Goal: Task Accomplishment & Management: Use online tool/utility

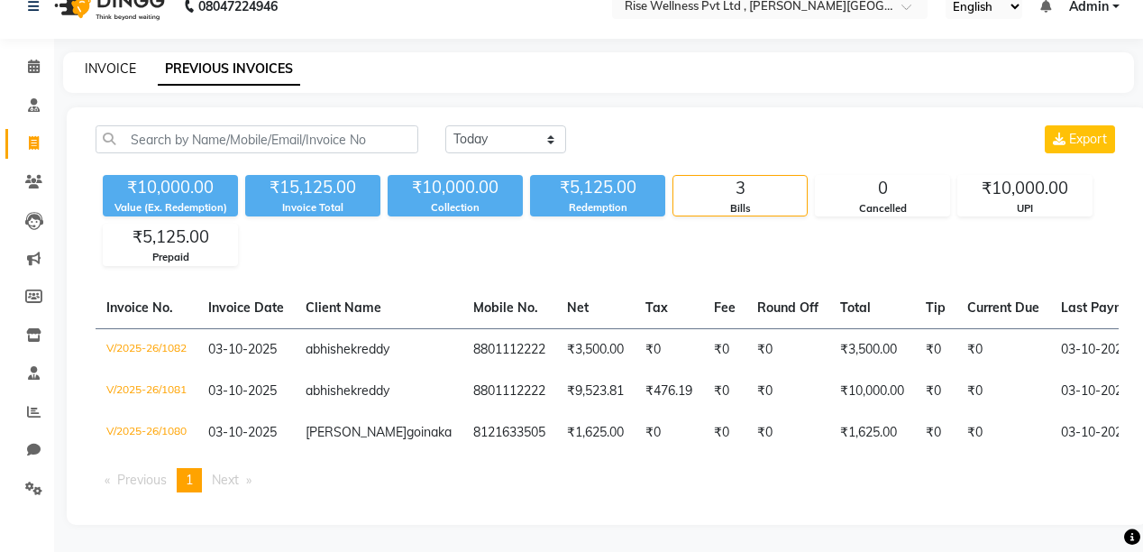
click at [123, 60] on link "INVOICE" at bounding box center [110, 68] width 51 height 16
select select "service"
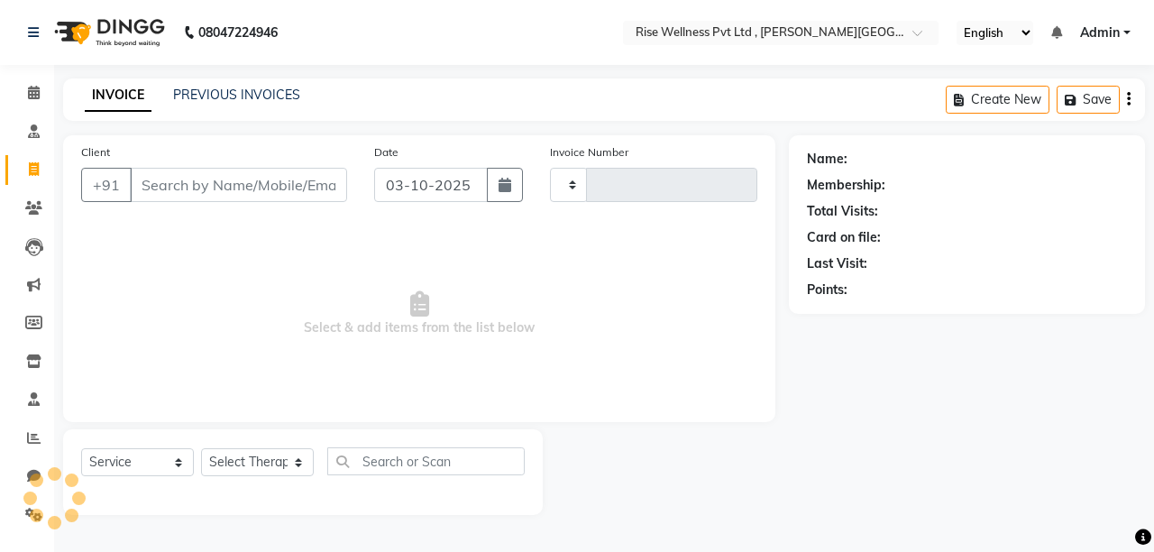
type input "1083"
select select "7497"
select select "V"
click at [40, 94] on span at bounding box center [34, 93] width 32 height 21
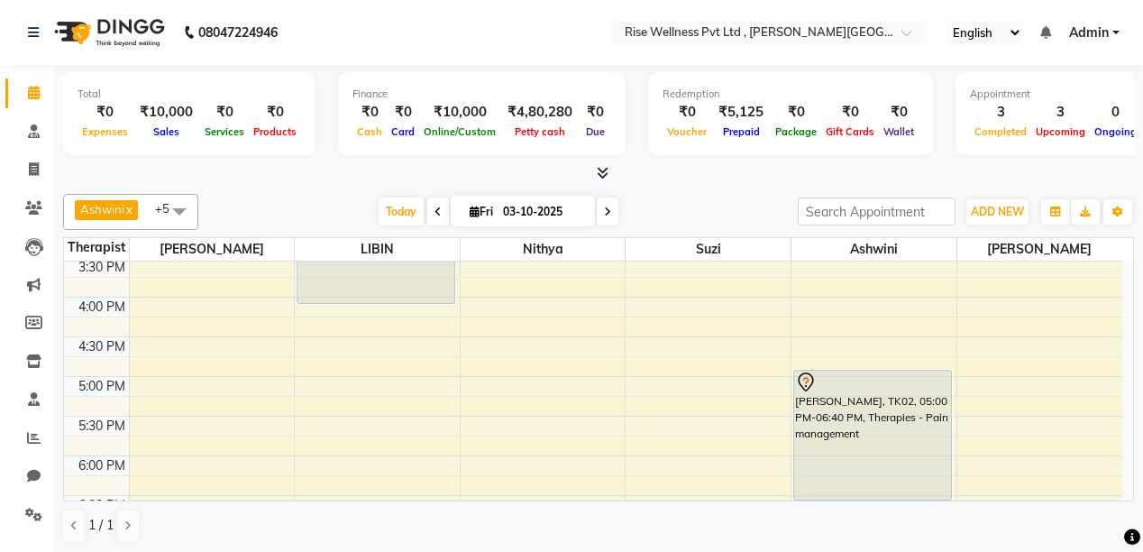
scroll to position [565, 0]
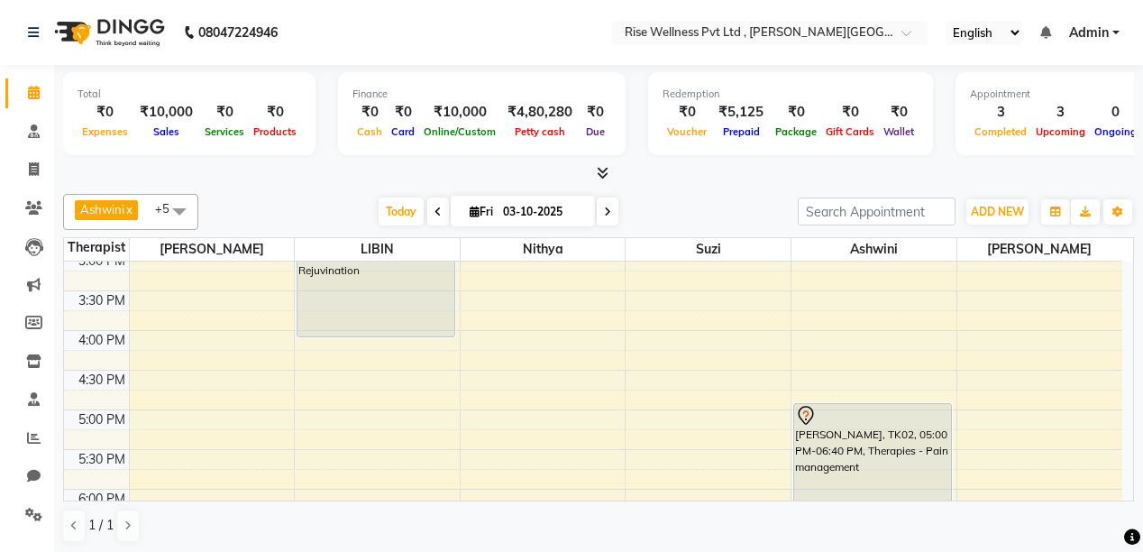
click at [225, 328] on div "8:00 AM 8:30 AM 9:00 AM 9:30 AM 10:00 AM 10:30 AM 11:00 AM 11:30 AM 12:00 PM 12…" at bounding box center [593, 211] width 1059 height 1031
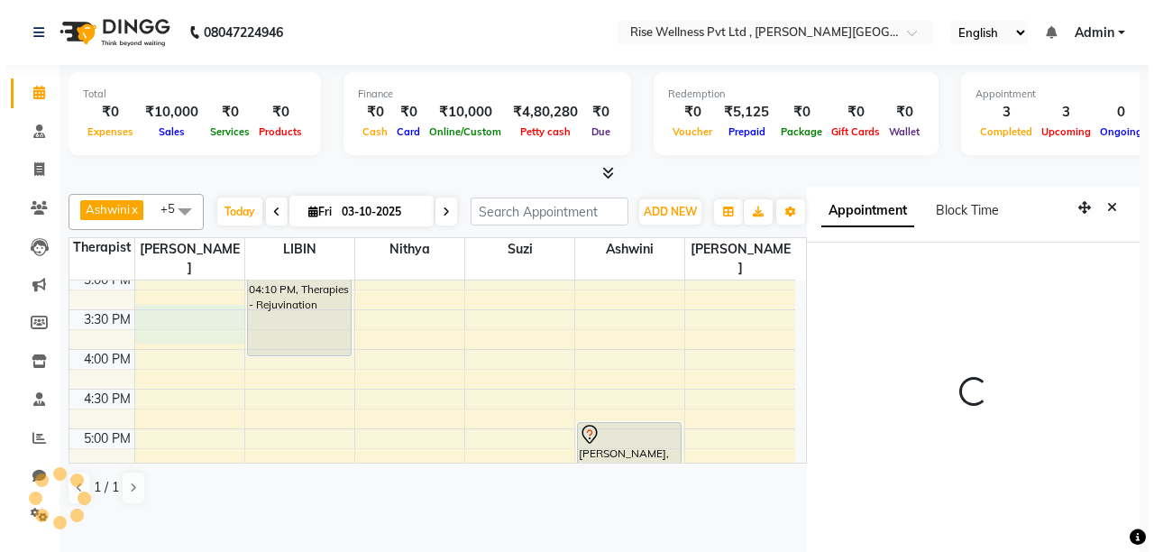
scroll to position [7, 0]
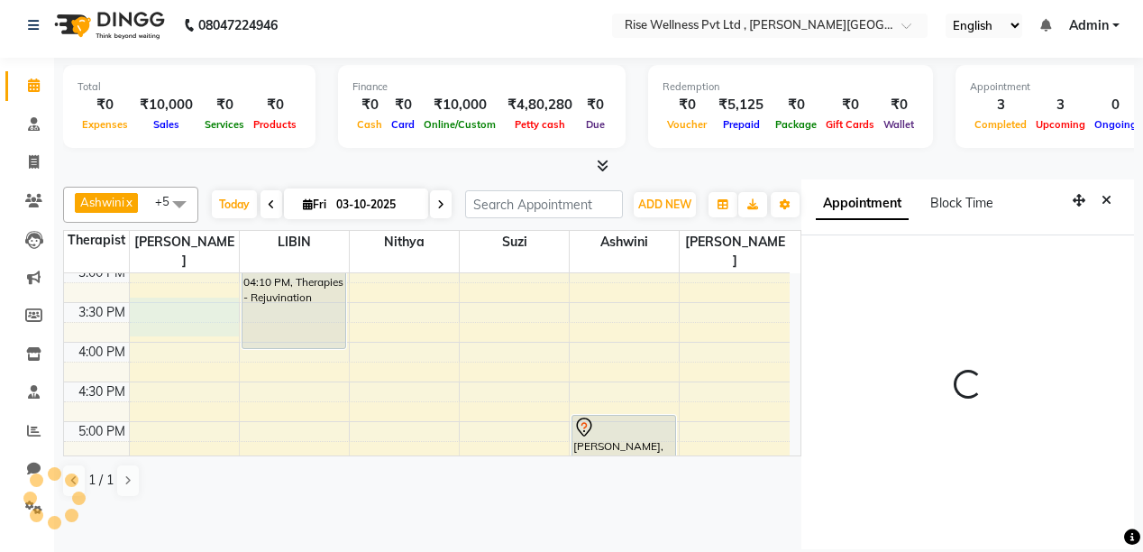
select select "930"
select select "67714"
select select "tentative"
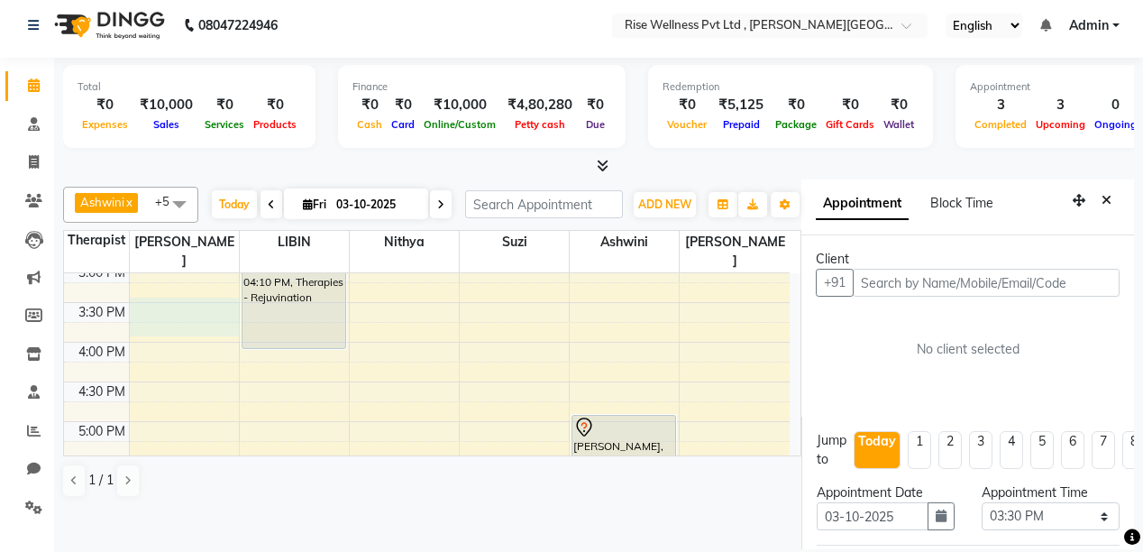
click at [932, 285] on input "text" at bounding box center [986, 283] width 267 height 28
type input "6300858537"
click at [1056, 281] on span "Add Client" at bounding box center [1082, 282] width 60 height 16
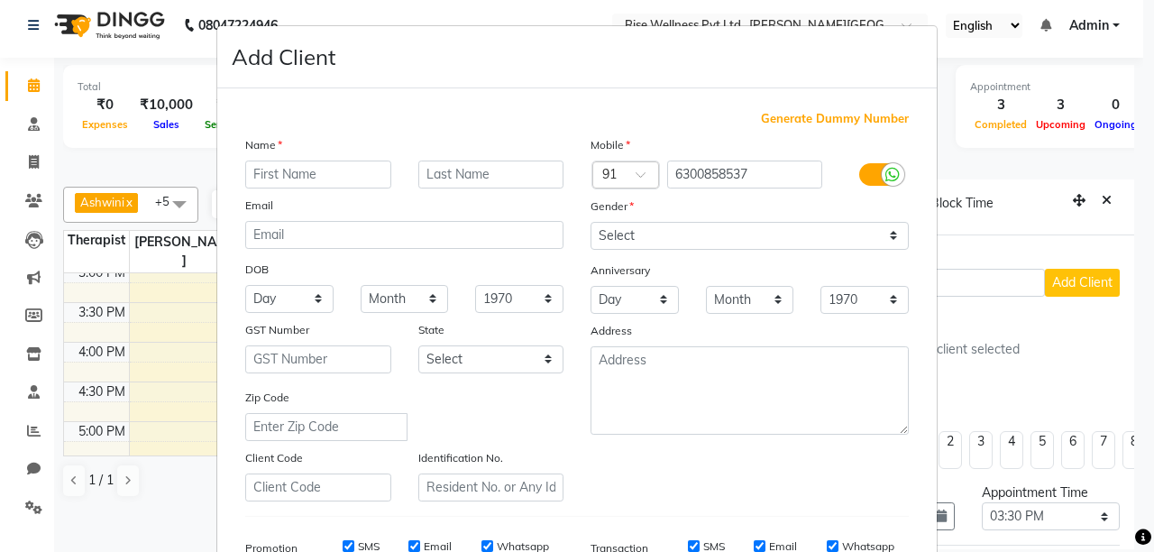
click at [294, 171] on input "text" at bounding box center [318, 175] width 146 height 28
type input "prasad"
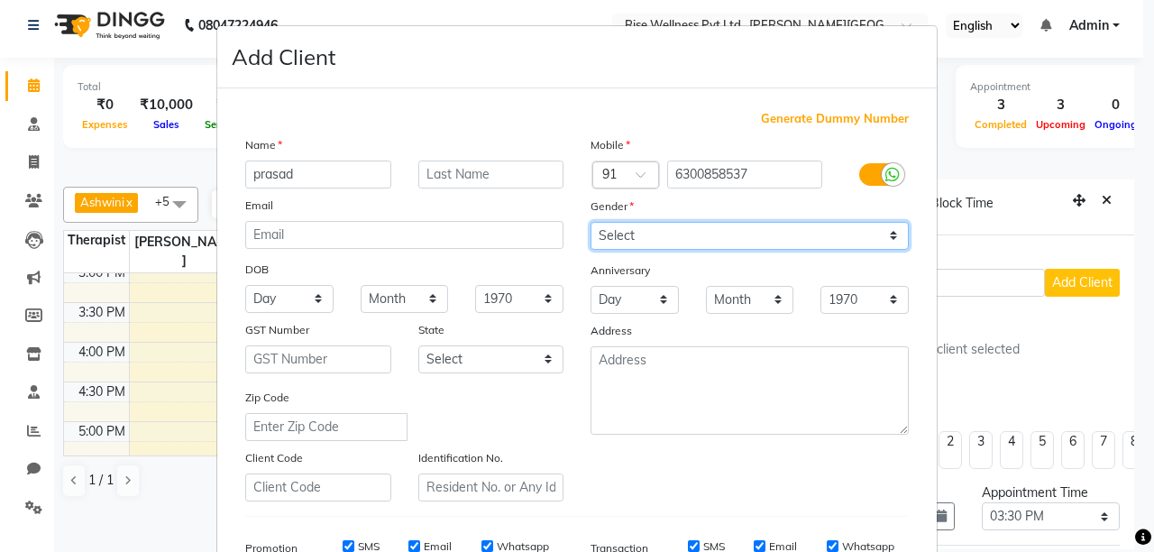
click at [885, 237] on select "Select Male Female Other Prefer Not To Say" at bounding box center [750, 236] width 318 height 28
select select "male"
click at [591, 223] on select "Select Male Female Other Prefer Not To Say" at bounding box center [750, 236] width 318 height 28
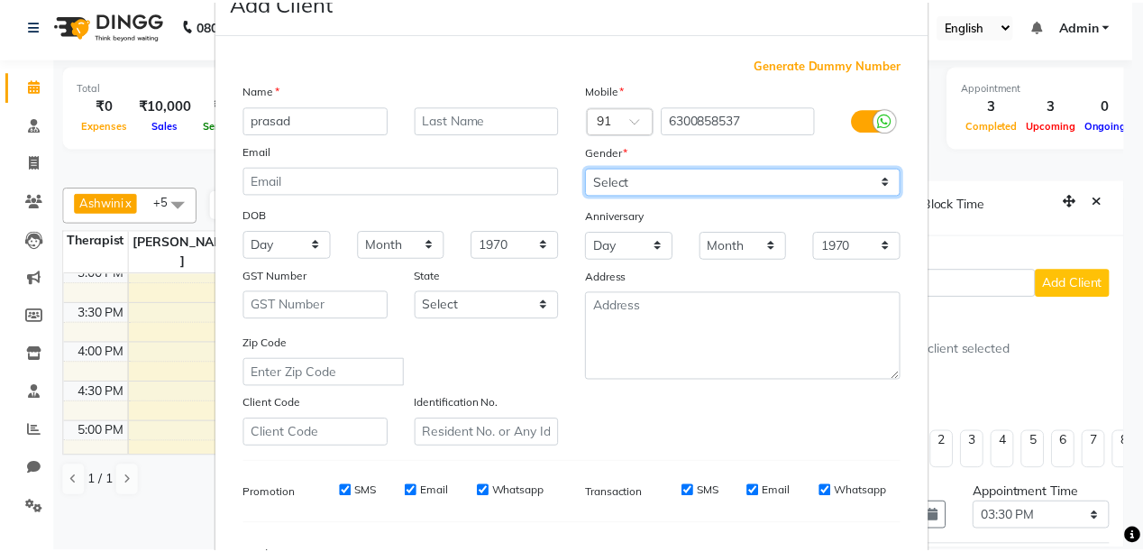
scroll to position [289, 0]
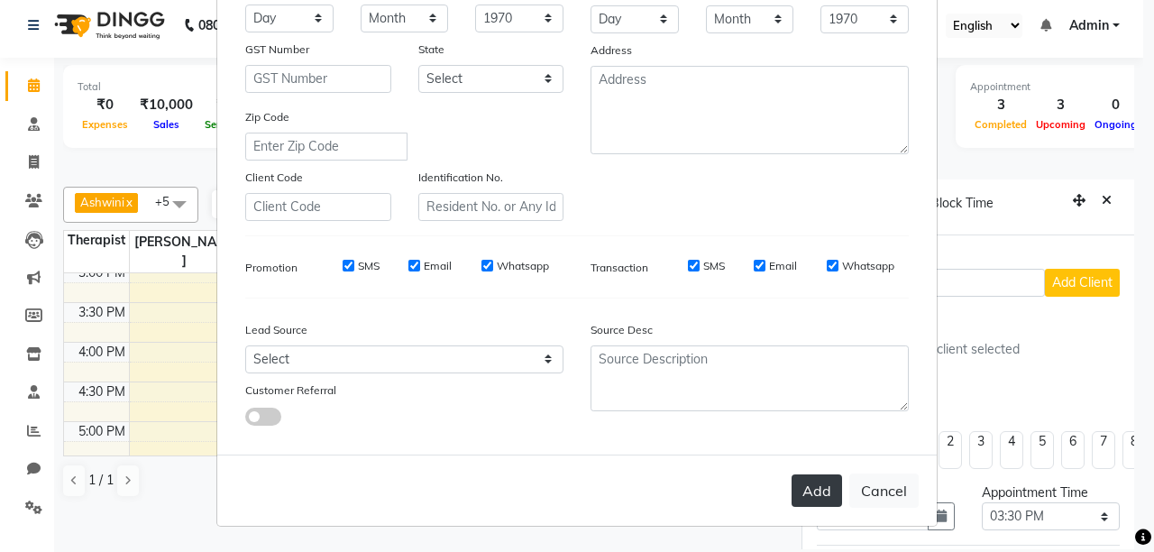
click at [808, 486] on button "Add" at bounding box center [817, 490] width 50 height 32
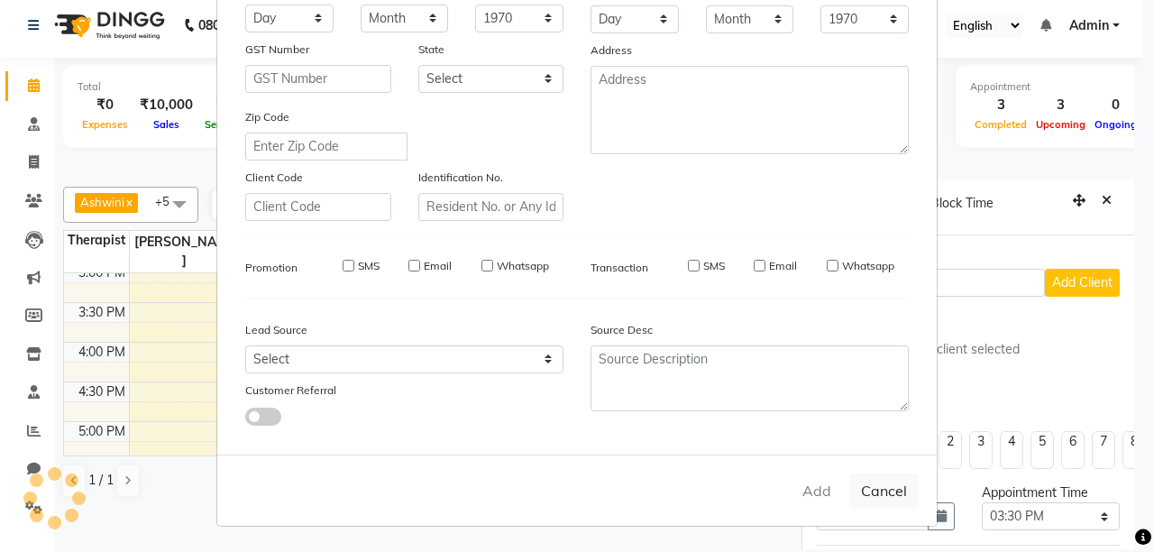
select select
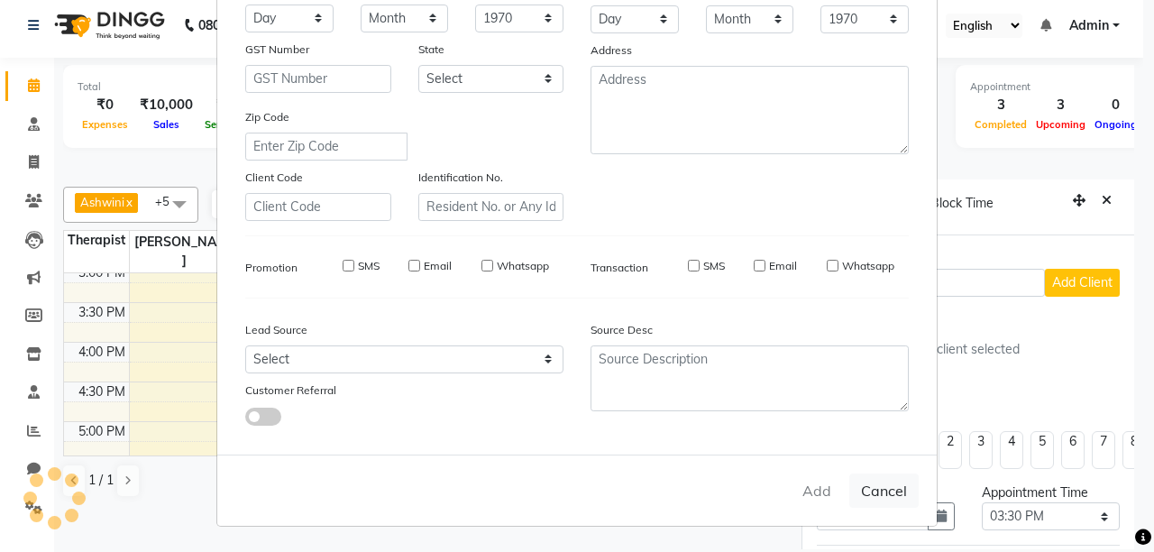
select select
checkbox input "false"
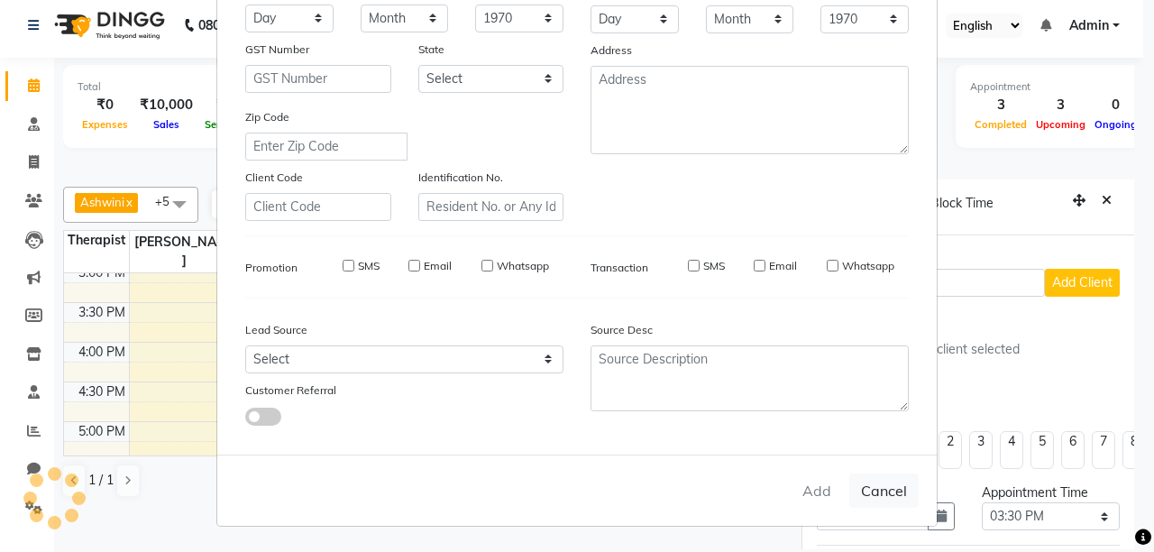
checkbox input "false"
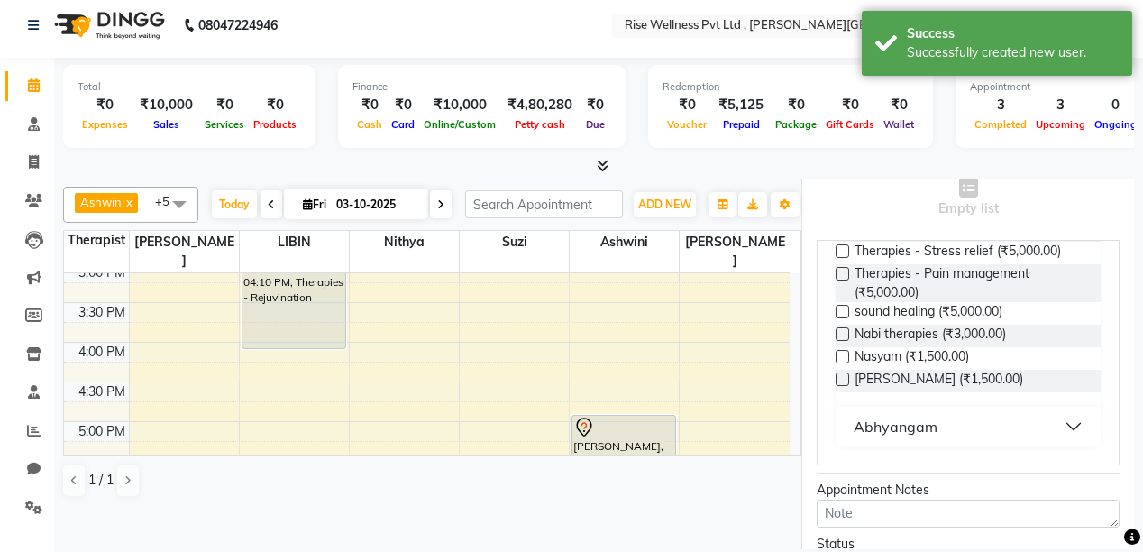
scroll to position [312, 0]
click at [1046, 422] on button "Abhyangam" at bounding box center [968, 426] width 251 height 32
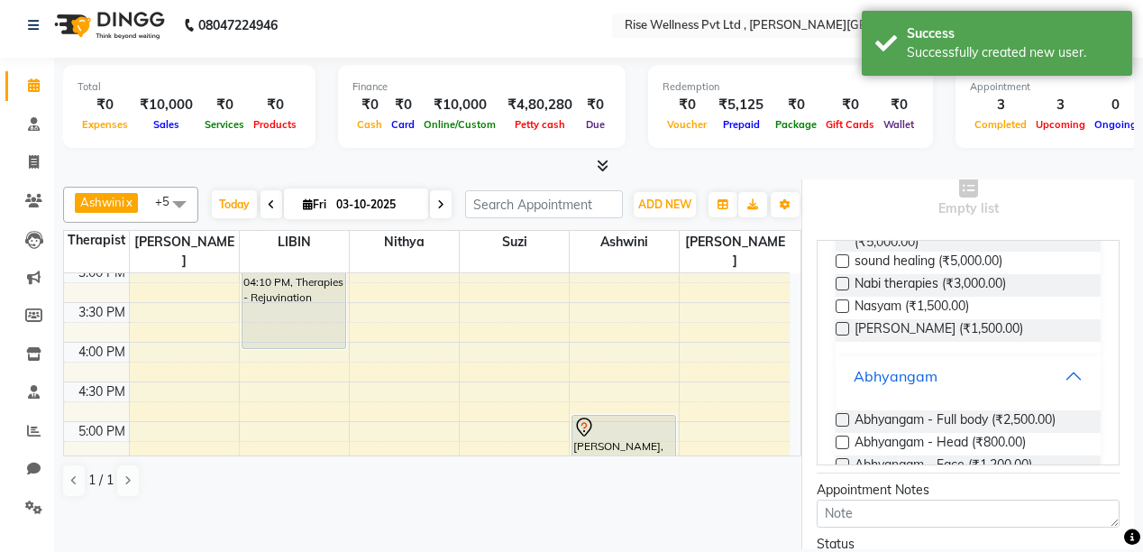
scroll to position [384, 0]
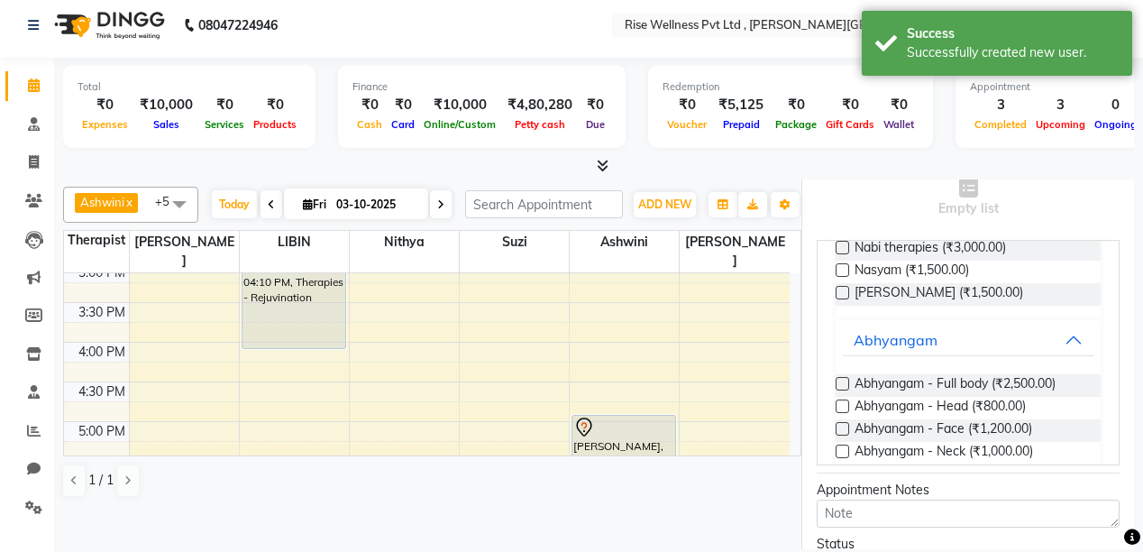
click at [842, 390] on label at bounding box center [843, 384] width 14 height 14
click at [842, 390] on input "checkbox" at bounding box center [842, 386] width 12 height 12
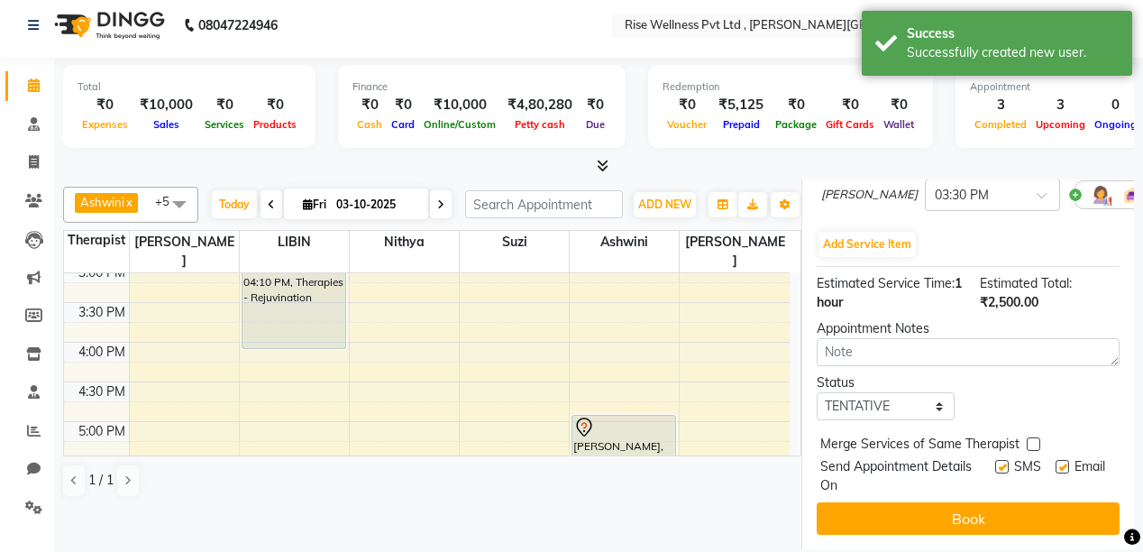
scroll to position [445, 0]
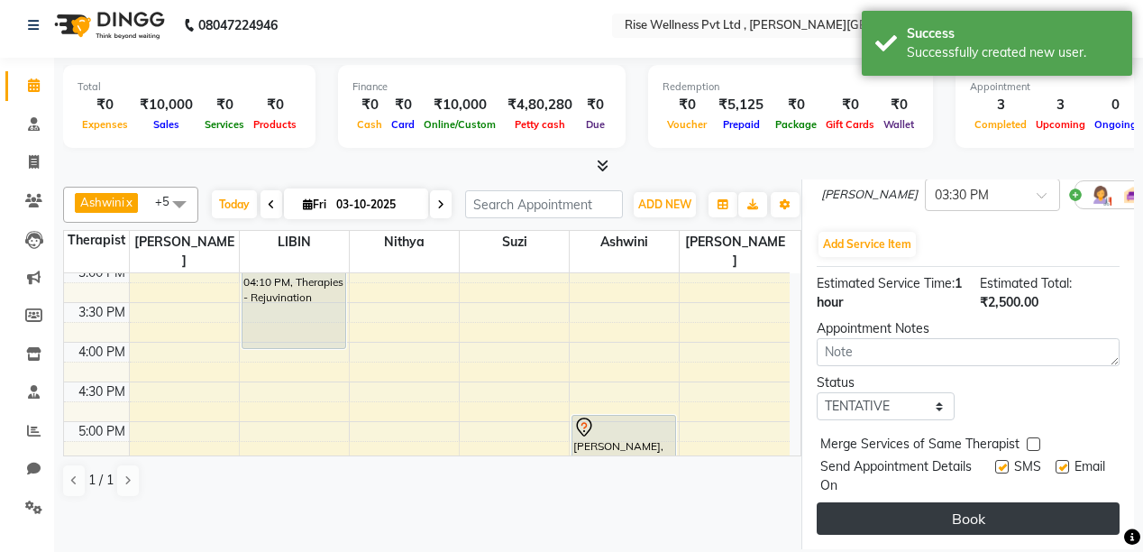
click at [953, 502] on button "Book" at bounding box center [968, 518] width 303 height 32
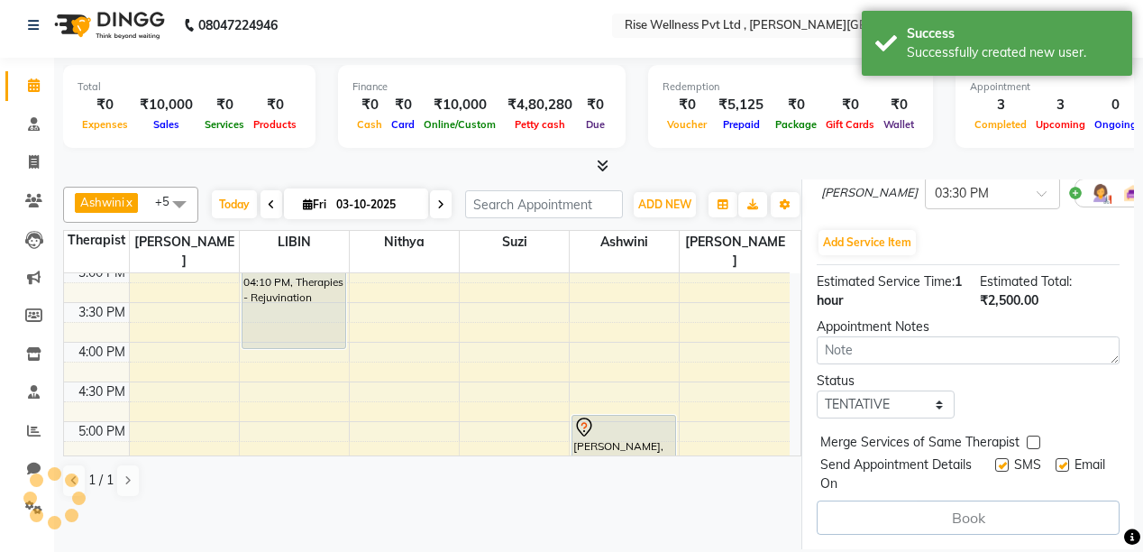
select select "67714"
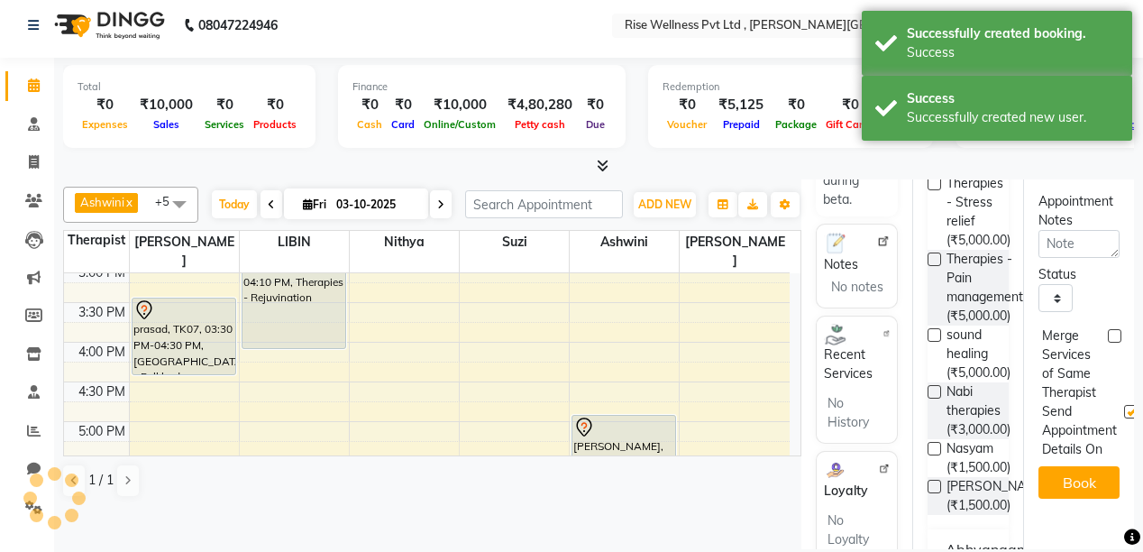
scroll to position [0, 0]
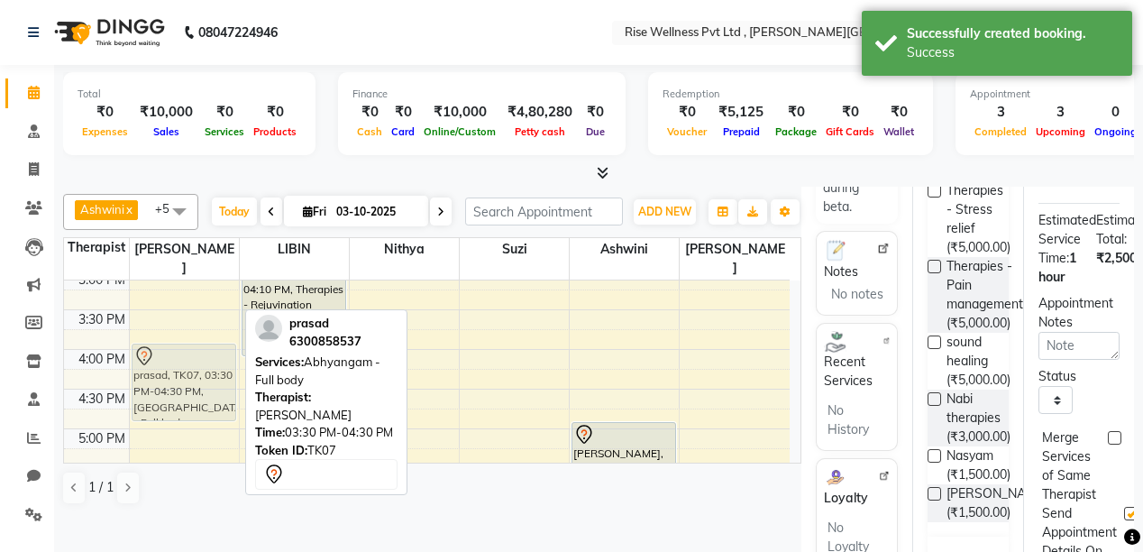
drag, startPoint x: 198, startPoint y: 326, endPoint x: 202, endPoint y: 357, distance: 30.9
click at [202, 357] on div "8:00 AM 8:30 AM 9:00 AM 9:30 AM 10:00 AM 10:30 AM 11:00 AM 11:30 AM 12:00 PM 12…" at bounding box center [427, 230] width 726 height 1031
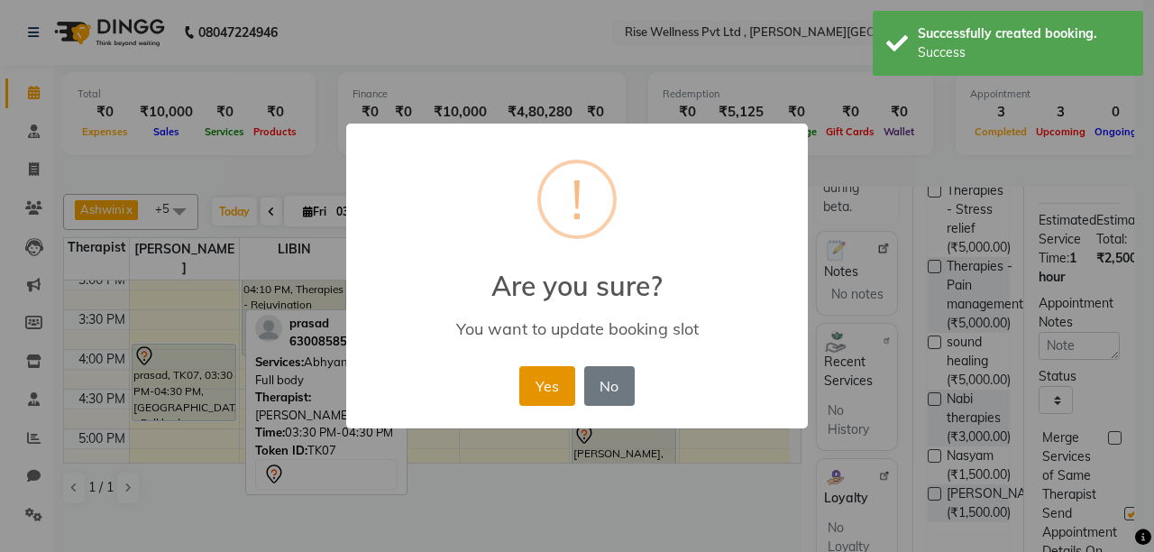
click at [559, 387] on button "Yes" at bounding box center [546, 386] width 55 height 40
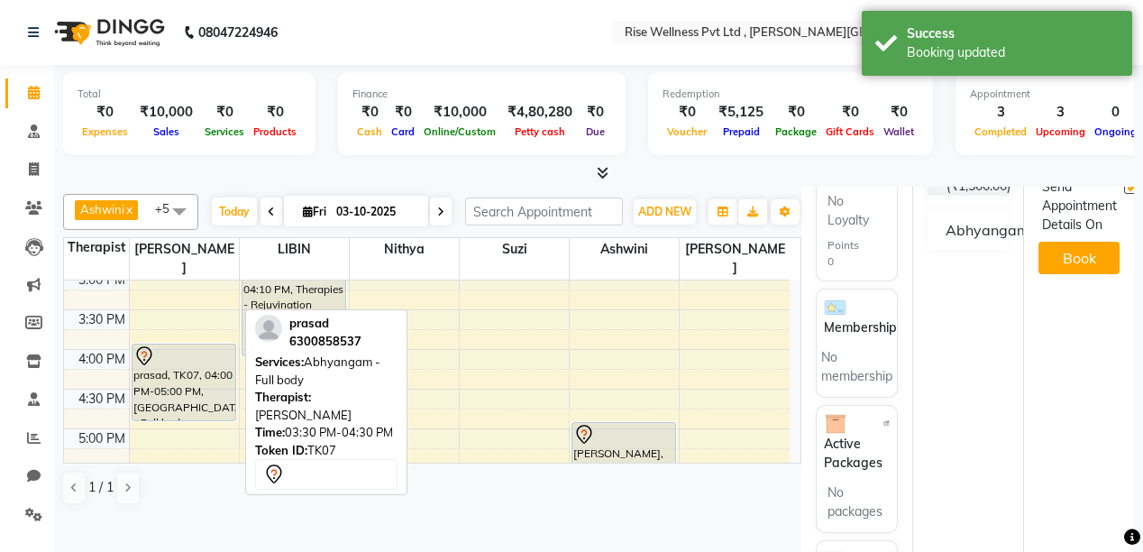
scroll to position [588, 0]
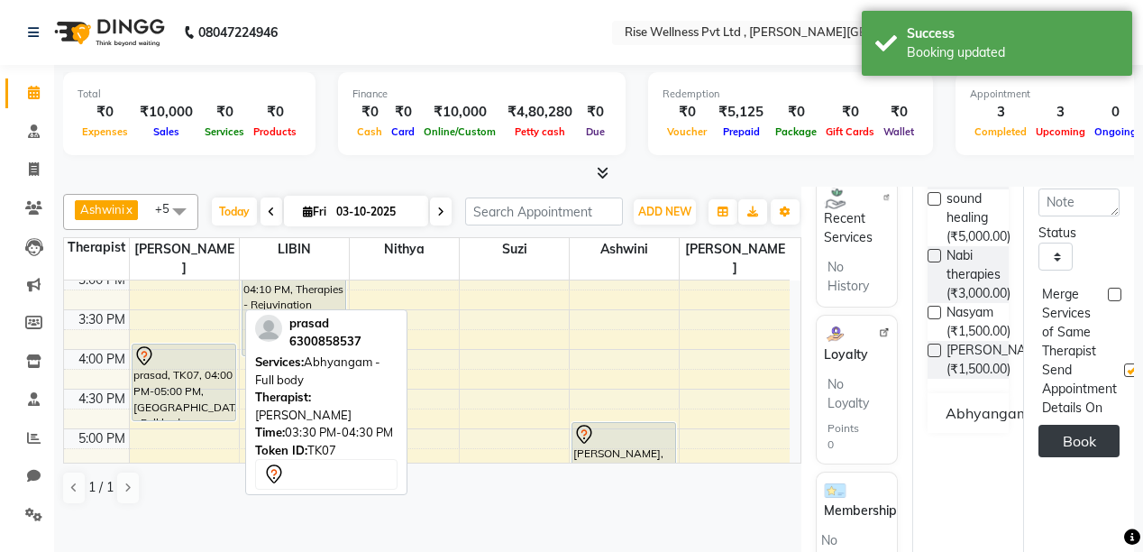
click at [1054, 425] on button "Book" at bounding box center [1079, 441] width 81 height 32
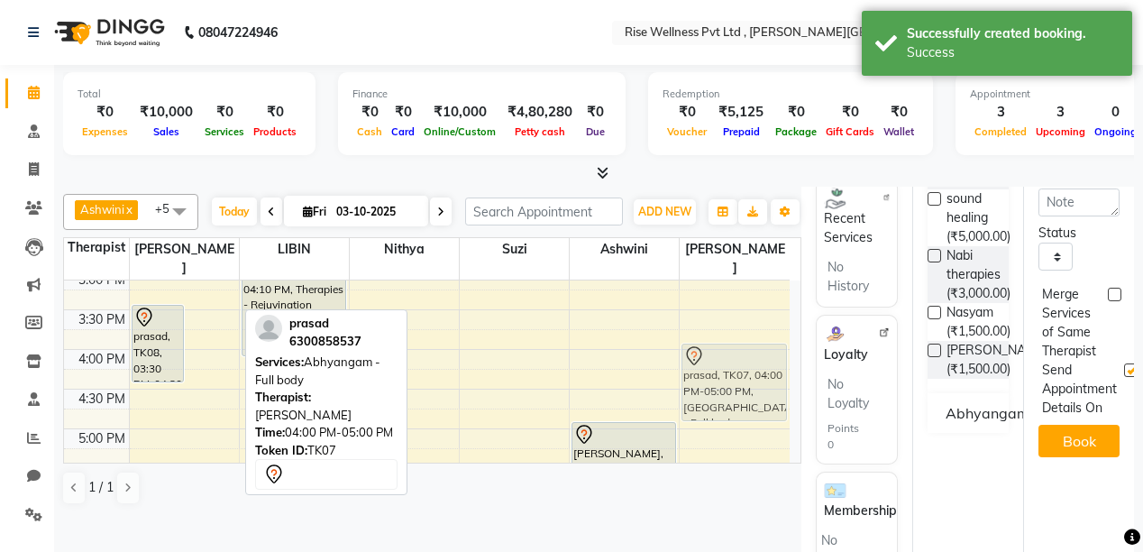
drag, startPoint x: 218, startPoint y: 368, endPoint x: 722, endPoint y: 377, distance: 504.1
click at [722, 377] on tr "prasad, TK08, 03:30 PM-04:30 PM, Abhyangam - Full body prasad, TK07, 04:00 PM-0…" at bounding box center [427, 230] width 726 height 1031
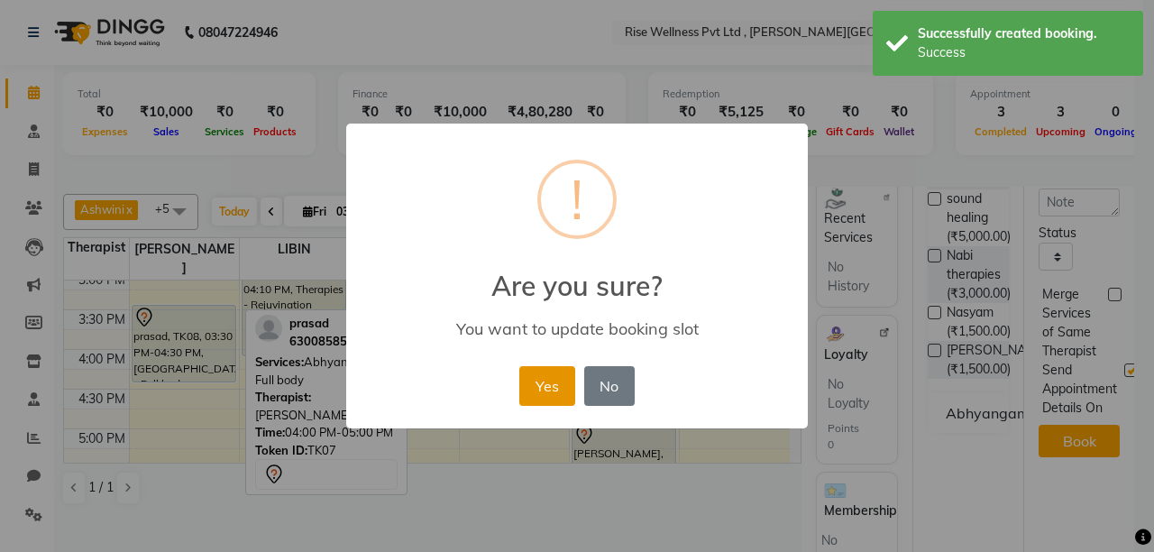
click at [547, 388] on button "Yes" at bounding box center [546, 386] width 55 height 40
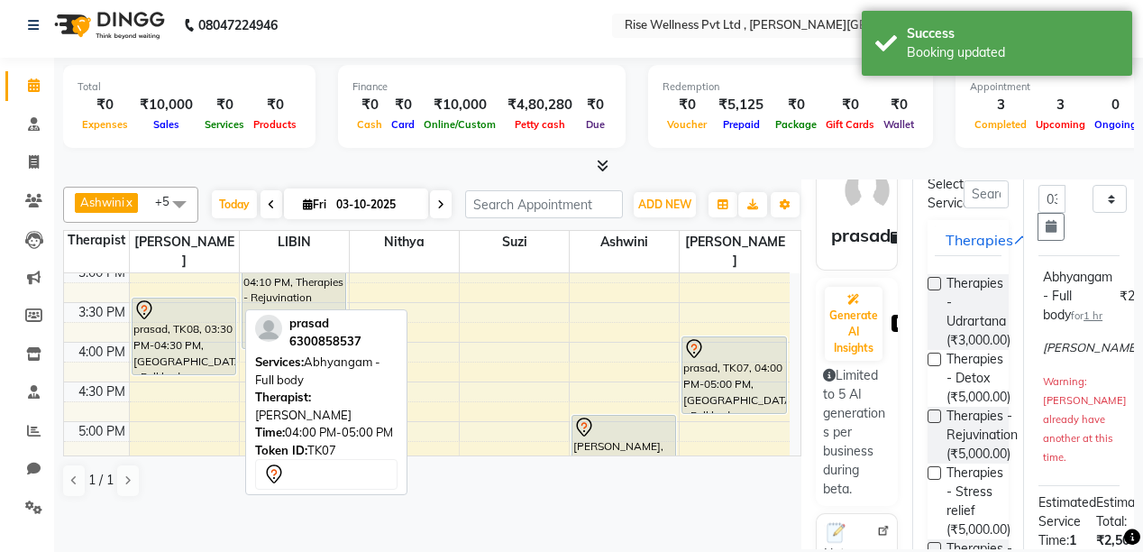
scroll to position [0, 0]
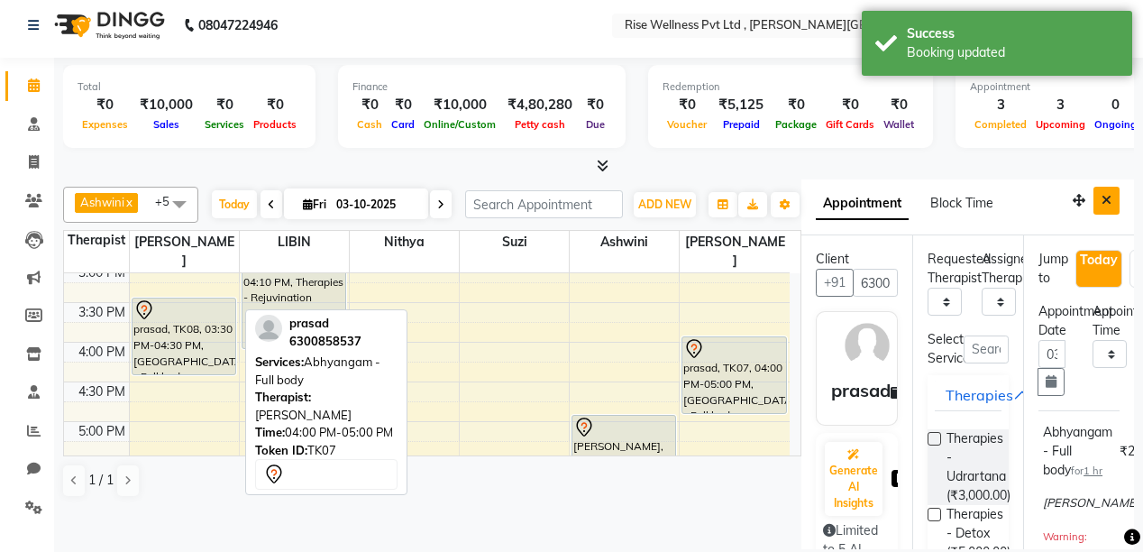
click at [1102, 199] on icon "Close" at bounding box center [1107, 200] width 10 height 13
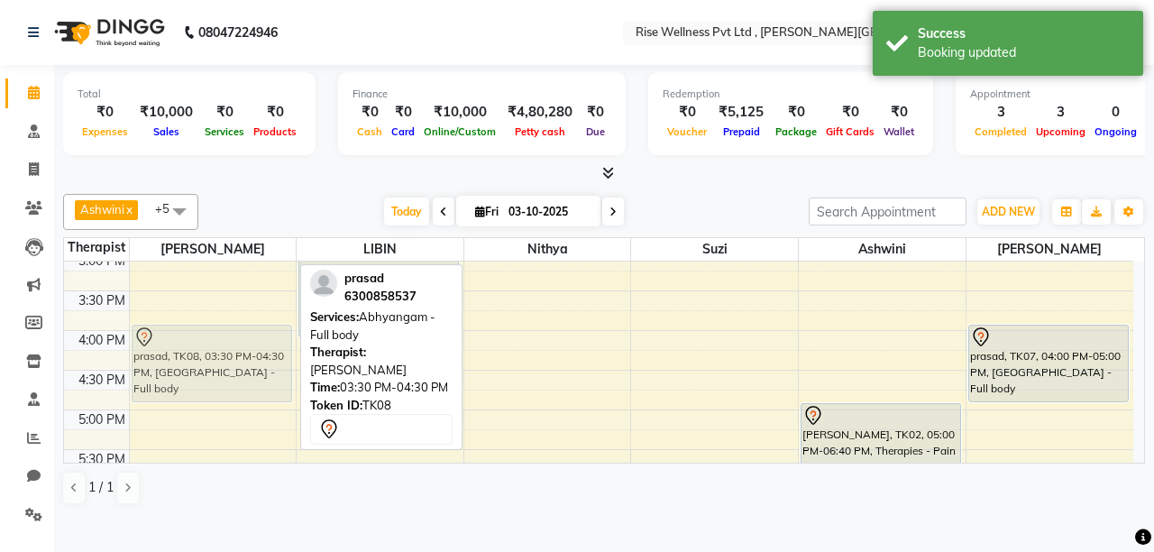
drag, startPoint x: 188, startPoint y: 284, endPoint x: 197, endPoint y: 328, distance: 45.3
click at [197, 328] on div "prasad, TK08, 03:30 PM-04:30 PM, Abhyangam - Full body prasad, TK08, 03:30 PM-0…" at bounding box center [213, 211] width 167 height 1031
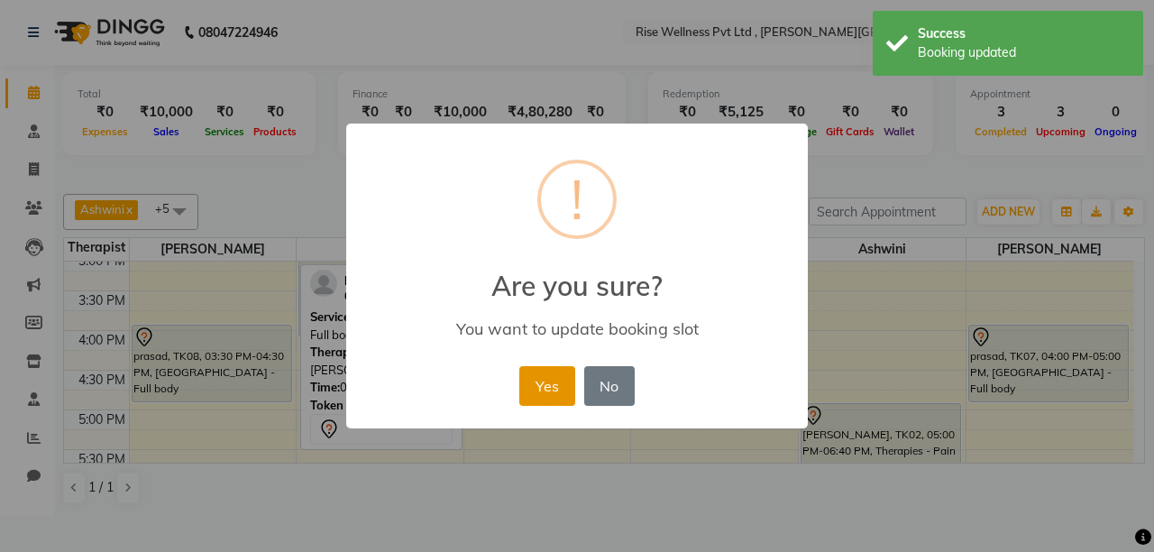
click at [542, 393] on button "Yes" at bounding box center [546, 386] width 55 height 40
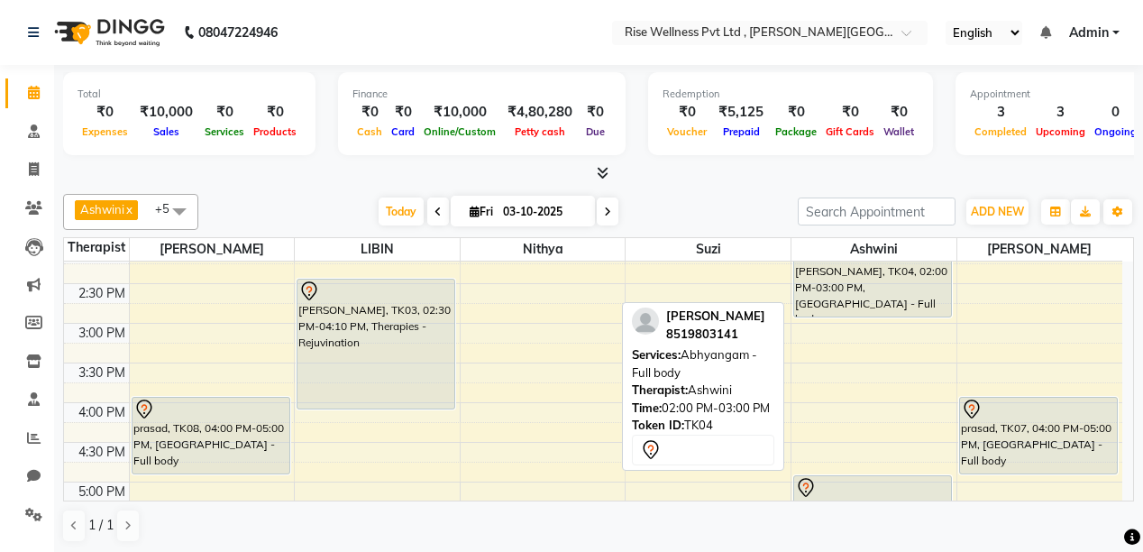
scroll to position [421, 0]
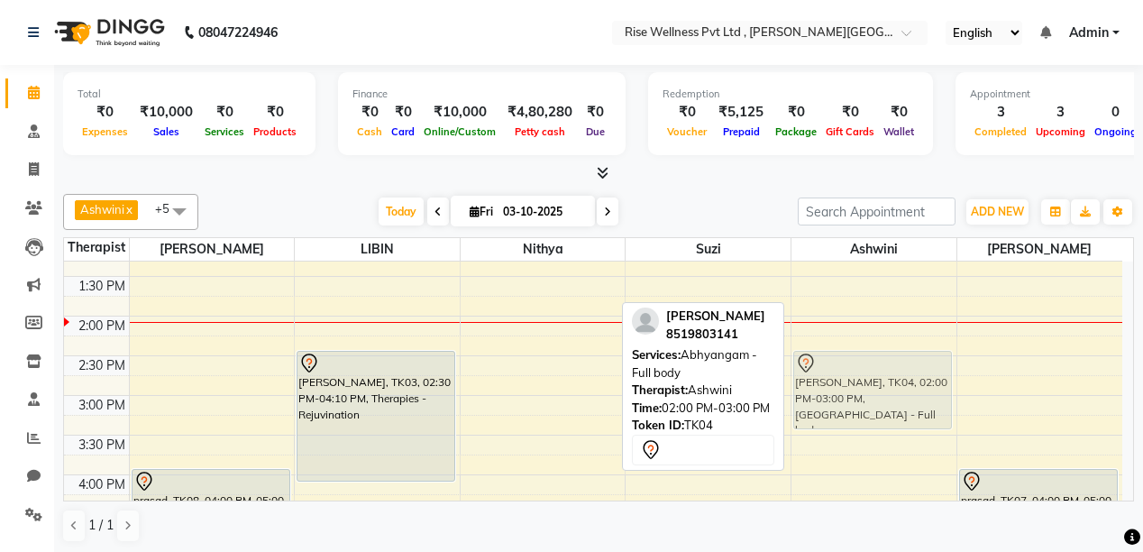
drag, startPoint x: 857, startPoint y: 326, endPoint x: 858, endPoint y: 358, distance: 31.6
click at [858, 358] on div "Nainy, TK04, 02:00 PM-03:00 PM, Abhyangam - Full body monika, TK02, 05:00 PM-06…" at bounding box center [874, 355] width 165 height 1031
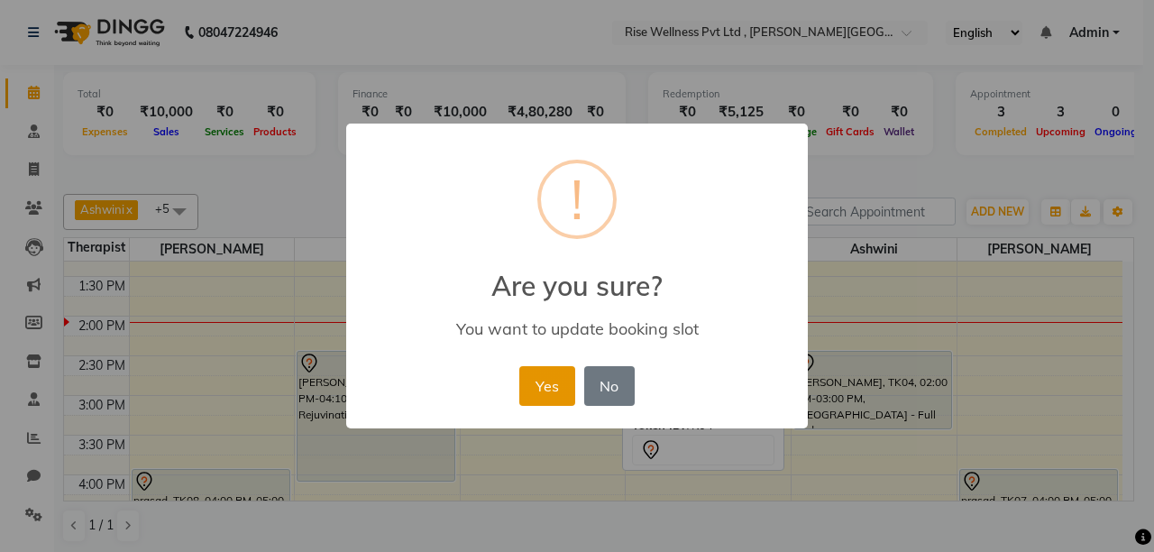
click at [551, 376] on button "Yes" at bounding box center [546, 386] width 55 height 40
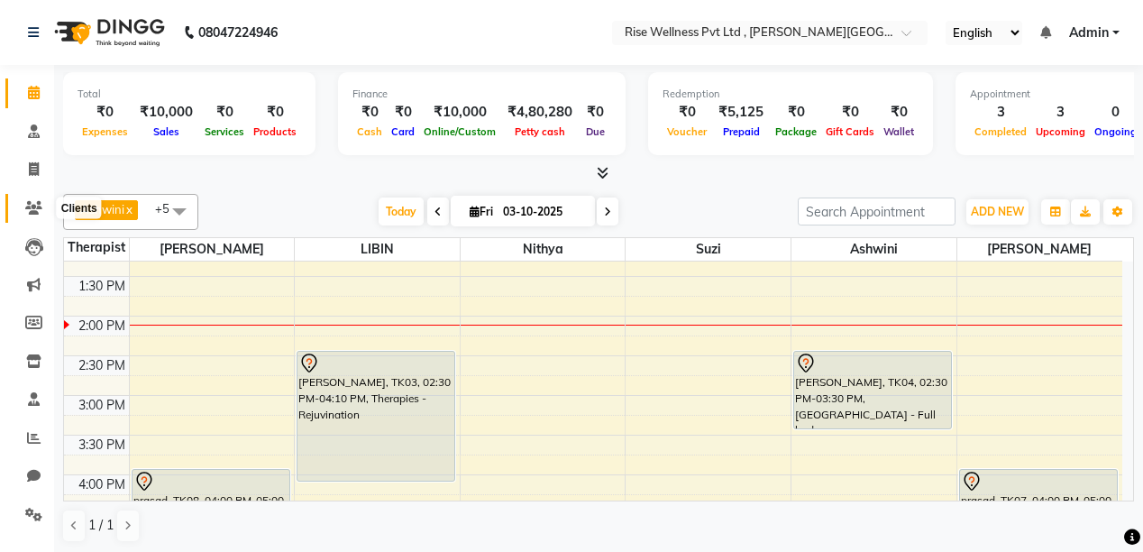
click at [34, 209] on icon at bounding box center [33, 208] width 17 height 14
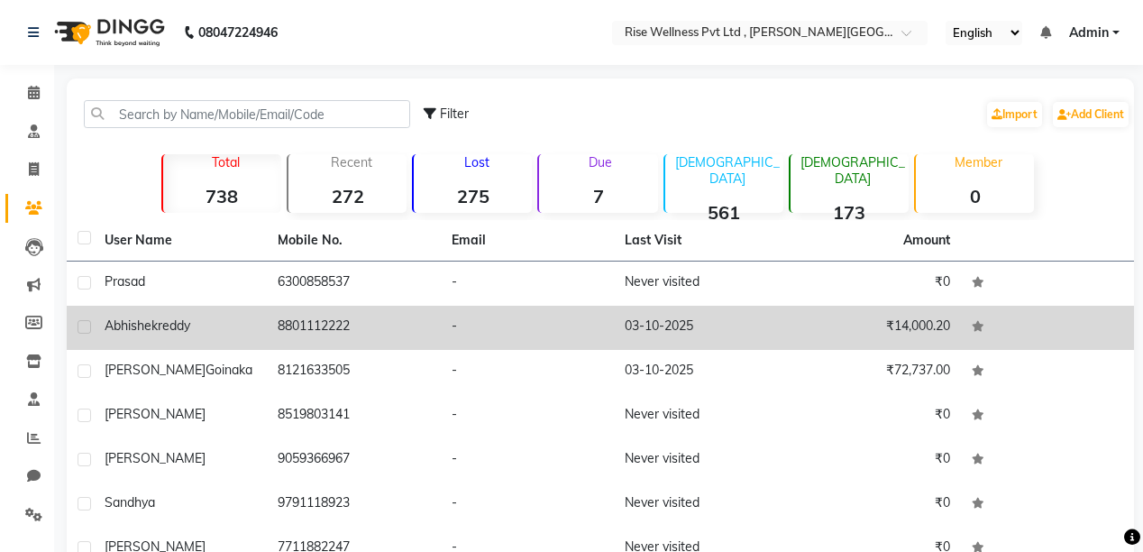
click at [411, 331] on td "8801112222" at bounding box center [353, 328] width 173 height 44
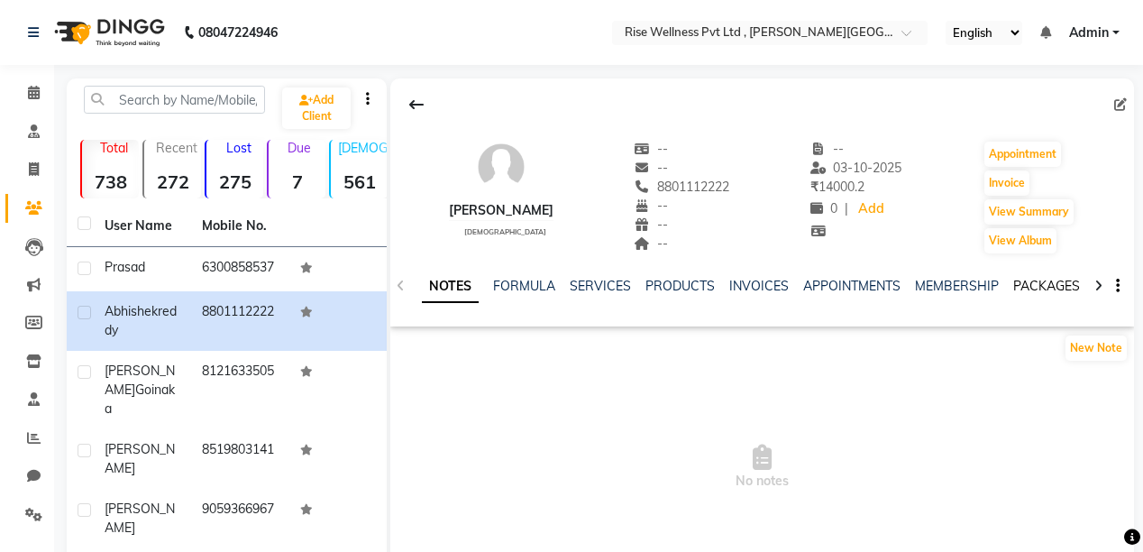
click at [1053, 283] on link "PACKAGES" at bounding box center [1047, 286] width 67 height 16
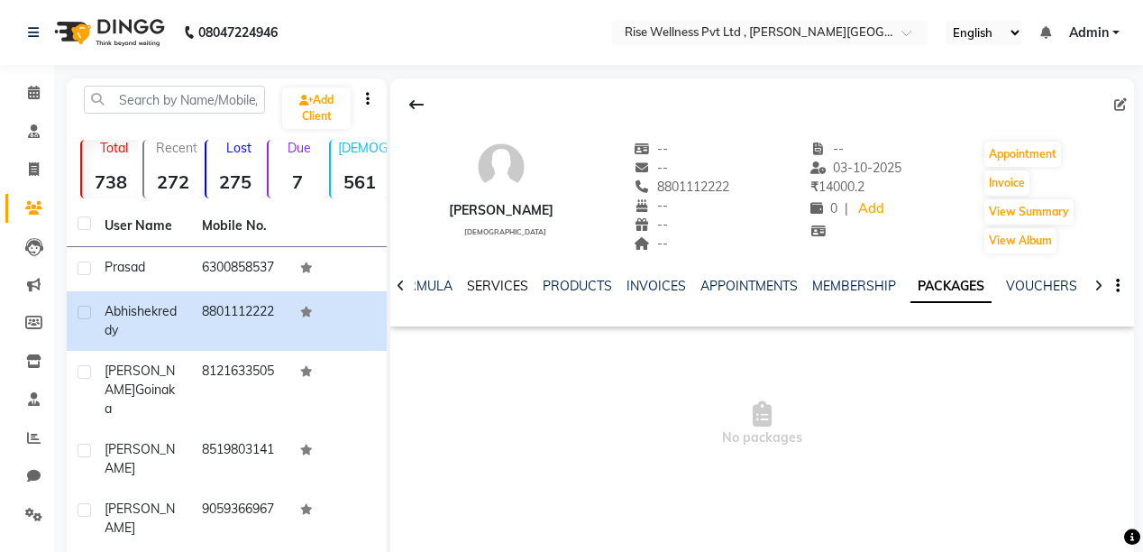
click at [498, 280] on link "SERVICES" at bounding box center [497, 286] width 61 height 16
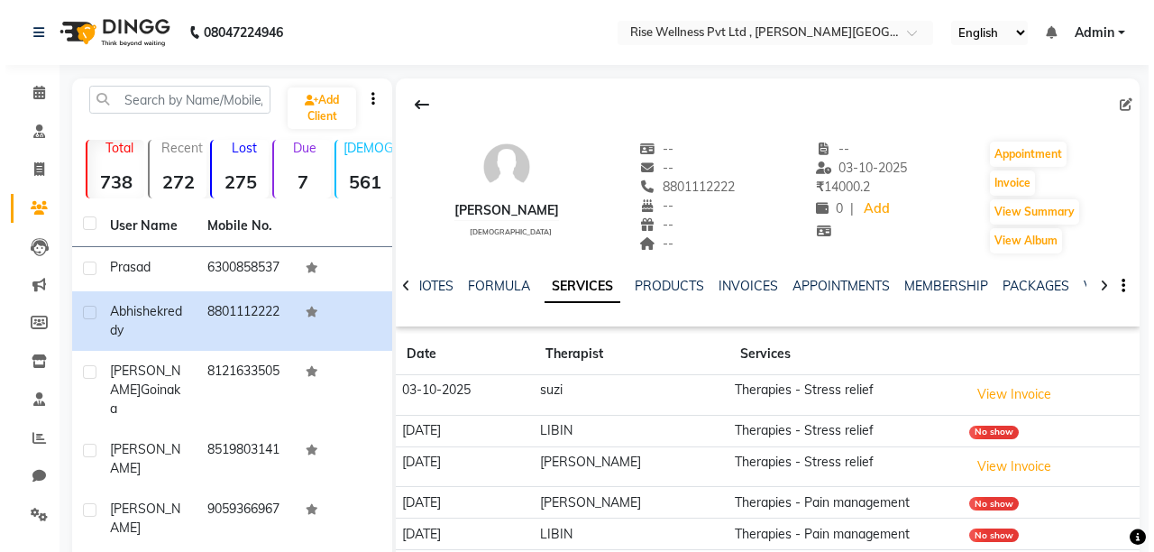
scroll to position [72, 0]
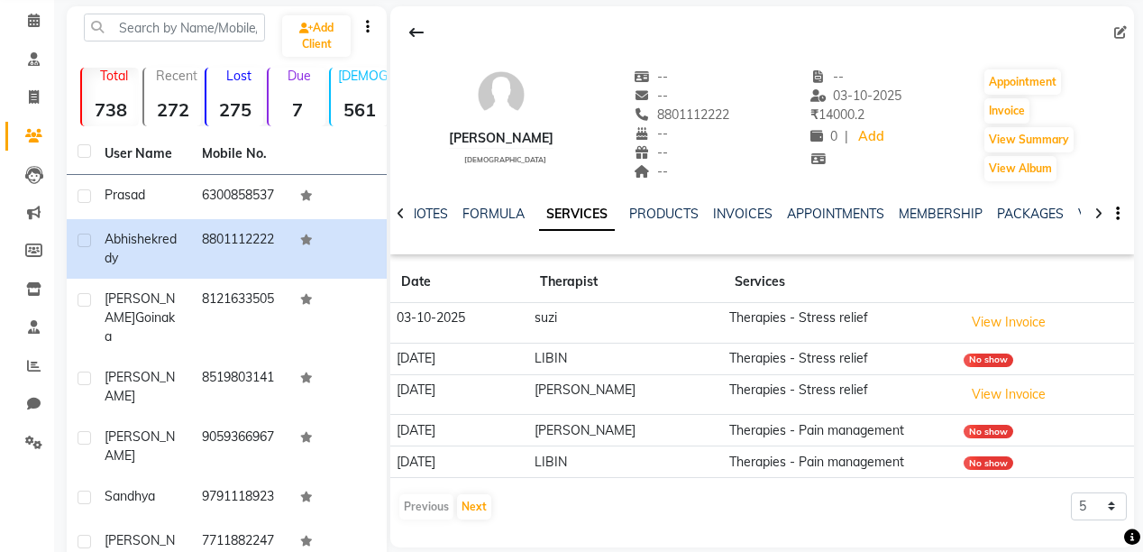
click at [615, 423] on td "[PERSON_NAME]" at bounding box center [626, 431] width 195 height 32
click at [595, 319] on td "suzi" at bounding box center [626, 323] width 195 height 41
click at [1000, 324] on button "View Invoice" at bounding box center [1009, 322] width 90 height 28
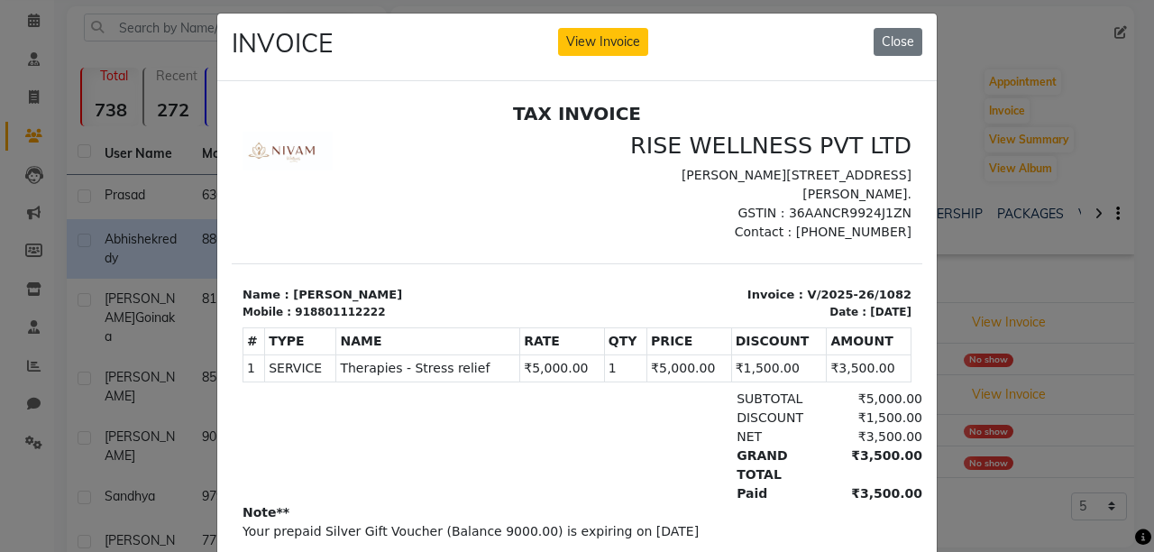
scroll to position [0, 0]
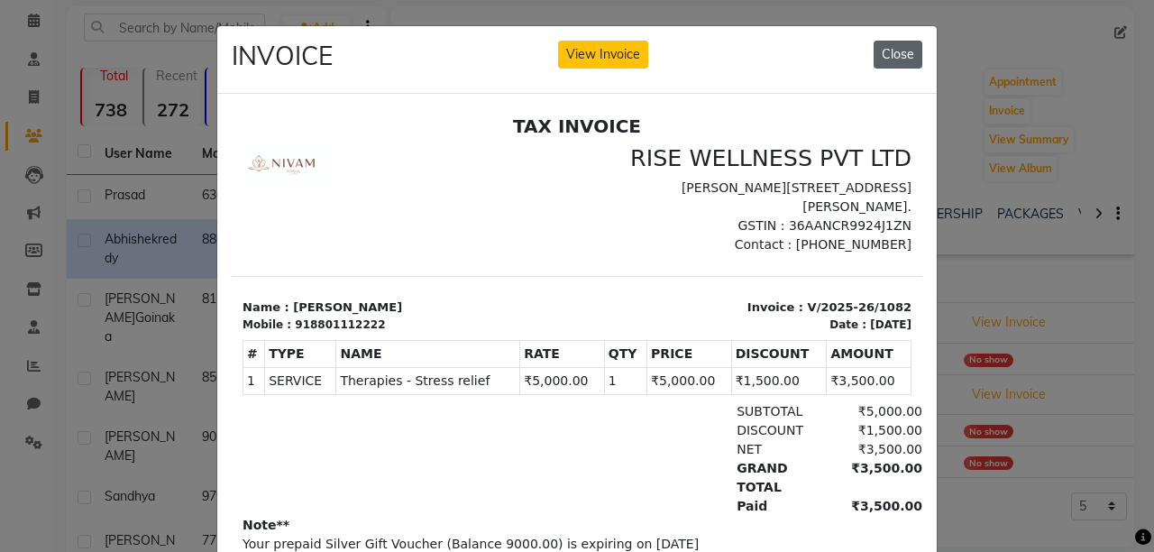
click at [914, 47] on button "Close" at bounding box center [898, 55] width 49 height 28
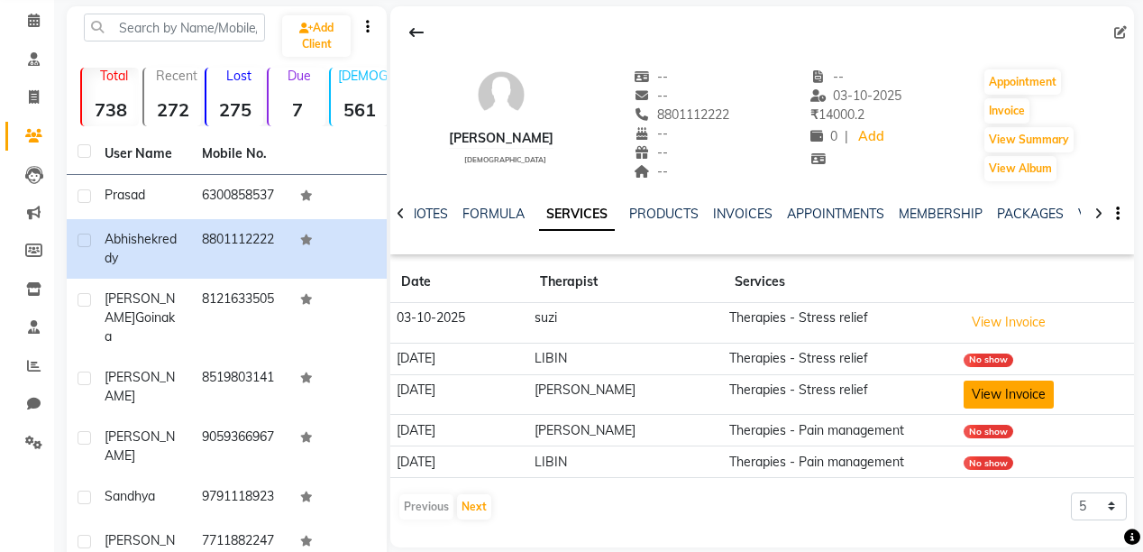
click at [996, 391] on button "View Invoice" at bounding box center [1009, 395] width 90 height 28
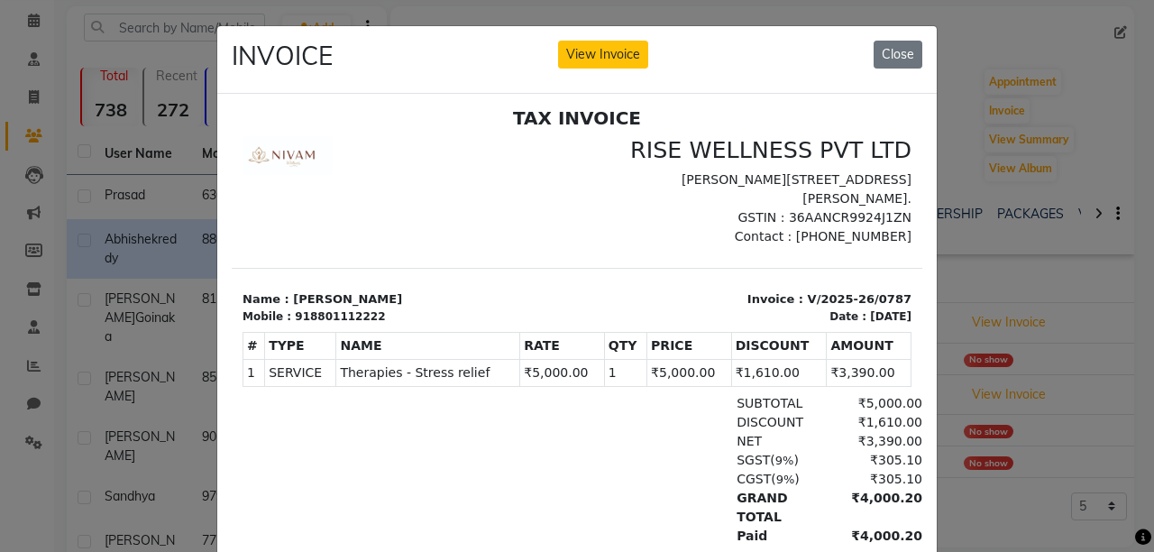
scroll to position [14, 0]
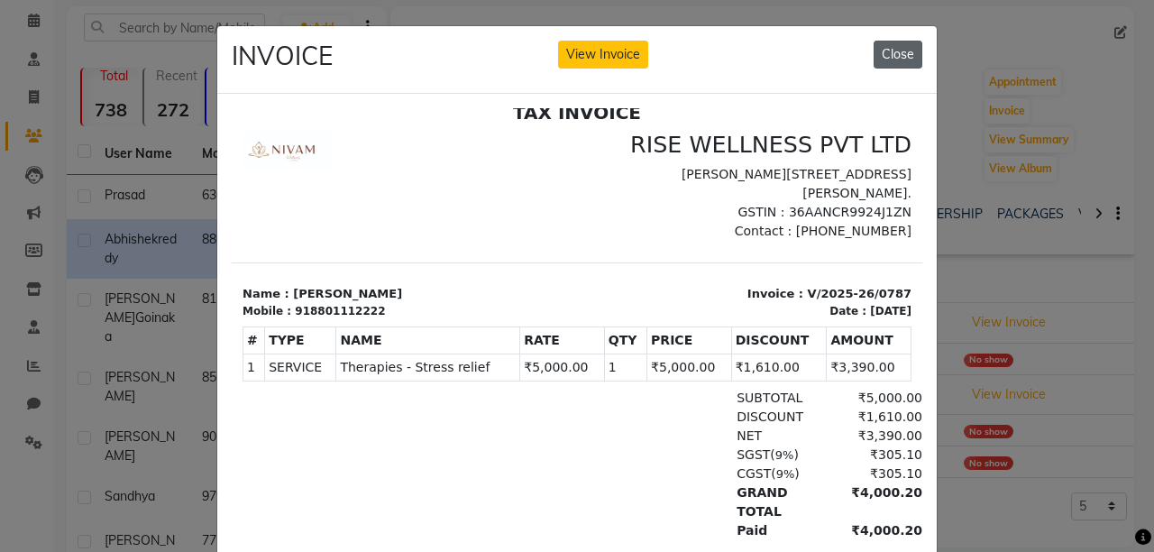
click at [891, 57] on button "Close" at bounding box center [898, 55] width 49 height 28
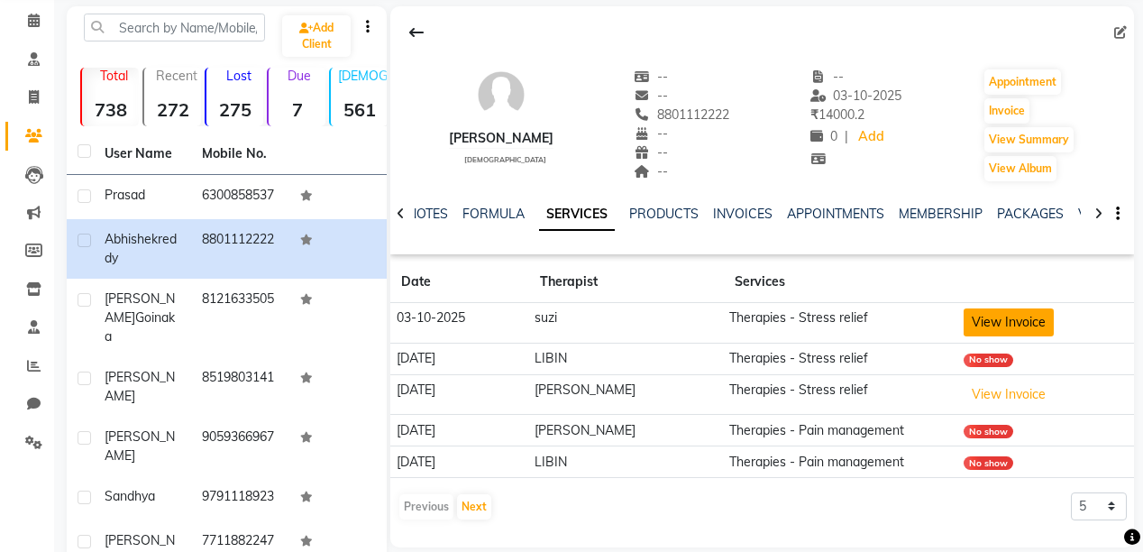
click at [996, 322] on button "View Invoice" at bounding box center [1009, 322] width 90 height 28
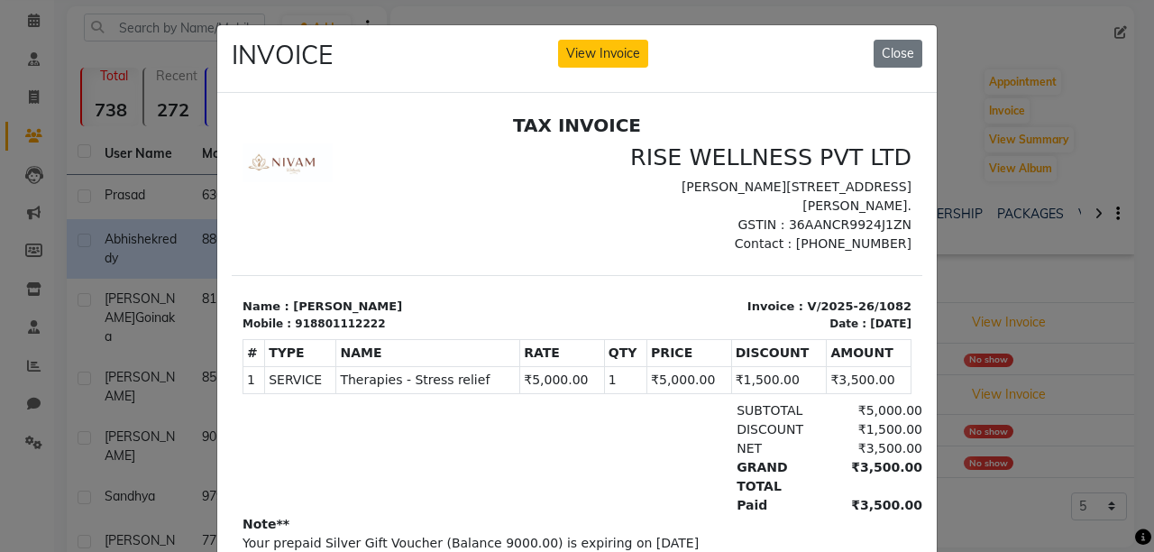
scroll to position [0, 0]
click at [602, 62] on button "View Invoice" at bounding box center [603, 55] width 90 height 28
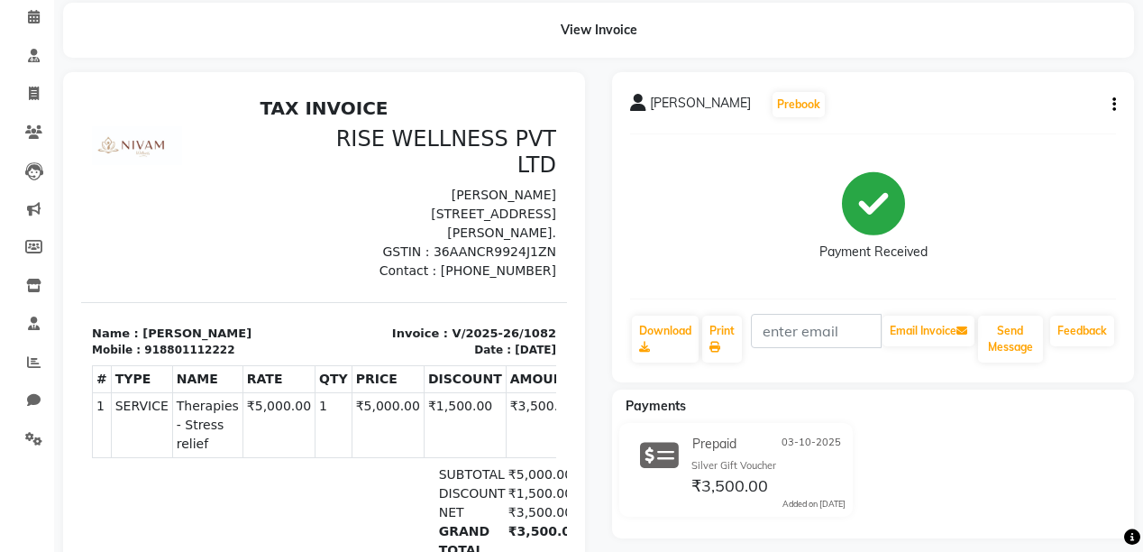
scroll to position [72, 0]
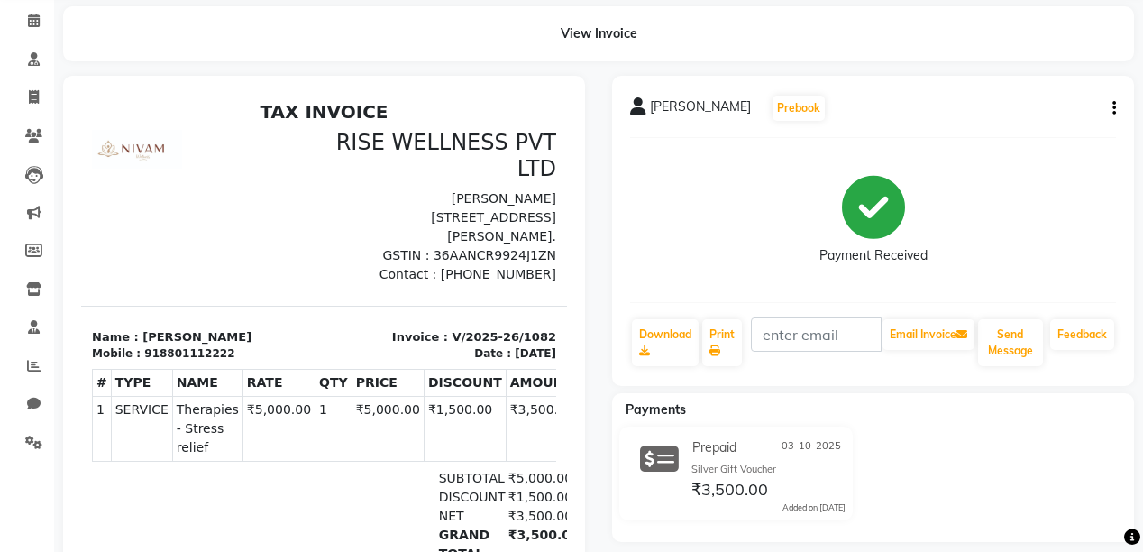
click at [1113, 108] on icon "button" at bounding box center [1115, 108] width 4 height 1
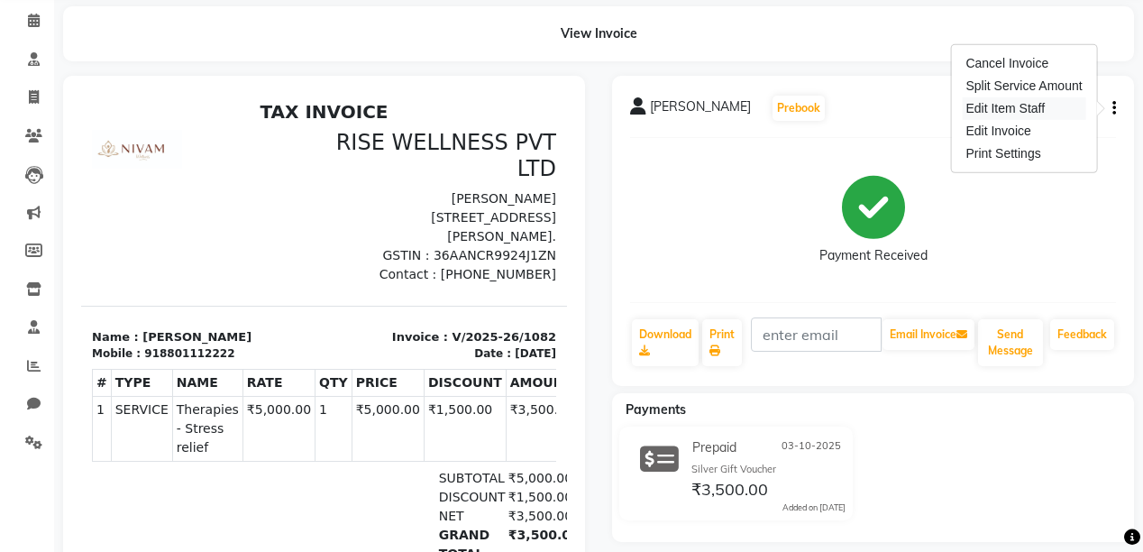
click at [1007, 108] on div "Edit Item Staff" at bounding box center [1024, 108] width 124 height 23
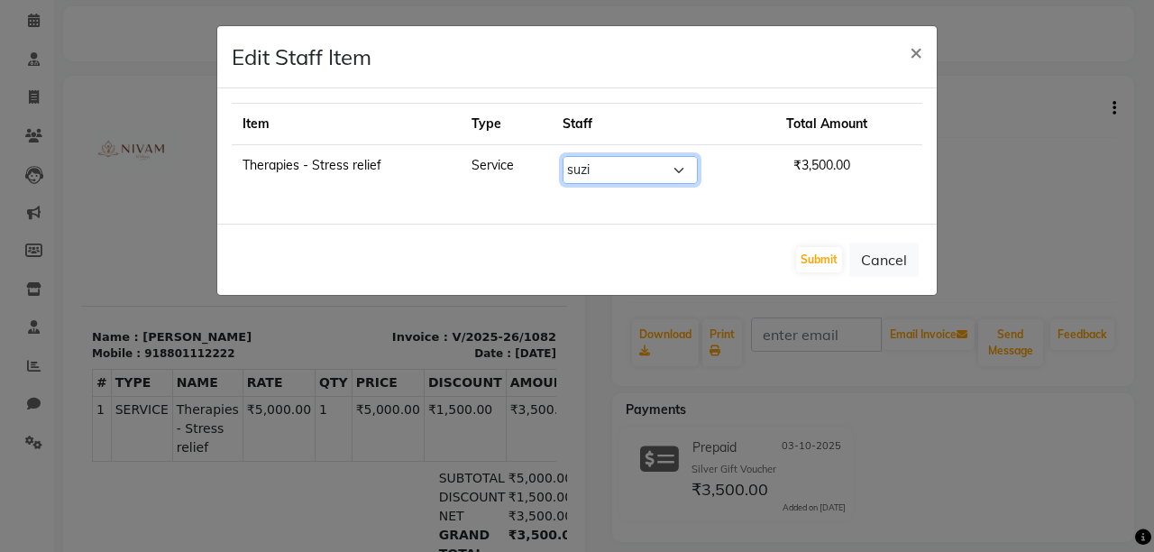
click at [678, 162] on select "Select aneesh Ashwini LIBIN nithya Reception sujith suzi" at bounding box center [630, 170] width 135 height 28
select select "67714"
click at [563, 156] on select "Select aneesh Ashwini LIBIN nithya Reception sujith suzi" at bounding box center [630, 170] width 135 height 28
click at [821, 257] on button "Submit" at bounding box center [819, 259] width 46 height 25
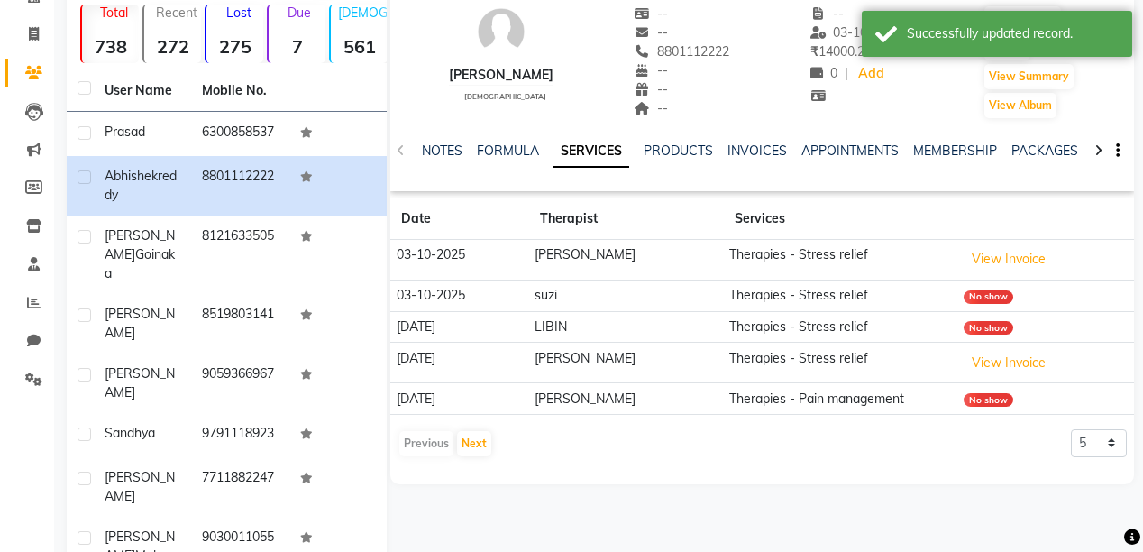
scroll to position [144, 0]
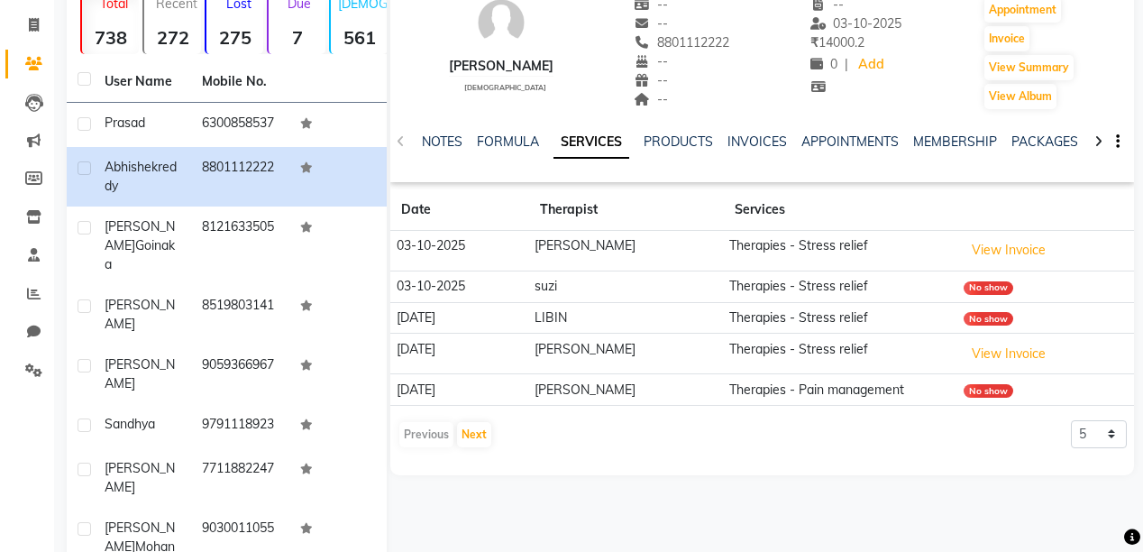
click at [980, 281] on div "No show" at bounding box center [989, 288] width 50 height 14
click at [979, 288] on div "No show" at bounding box center [989, 288] width 50 height 14
click at [977, 289] on div "No show" at bounding box center [989, 288] width 50 height 14
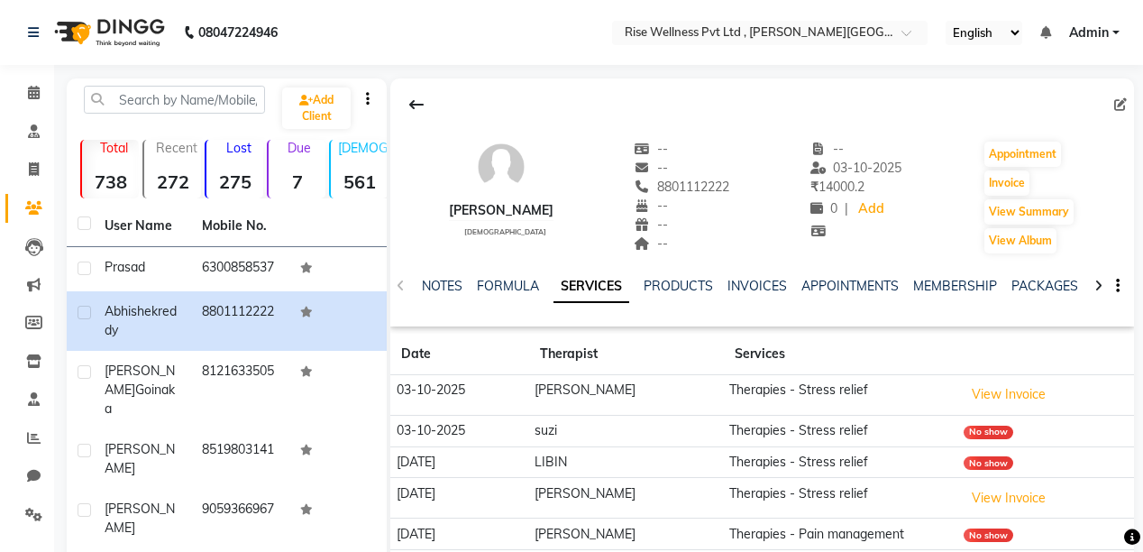
scroll to position [72, 0]
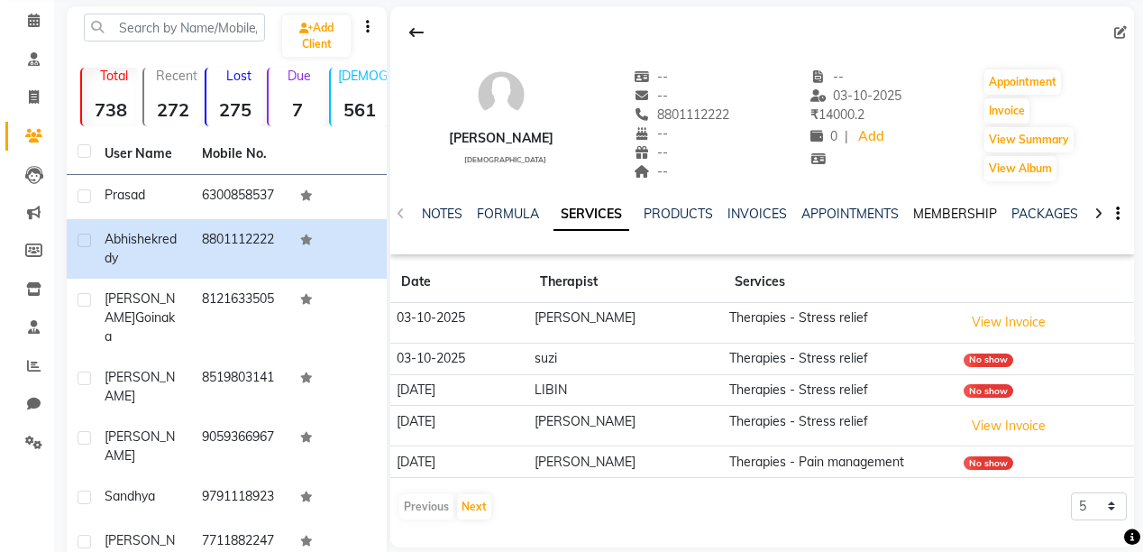
click at [941, 220] on link "MEMBERSHIP" at bounding box center [955, 214] width 84 height 16
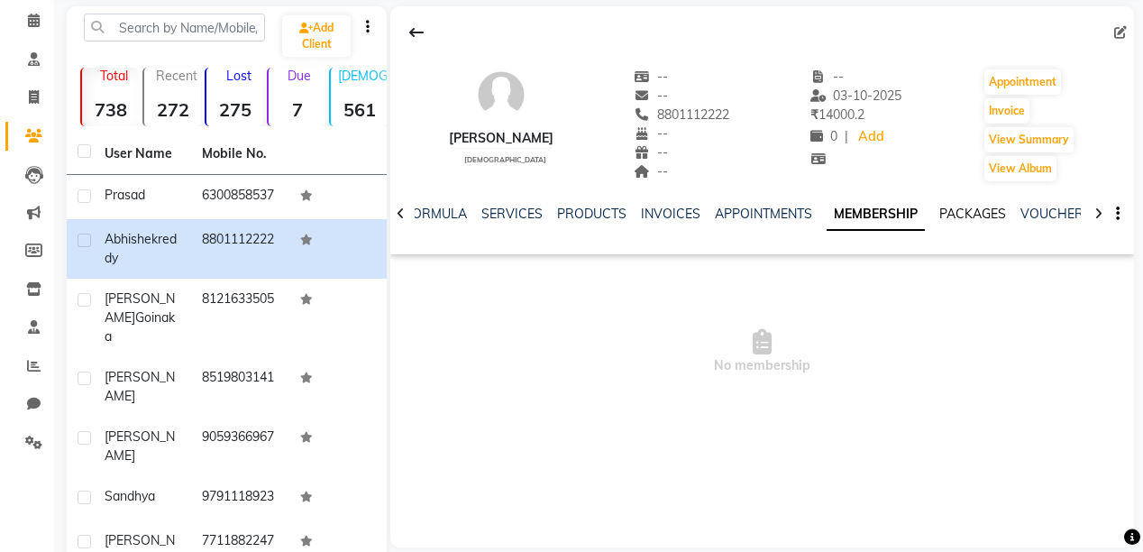
click at [946, 216] on link "PACKAGES" at bounding box center [973, 214] width 67 height 16
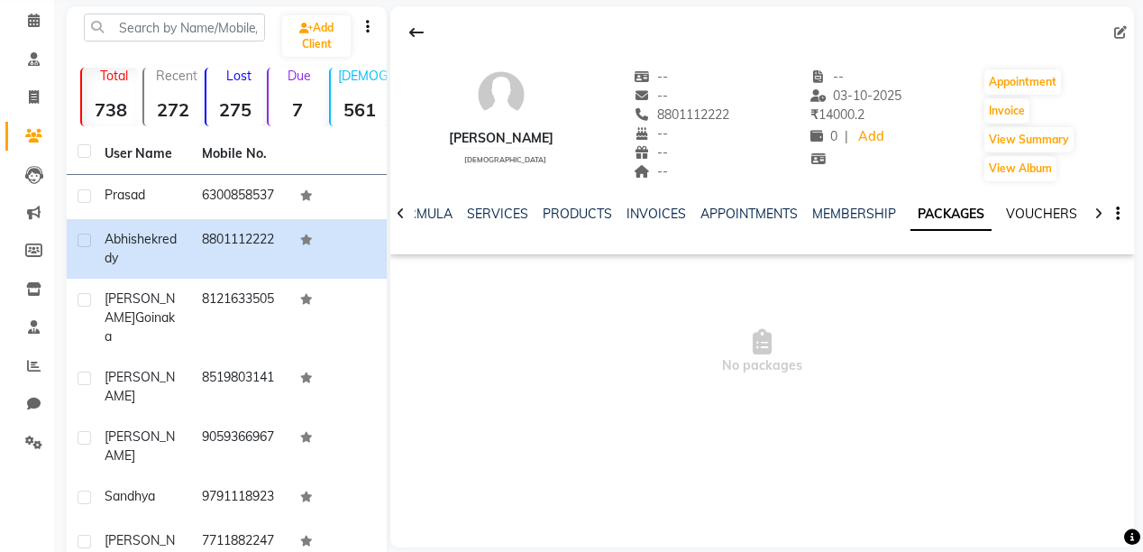
click at [1028, 213] on link "VOUCHERS" at bounding box center [1041, 214] width 71 height 16
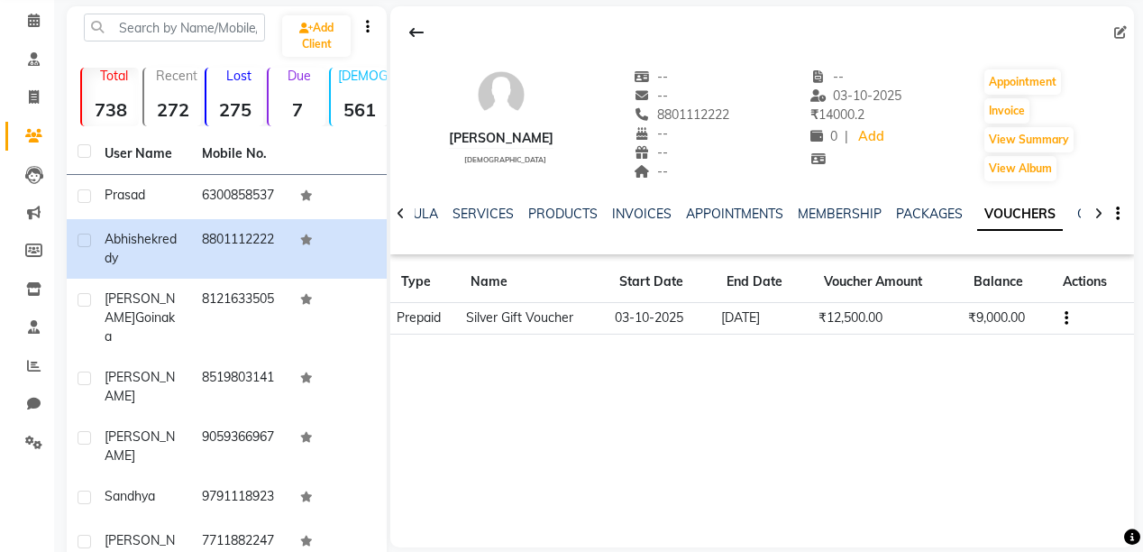
click at [1063, 319] on button "button" at bounding box center [1063, 317] width 11 height 19
click at [949, 315] on div "Edit" at bounding box center [982, 317] width 113 height 23
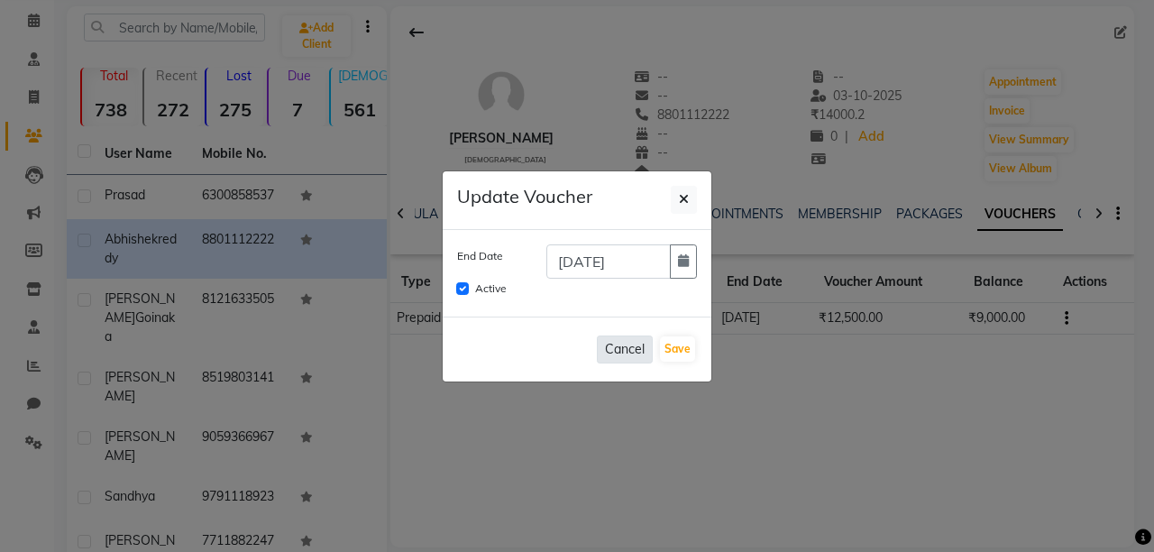
click at [636, 350] on button "Cancel" at bounding box center [625, 349] width 56 height 28
checkbox input "false"
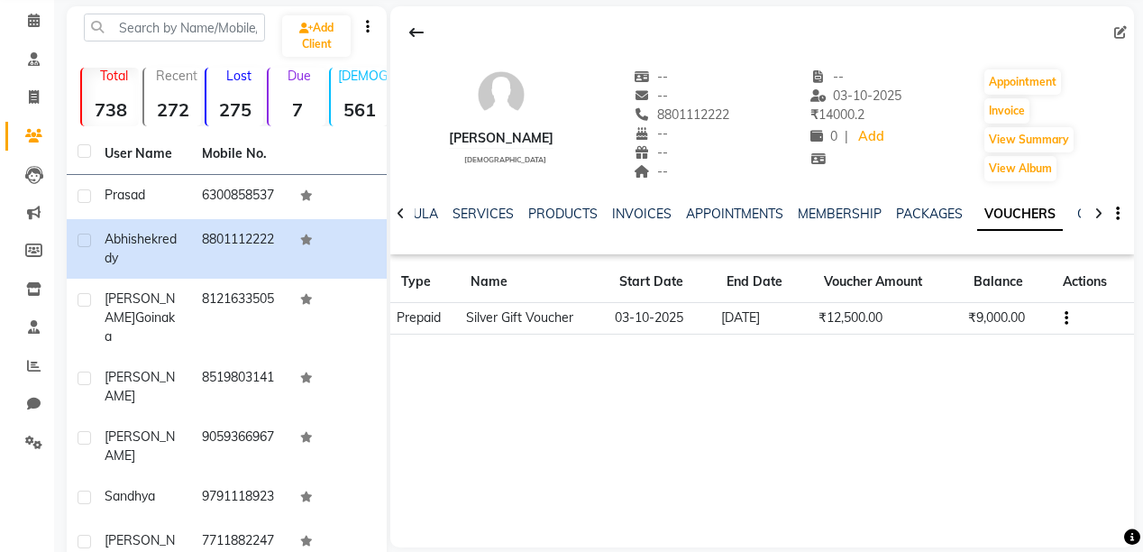
click at [1062, 320] on button "button" at bounding box center [1063, 317] width 11 height 19
click at [965, 316] on div "Edit" at bounding box center [982, 317] width 113 height 23
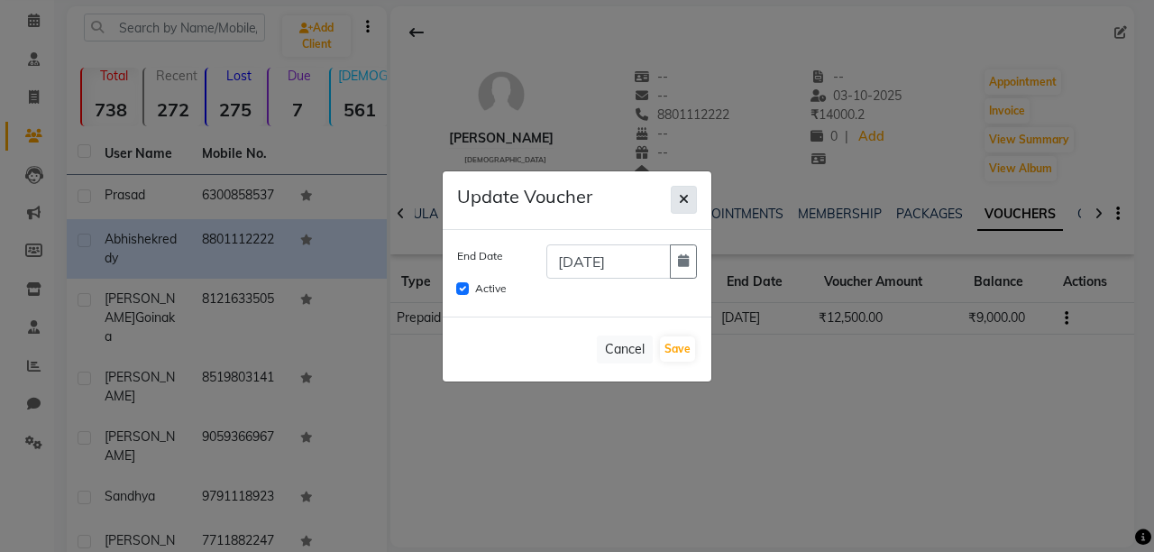
click at [682, 202] on icon "button" at bounding box center [684, 199] width 10 height 13
checkbox input "false"
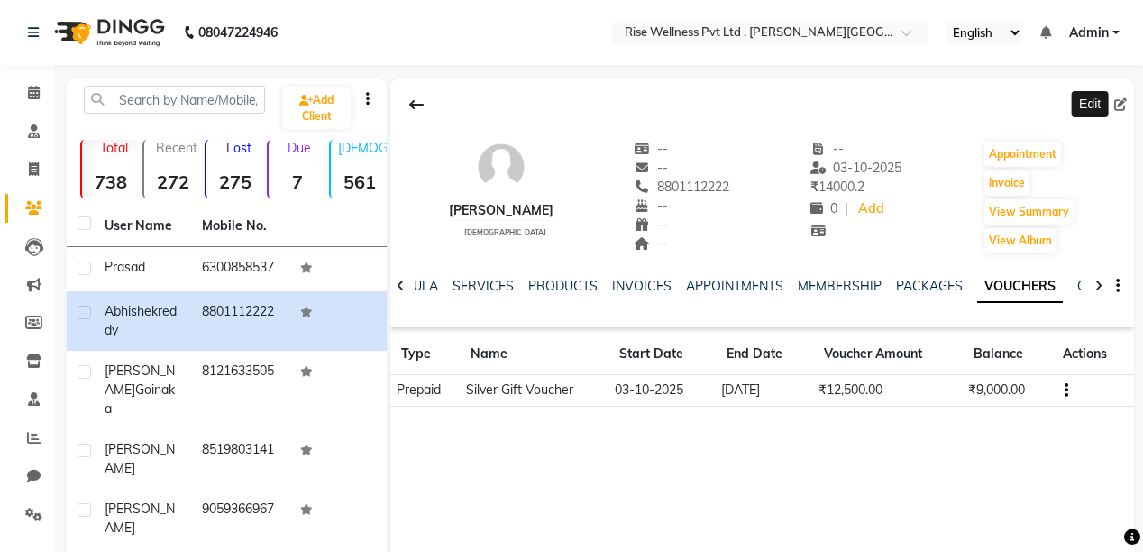
click at [1117, 105] on icon at bounding box center [1121, 104] width 13 height 13
select select "male"
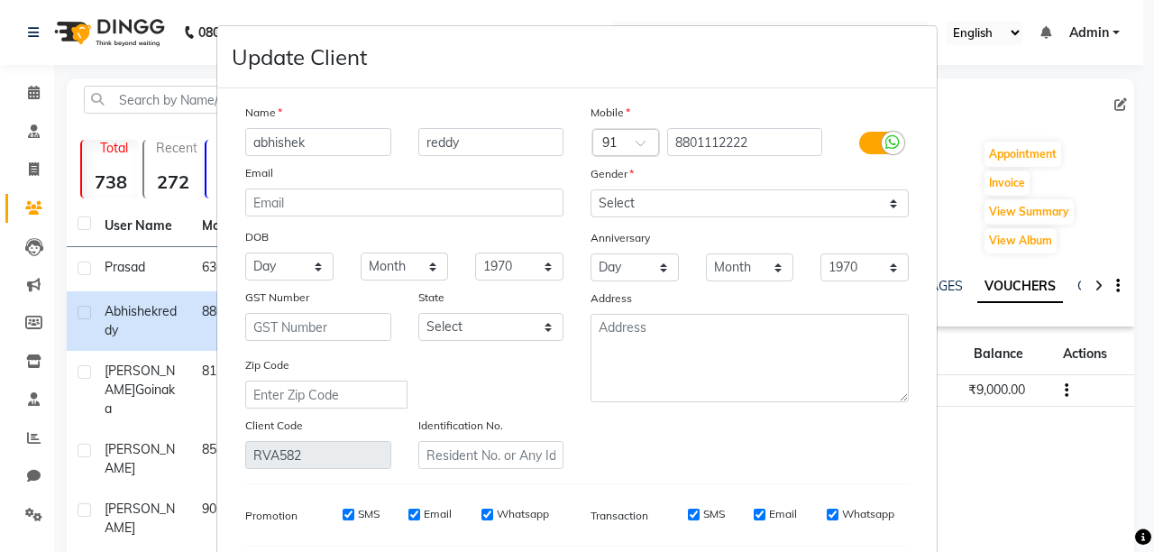
click at [1116, 105] on ngb-modal-window "Update Client Name abhishek reddy Email DOB Day 01 02 03 04 05 06 07 08 09 10 1…" at bounding box center [577, 276] width 1154 height 552
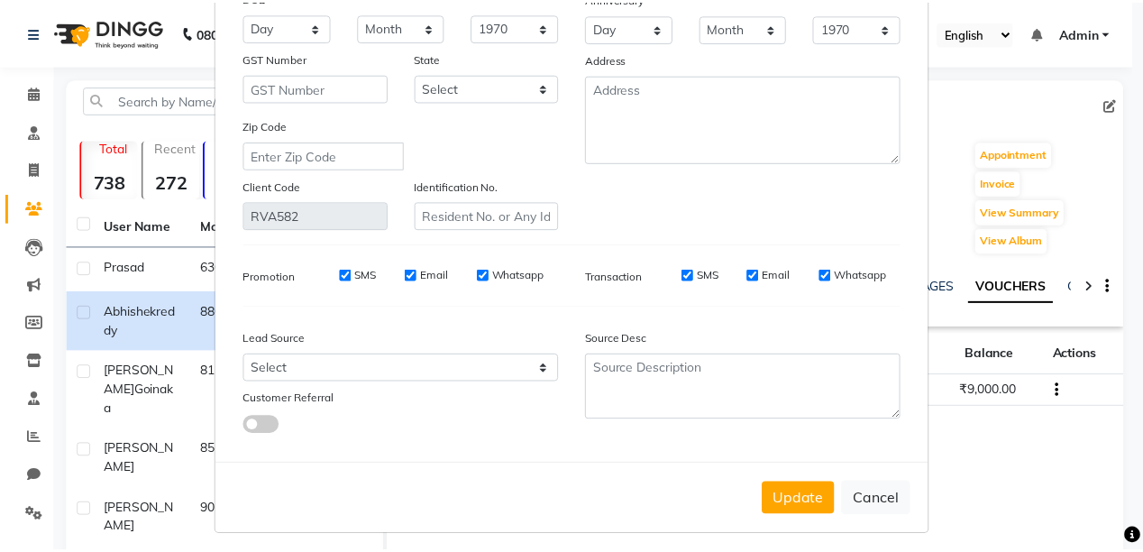
scroll to position [257, 0]
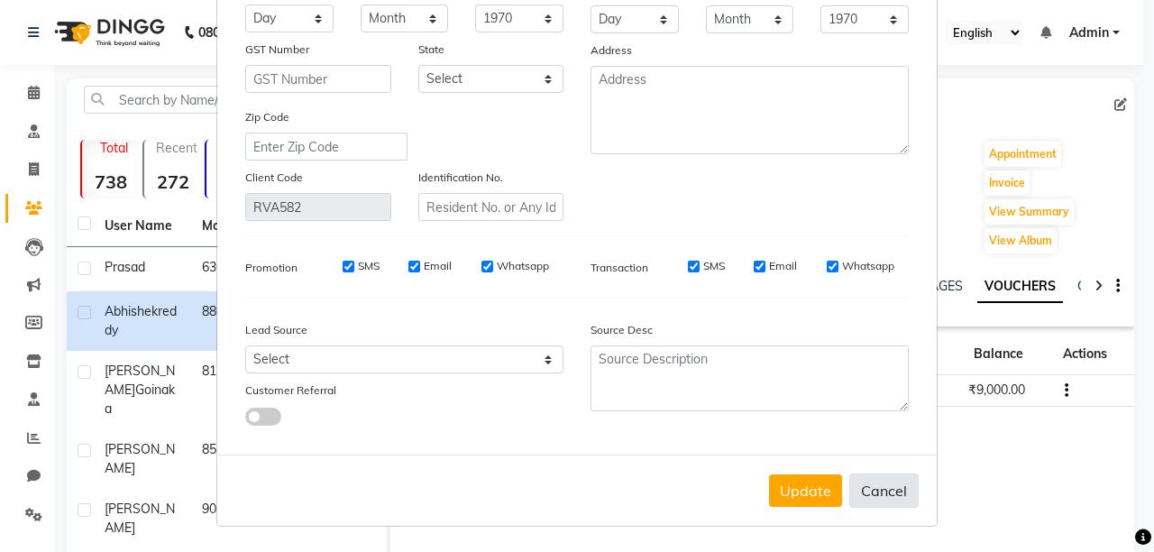
click at [890, 491] on button "Cancel" at bounding box center [883, 490] width 69 height 34
select select
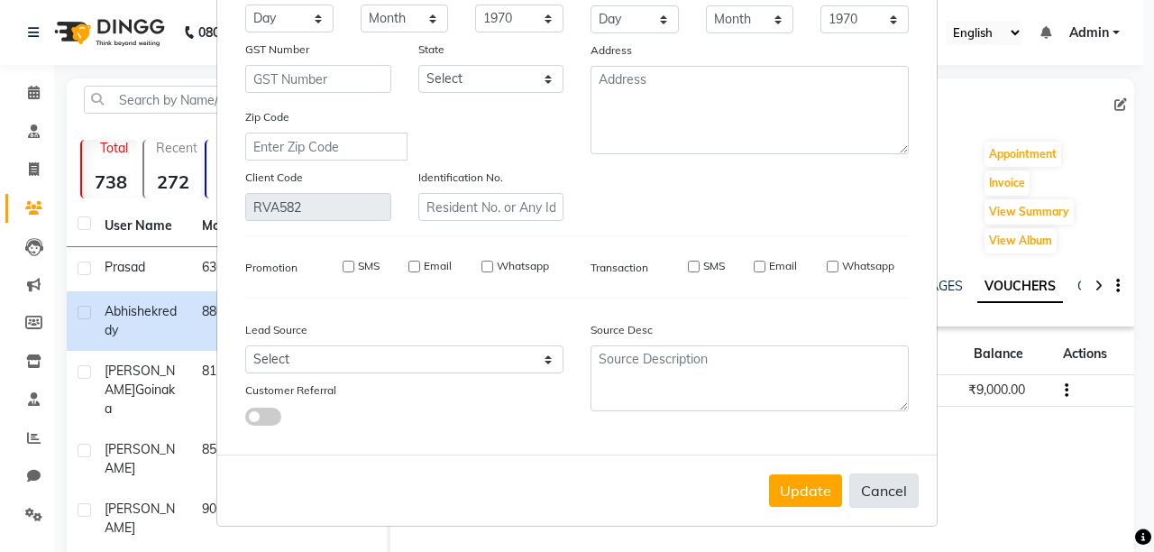
select select
checkbox input "false"
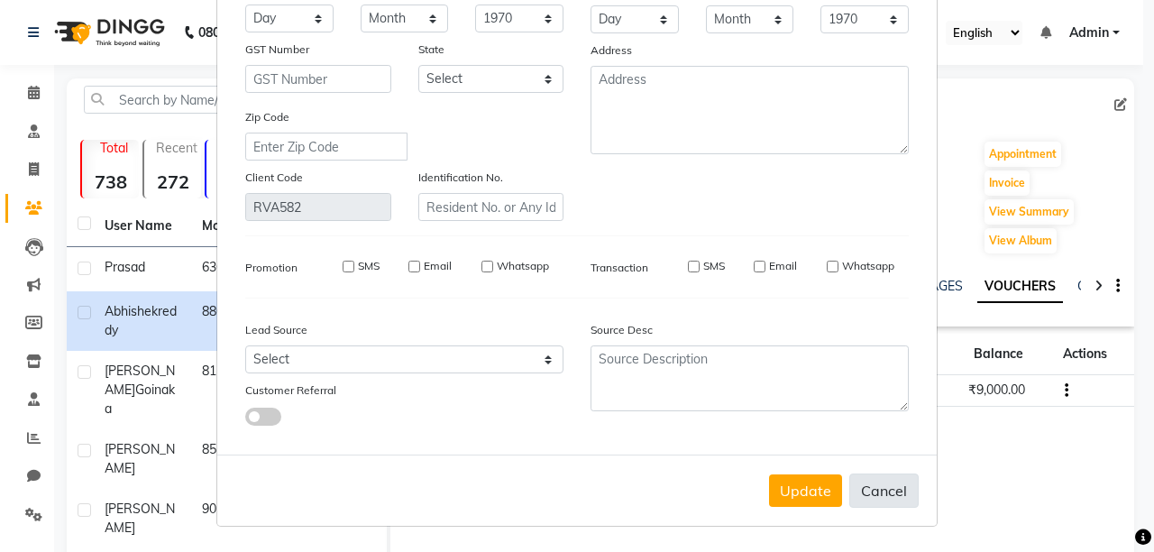
checkbox input "false"
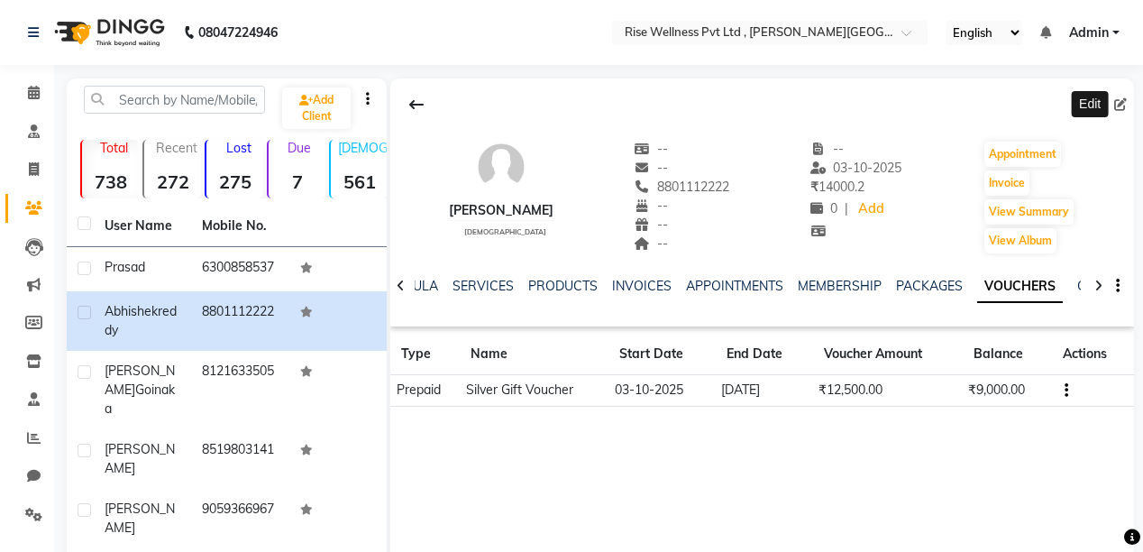
scroll to position [72, 0]
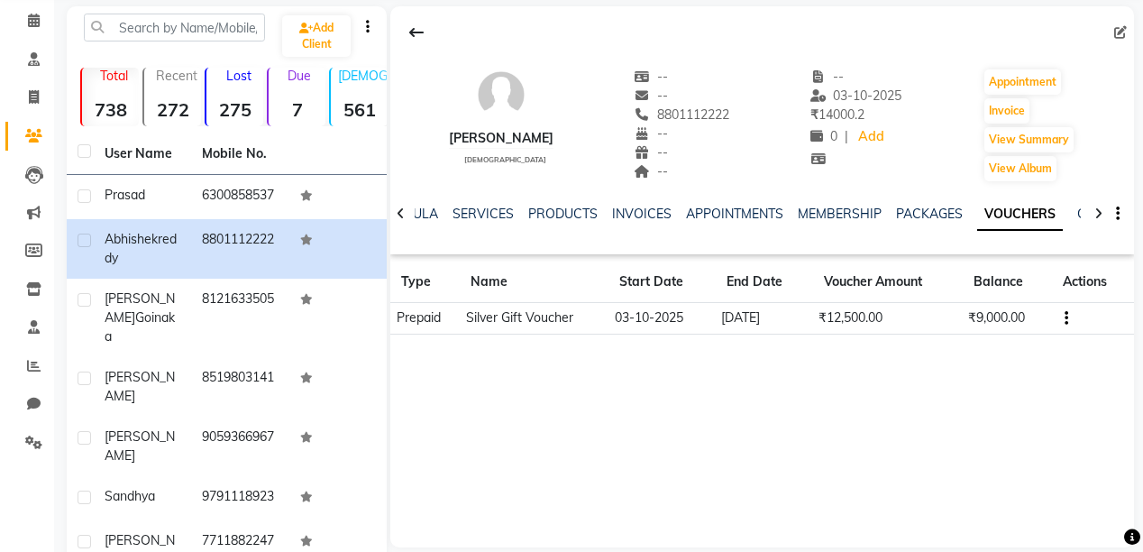
click at [481, 225] on div "NOTES FORMULA SERVICES PRODUCTS INVOICES APPOINTMENTS MEMBERSHIP PACKAGES VOUCH…" at bounding box center [741, 221] width 638 height 33
click at [483, 210] on link "SERVICES" at bounding box center [483, 214] width 61 height 16
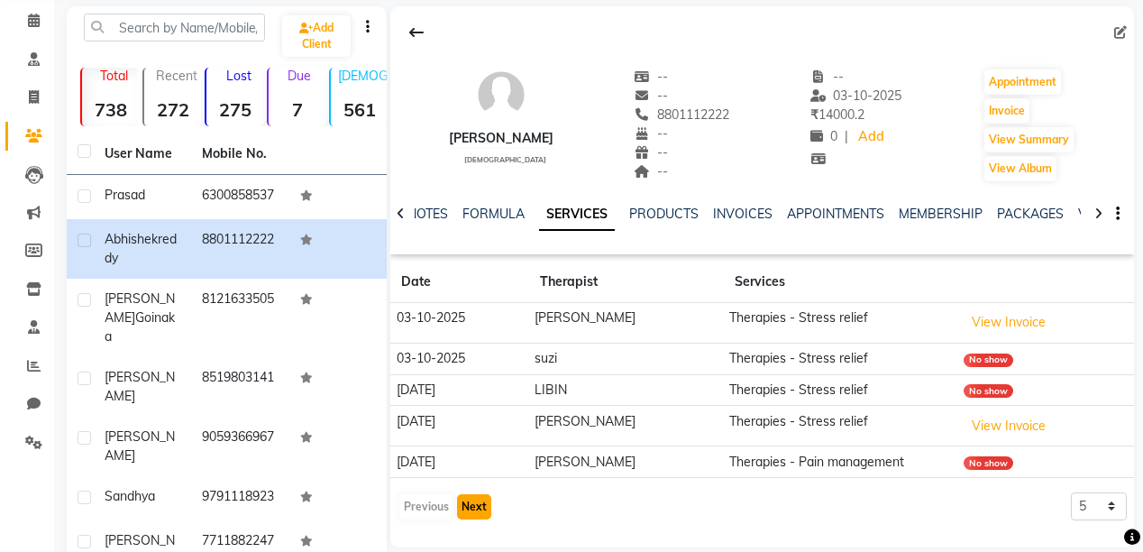
click at [472, 500] on button "Next" at bounding box center [474, 506] width 34 height 25
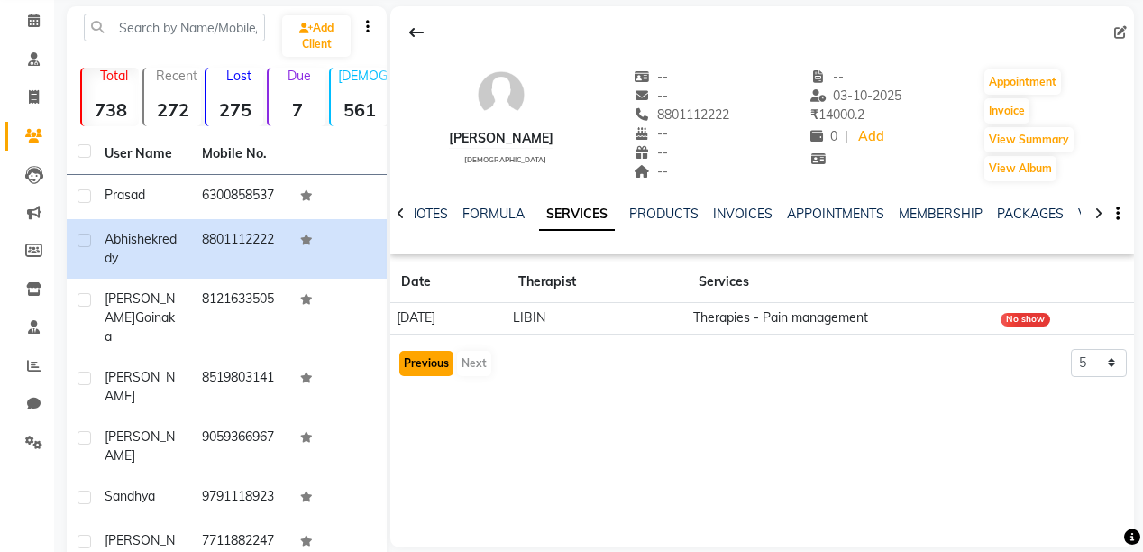
click at [428, 364] on button "Previous" at bounding box center [426, 363] width 54 height 25
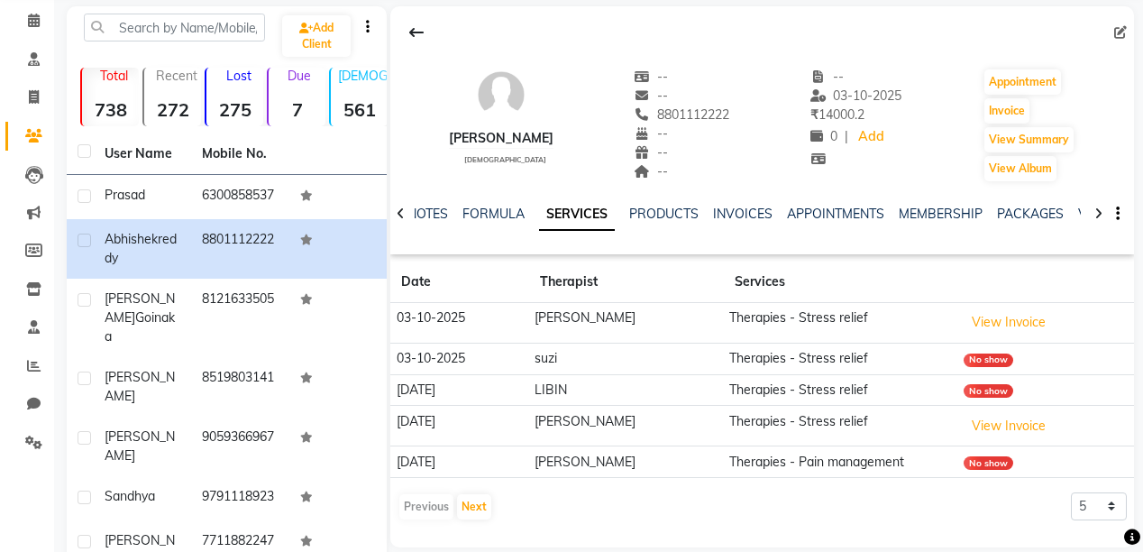
click at [549, 357] on td "suzi" at bounding box center [626, 359] width 195 height 32
click at [552, 357] on td "suzi" at bounding box center [626, 359] width 195 height 32
click at [566, 357] on td "suzi" at bounding box center [626, 359] width 195 height 32
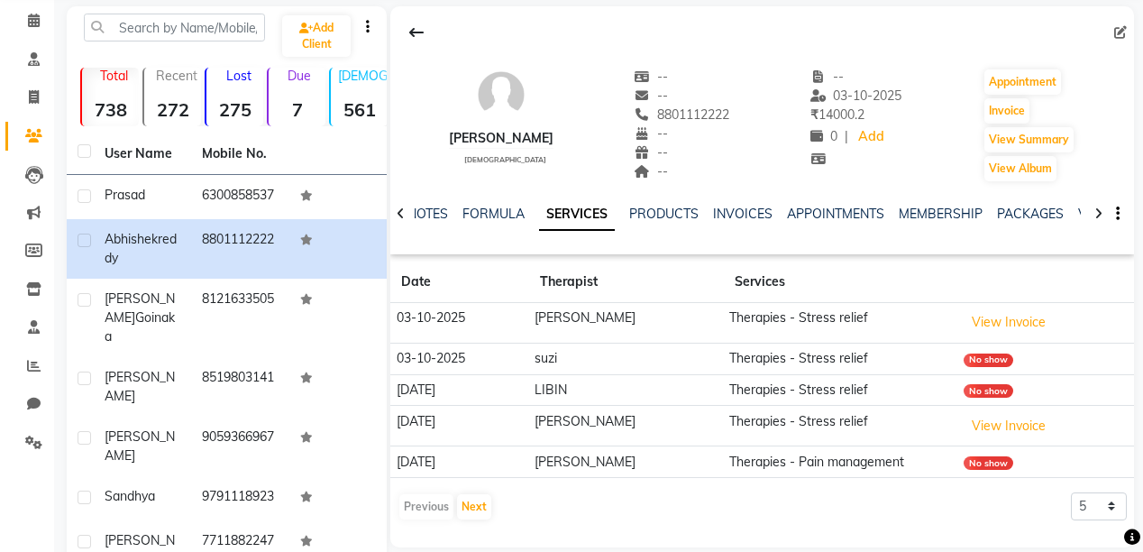
click at [967, 353] on div "No show" at bounding box center [989, 360] width 50 height 14
click at [967, 386] on div "No show" at bounding box center [989, 391] width 50 height 14
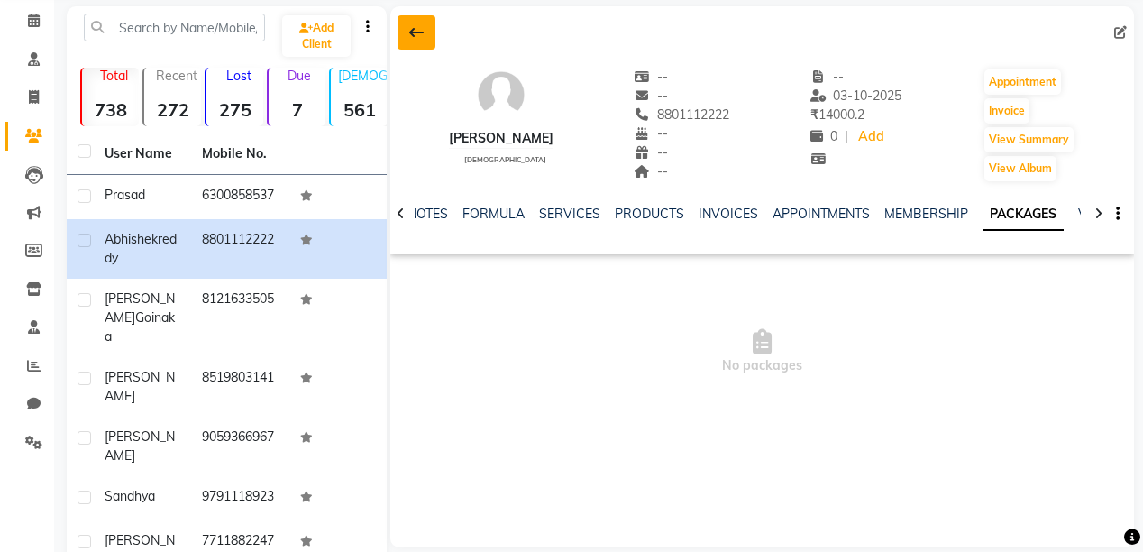
click at [413, 33] on icon at bounding box center [416, 32] width 14 height 14
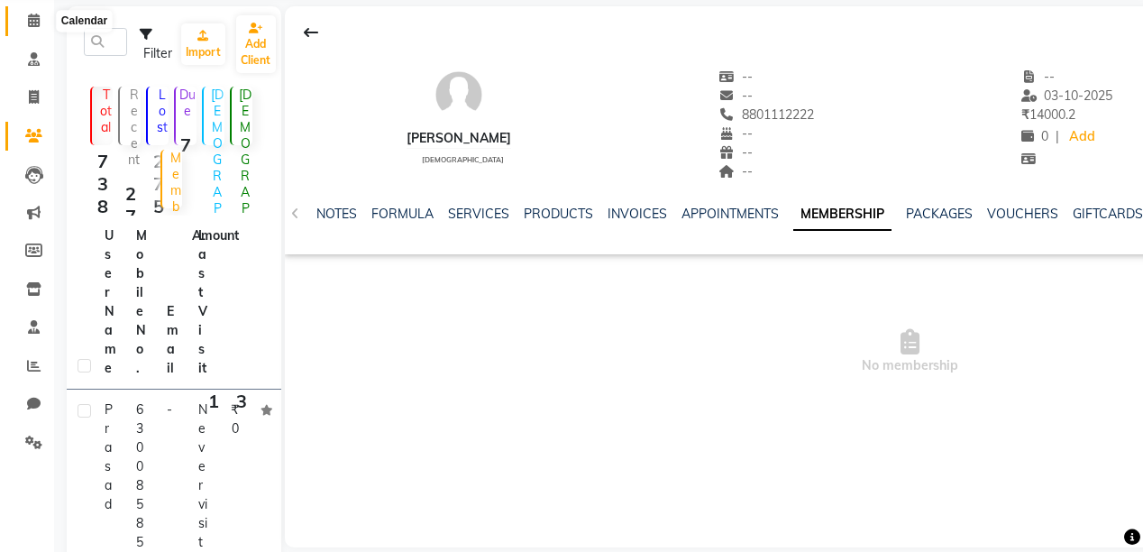
click at [32, 25] on icon at bounding box center [34, 21] width 12 height 14
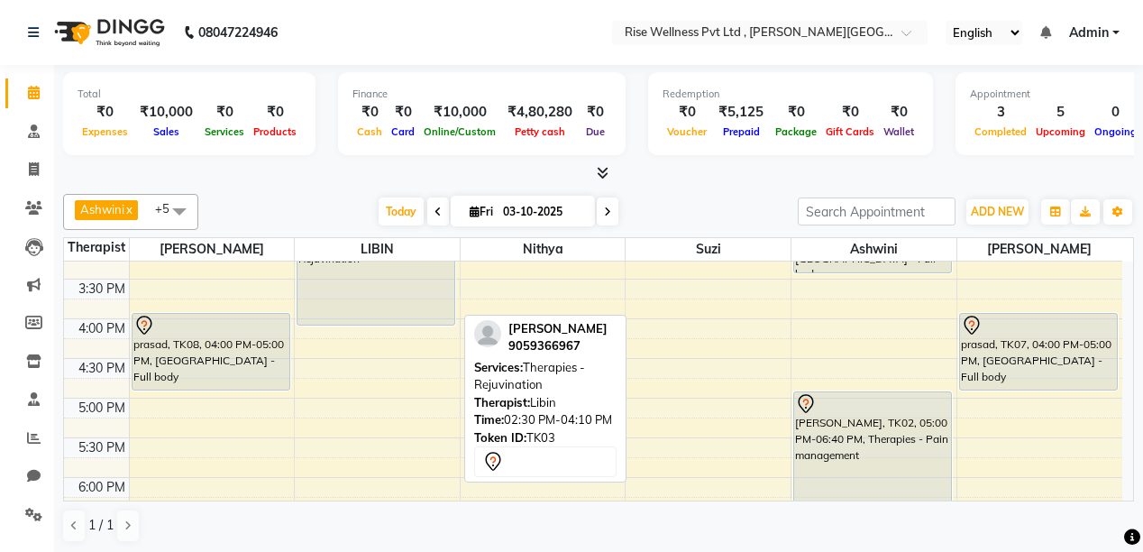
scroll to position [505, 0]
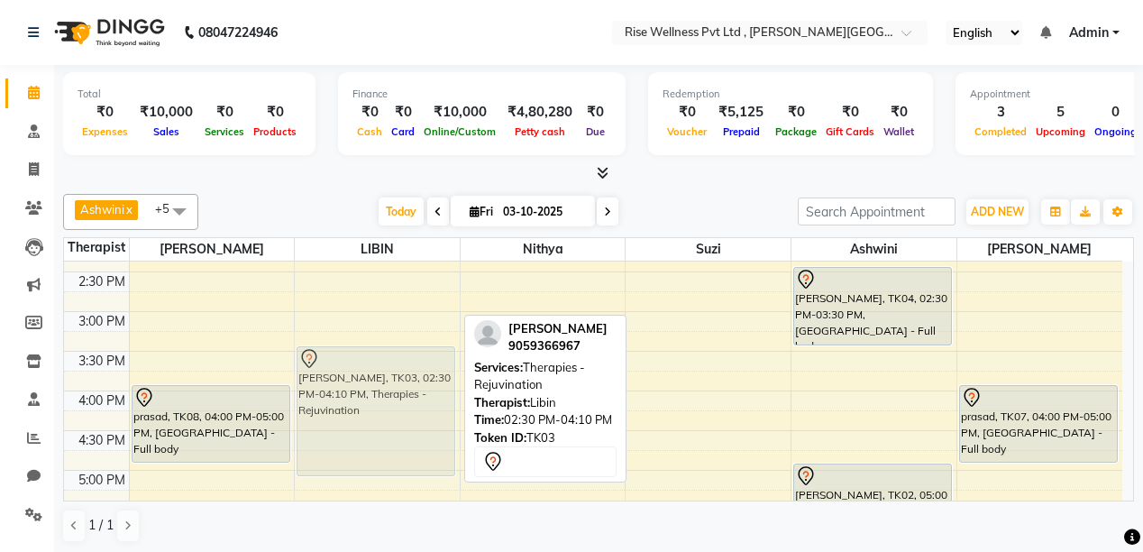
drag, startPoint x: 333, startPoint y: 271, endPoint x: 346, endPoint y: 343, distance: 73.4
click at [346, 343] on div "8:00 AM 8:30 AM 9:00 AM 9:30 AM 10:00 AM 10:30 AM 11:00 AM 11:30 AM 12:00 PM 12…" at bounding box center [593, 272] width 1059 height 1031
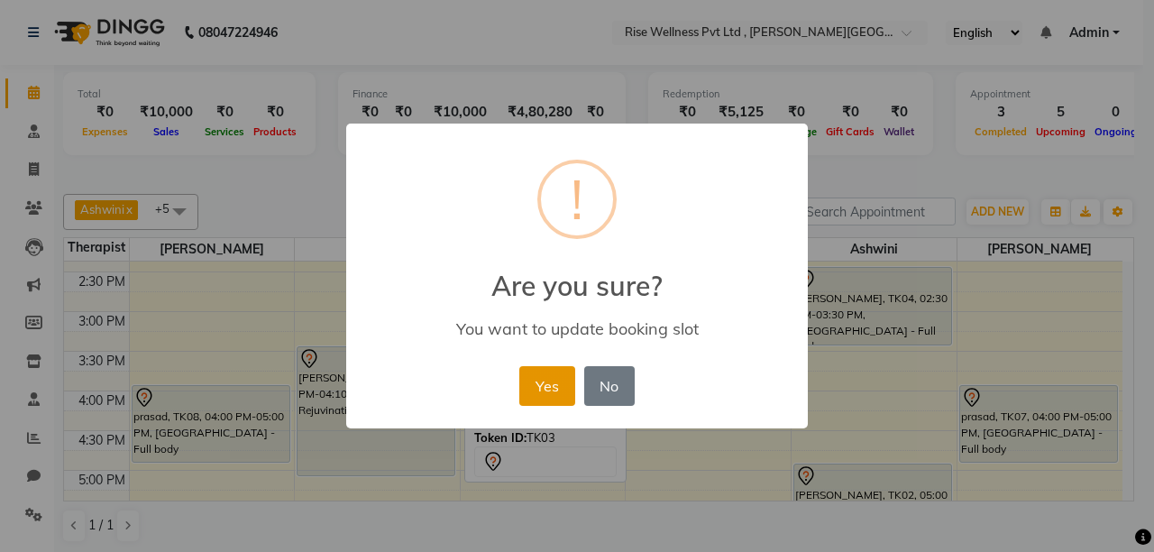
click at [536, 394] on button "Yes" at bounding box center [546, 386] width 55 height 40
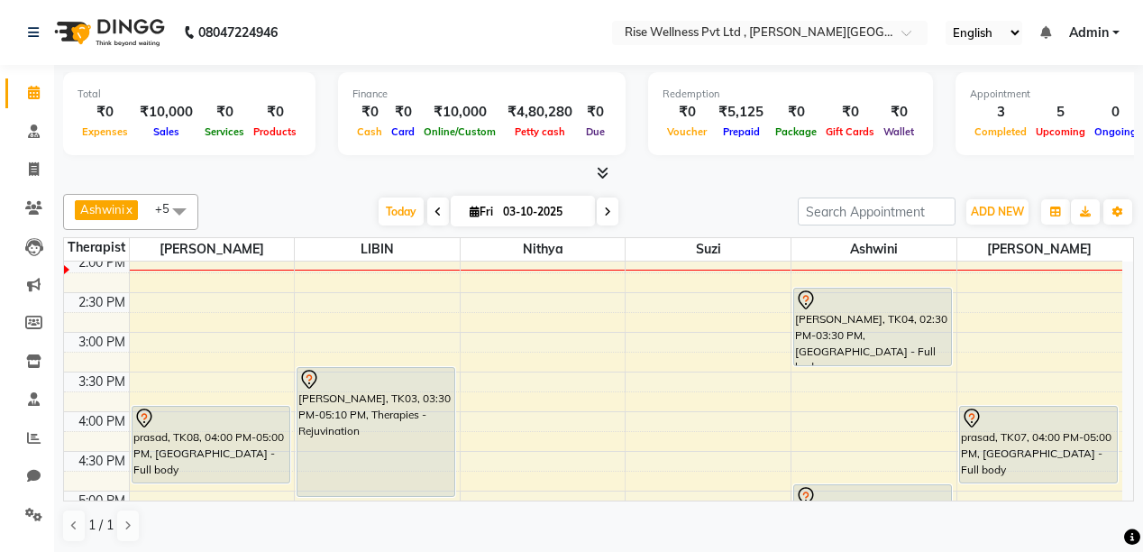
scroll to position [493, 0]
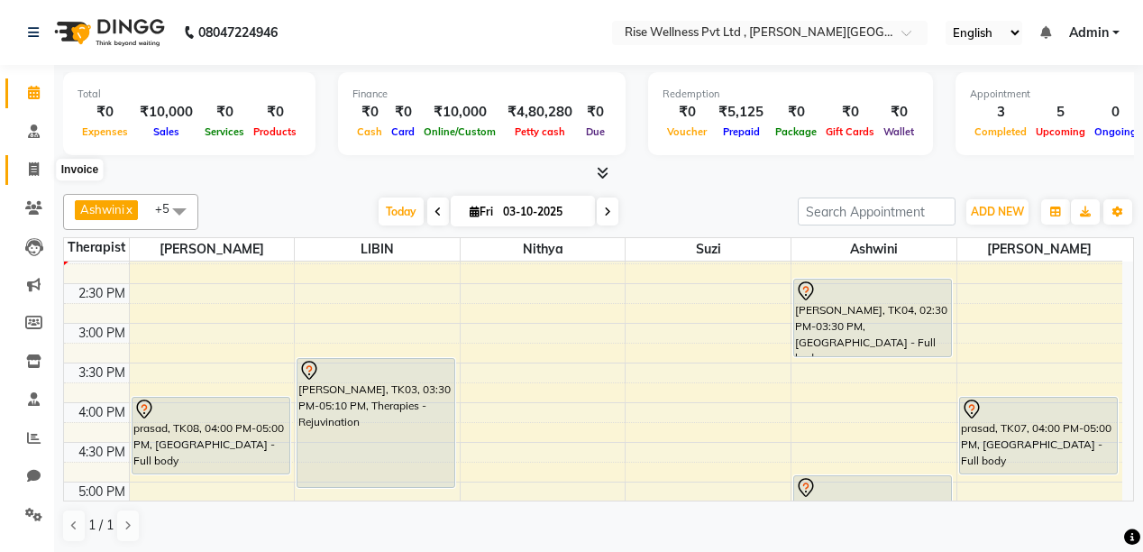
click at [25, 171] on span at bounding box center [34, 170] width 32 height 21
select select "7497"
select select "service"
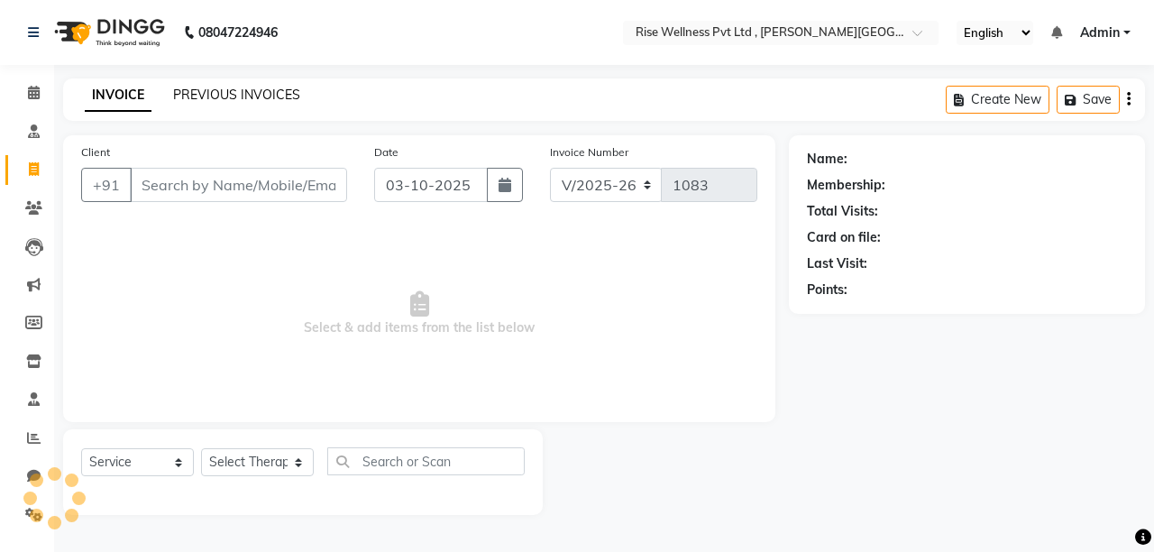
click at [203, 90] on link "PREVIOUS INVOICES" at bounding box center [236, 95] width 127 height 16
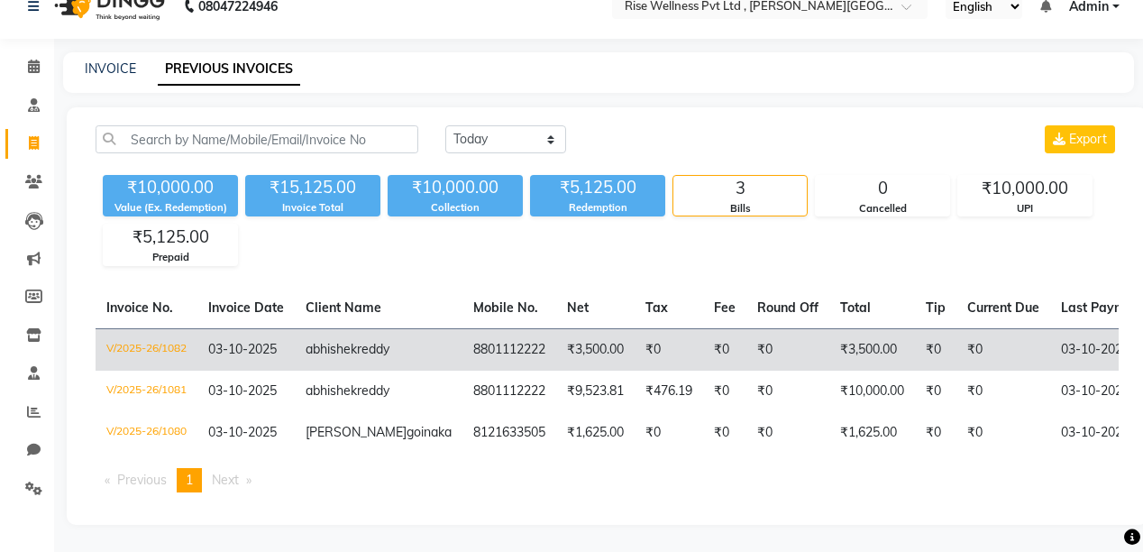
scroll to position [72, 0]
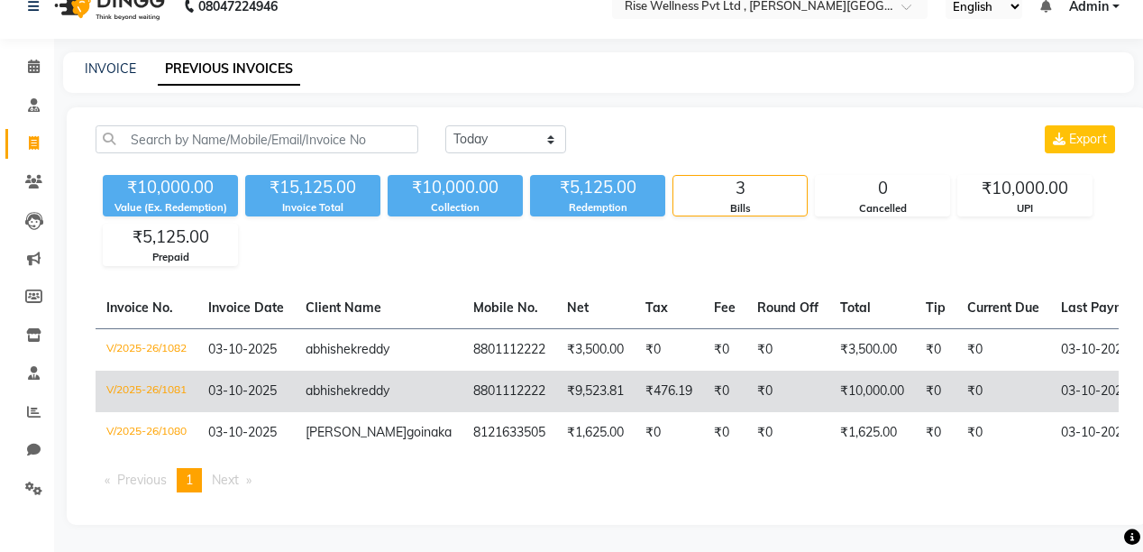
click at [556, 371] on td "₹9,523.81" at bounding box center [595, 391] width 78 height 41
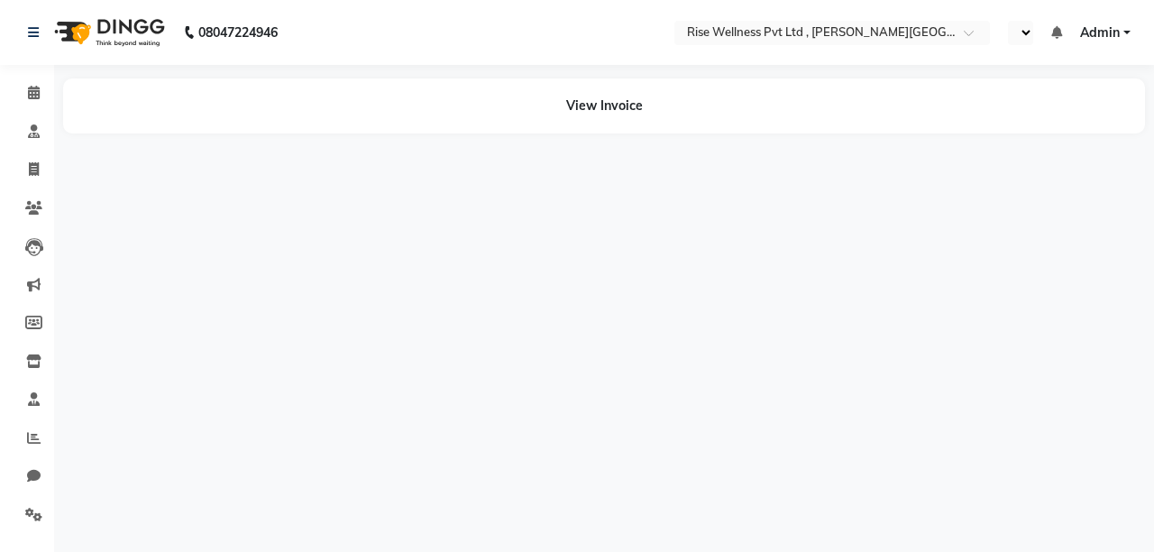
select select "en"
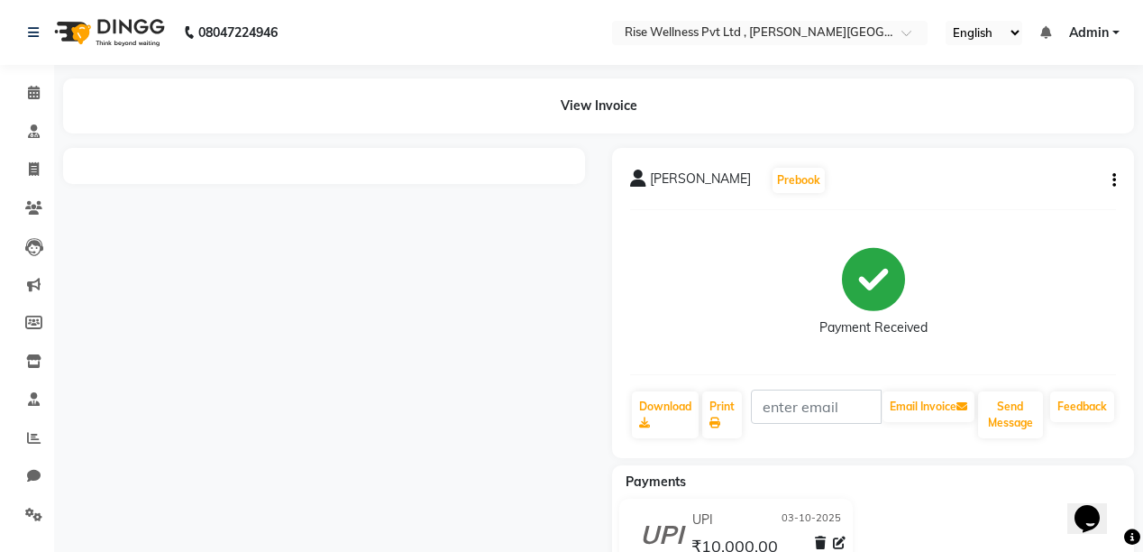
scroll to position [72, 0]
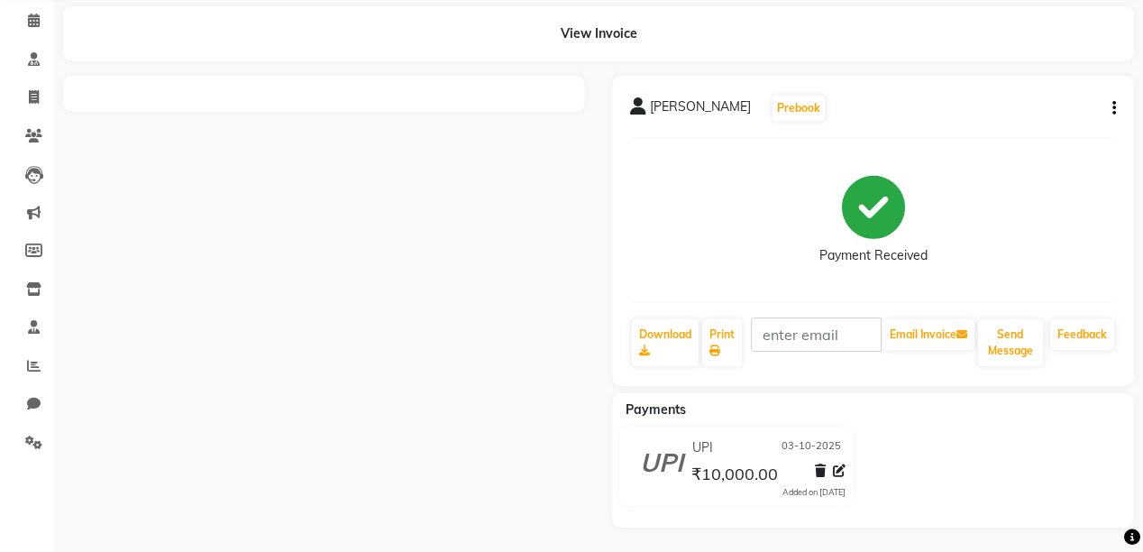
click at [1113, 109] on icon "button" at bounding box center [1115, 108] width 4 height 1
click at [1060, 121] on div "Edit Invoice" at bounding box center [1041, 120] width 90 height 23
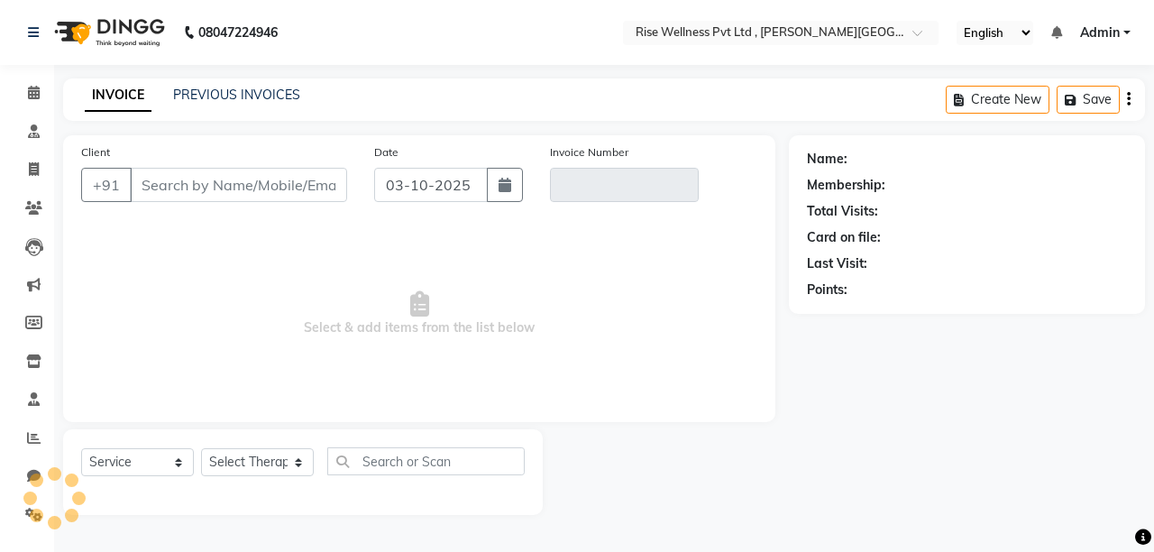
select select "V"
type input "8801112222"
type input "V/2025-26/1081"
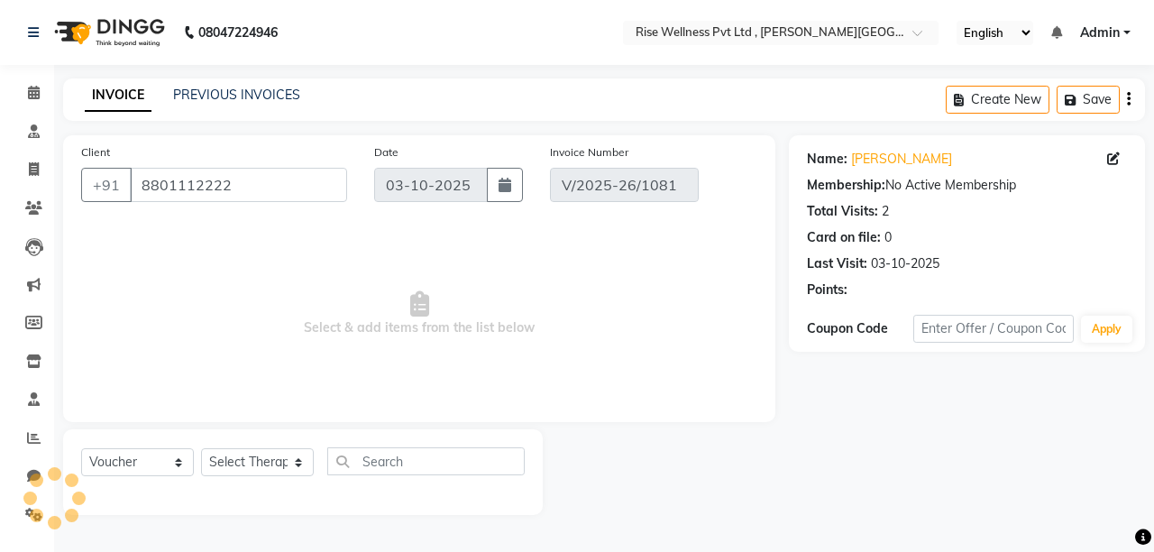
select select "select"
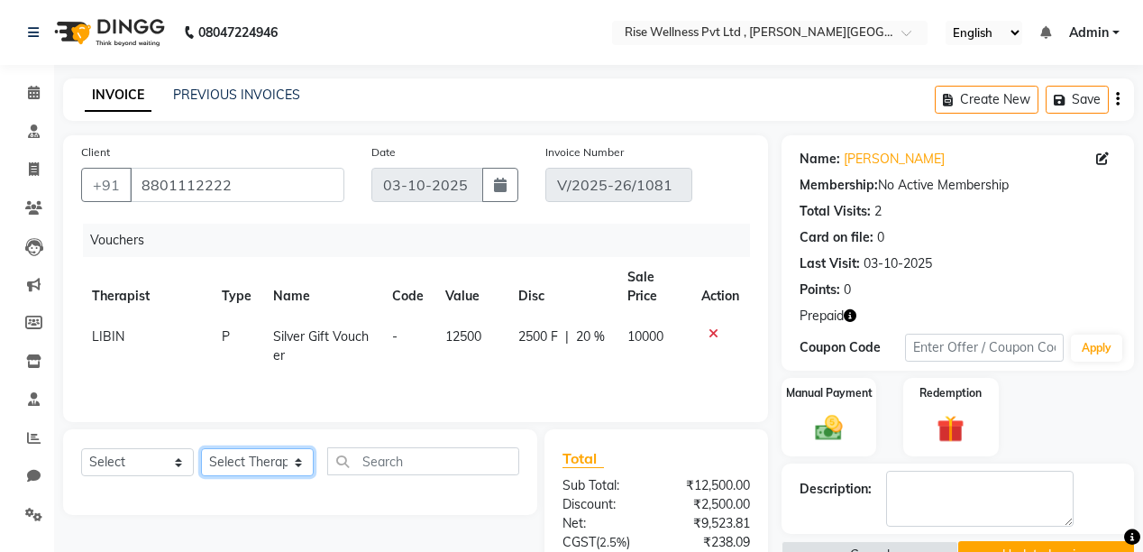
click at [296, 463] on select "Select Therapist aneesh Ashwini LIBIN nithya Reception sujith suzi" at bounding box center [257, 462] width 113 height 28
select select "69785"
click at [201, 449] on select "Select Therapist aneesh Ashwini LIBIN nithya Reception sujith suzi" at bounding box center [257, 462] width 113 height 28
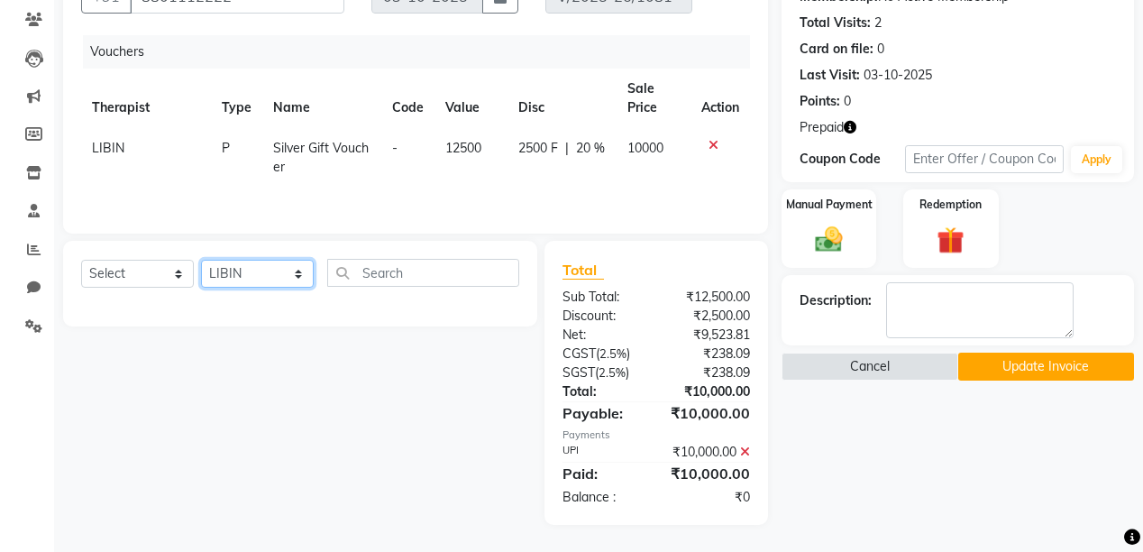
scroll to position [207, 0]
click at [1028, 353] on button "Update Invoice" at bounding box center [1047, 367] width 177 height 28
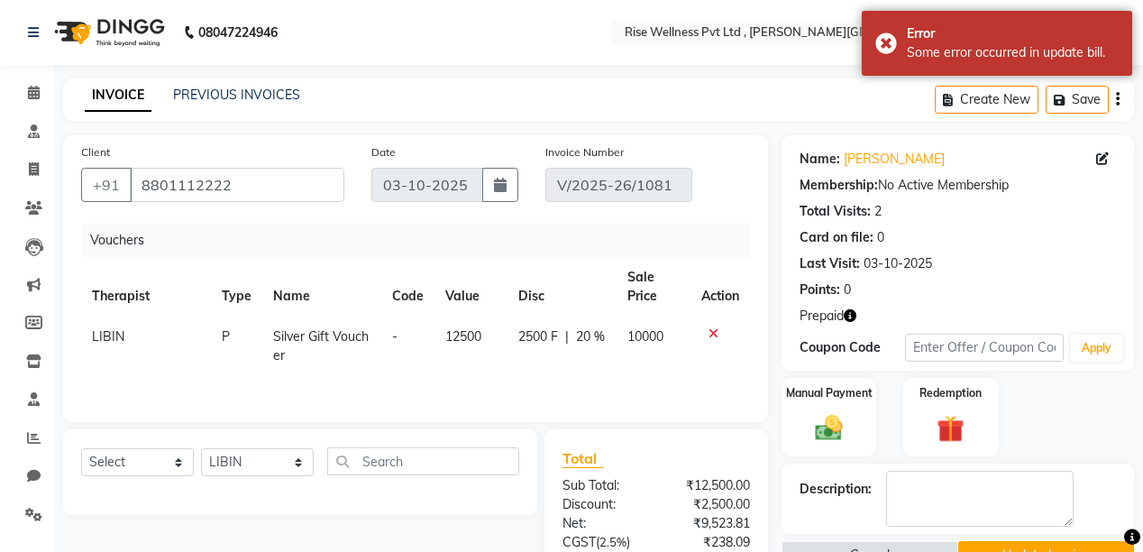
scroll to position [0, 0]
click at [956, 396] on label "Redemption" at bounding box center [951, 392] width 65 height 17
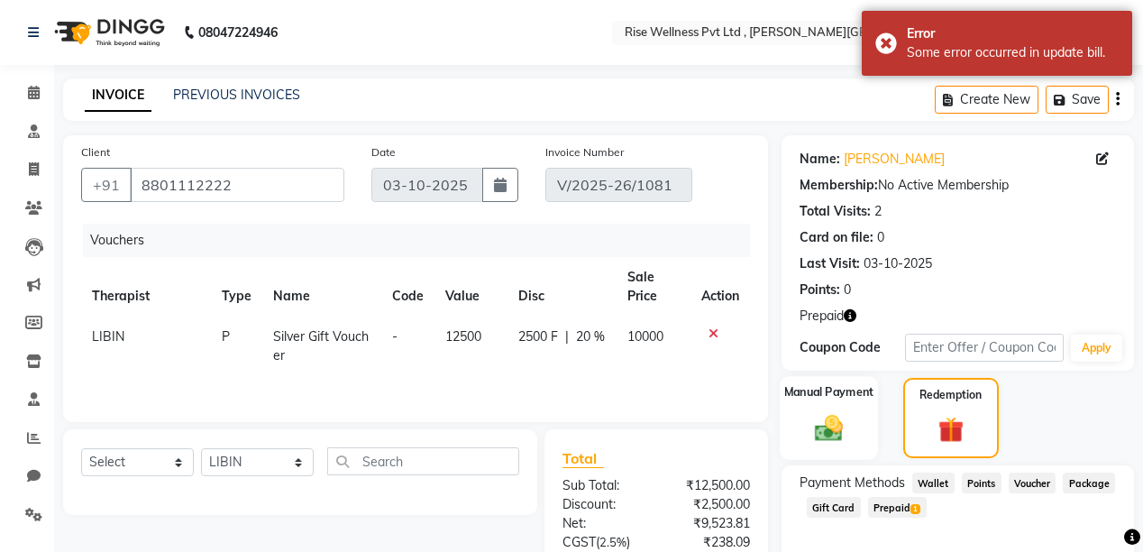
click at [858, 416] on div "Manual Payment" at bounding box center [829, 418] width 98 height 84
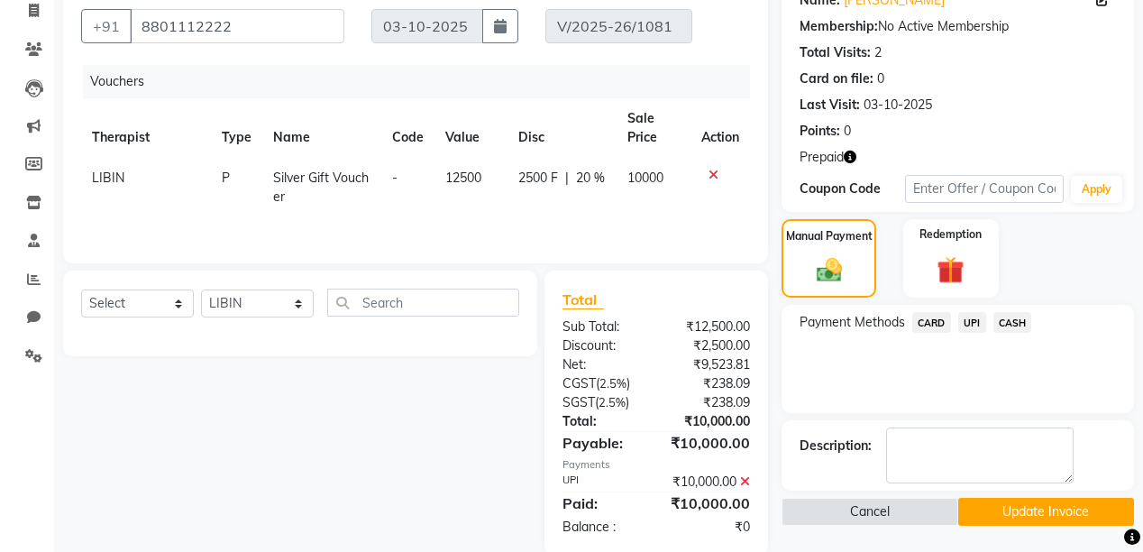
scroll to position [207, 0]
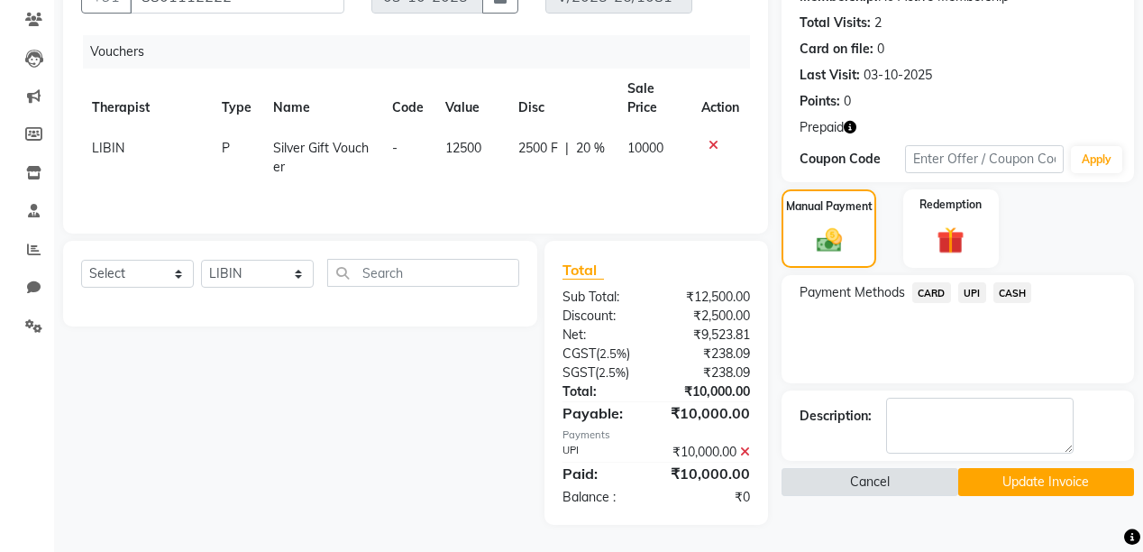
click at [891, 468] on button "Cancel" at bounding box center [870, 482] width 177 height 28
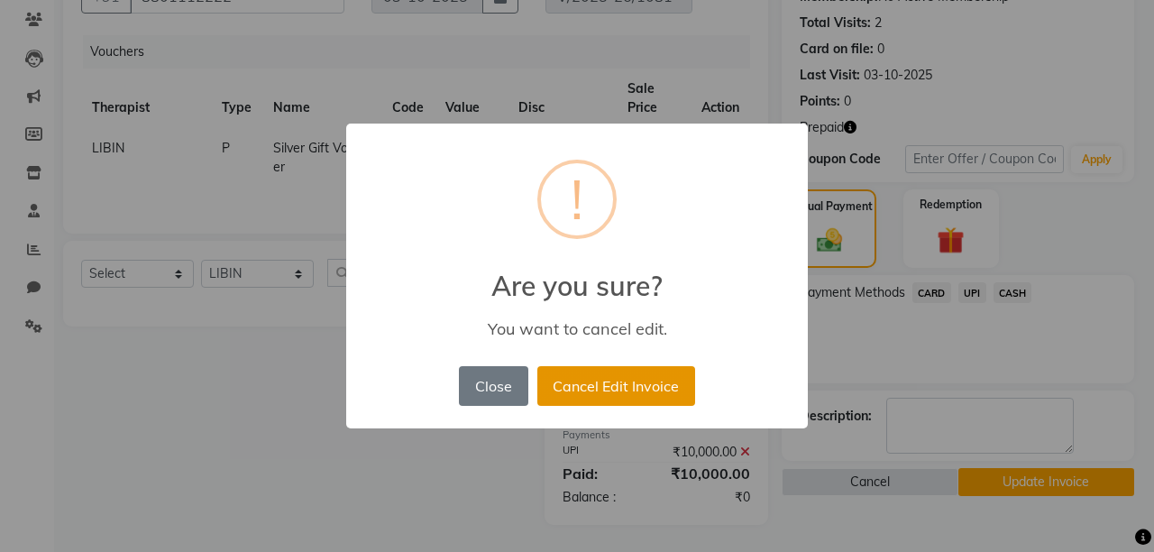
click at [567, 390] on button "Cancel Edit Invoice" at bounding box center [616, 386] width 158 height 40
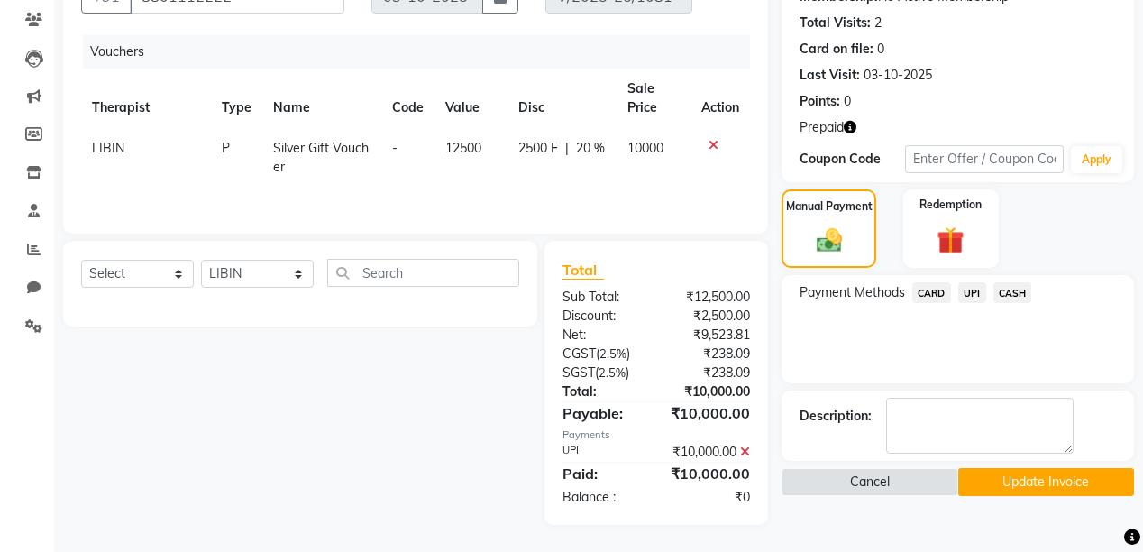
click at [1000, 468] on button "Update Invoice" at bounding box center [1047, 482] width 177 height 28
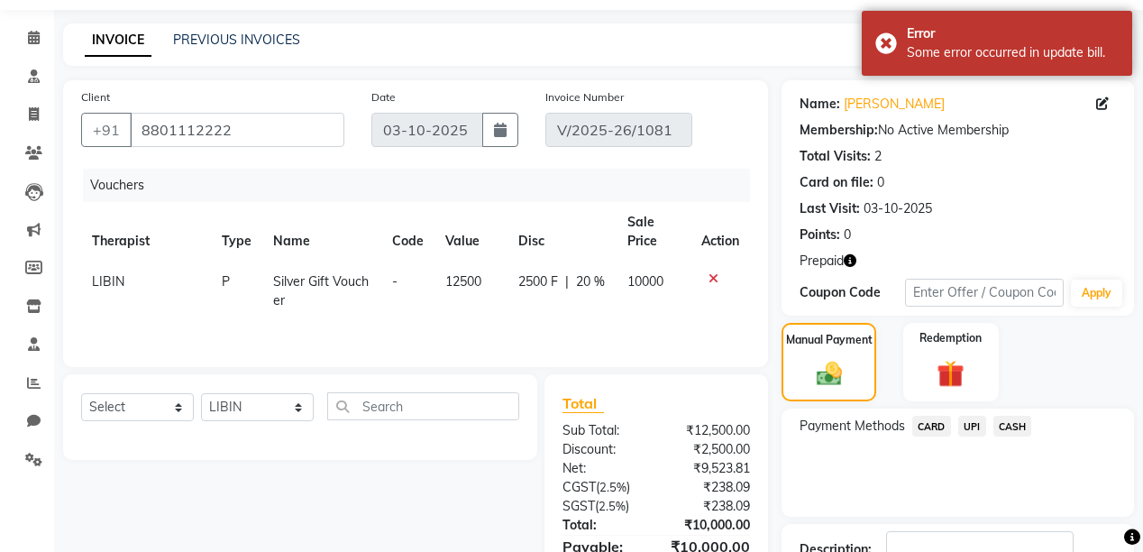
scroll to position [0, 0]
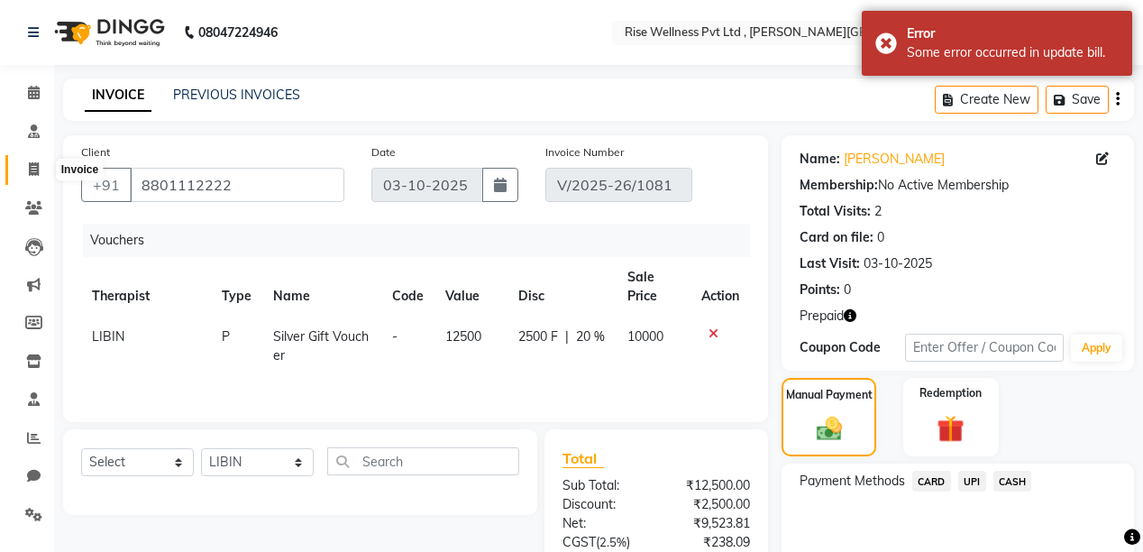
click at [32, 162] on icon at bounding box center [34, 169] width 10 height 14
select select "service"
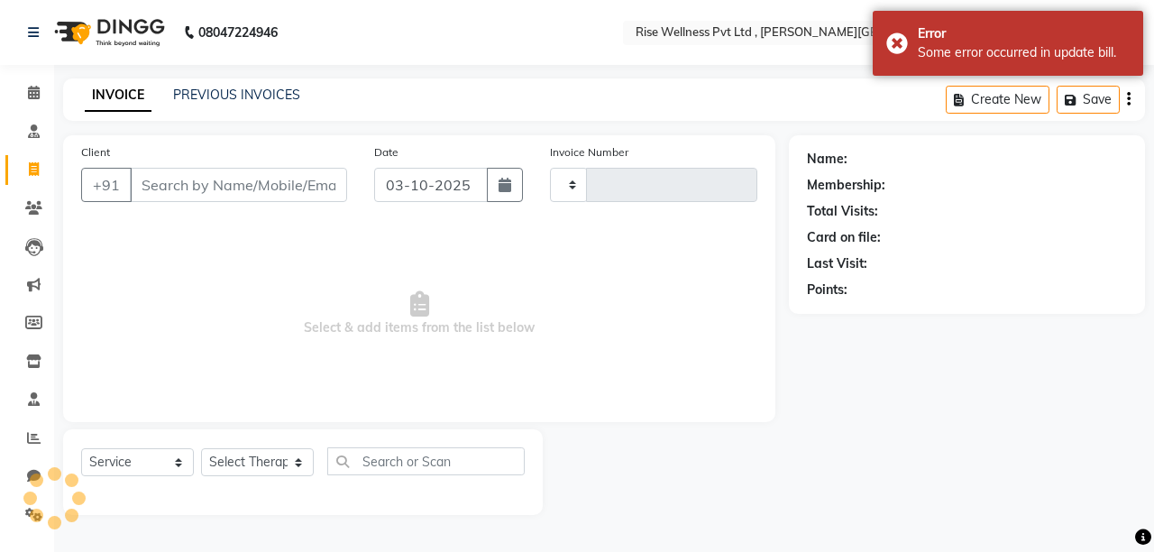
type input "1083"
select select "7497"
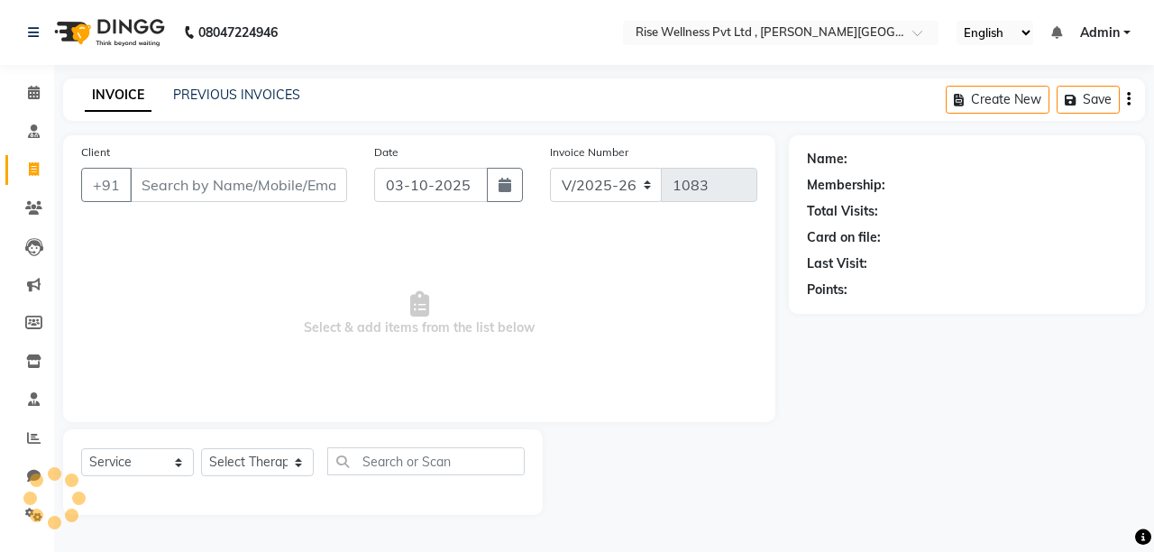
select select "V"
click at [212, 89] on link "PREVIOUS INVOICES" at bounding box center [236, 95] width 127 height 16
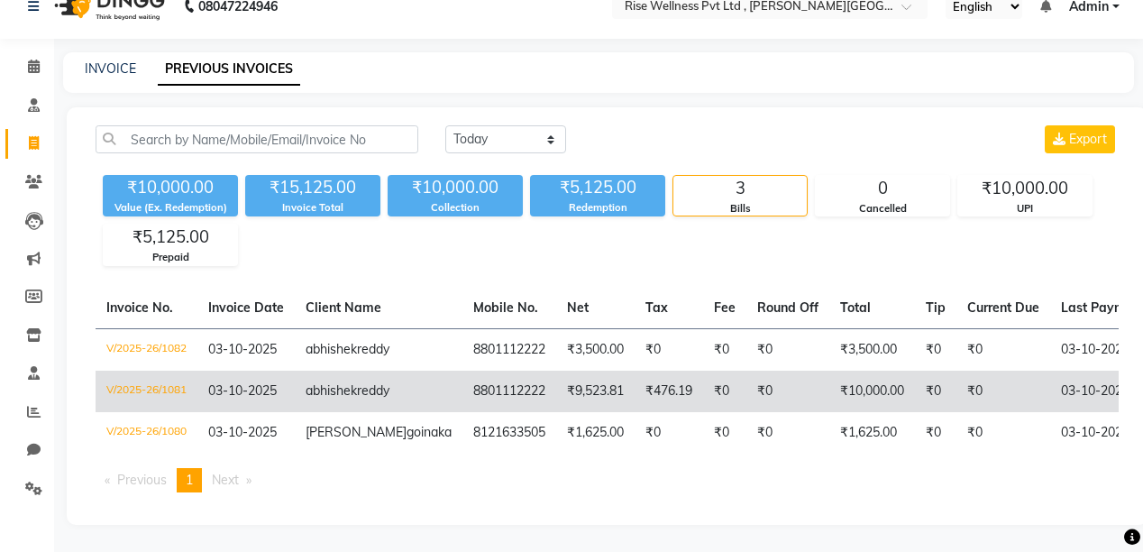
scroll to position [72, 0]
click at [463, 371] on td "8801112222" at bounding box center [510, 391] width 94 height 41
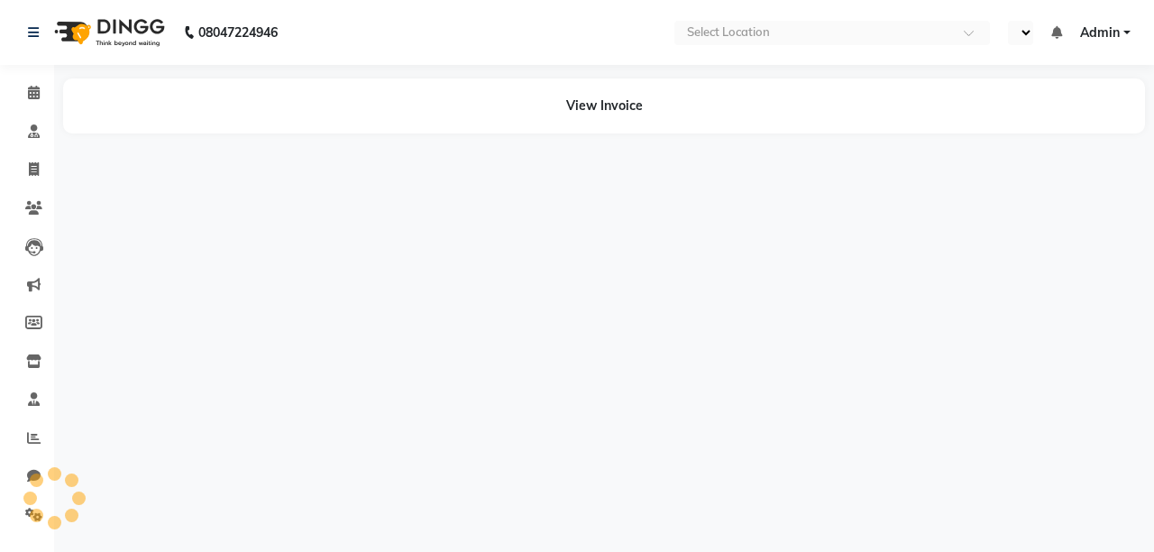
select select "en"
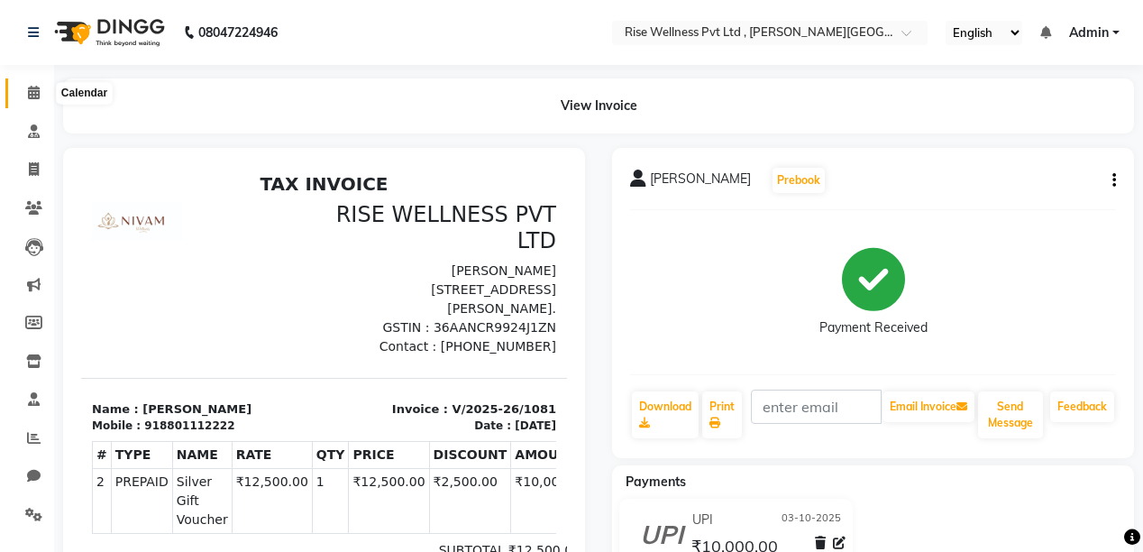
click at [25, 90] on span at bounding box center [34, 93] width 32 height 21
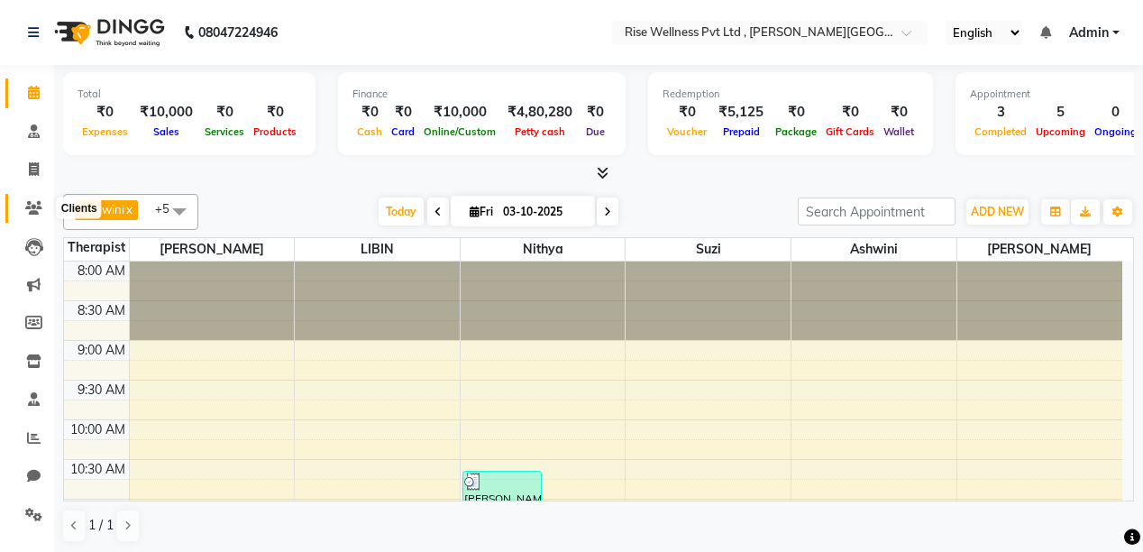
click at [32, 212] on icon at bounding box center [33, 208] width 17 height 14
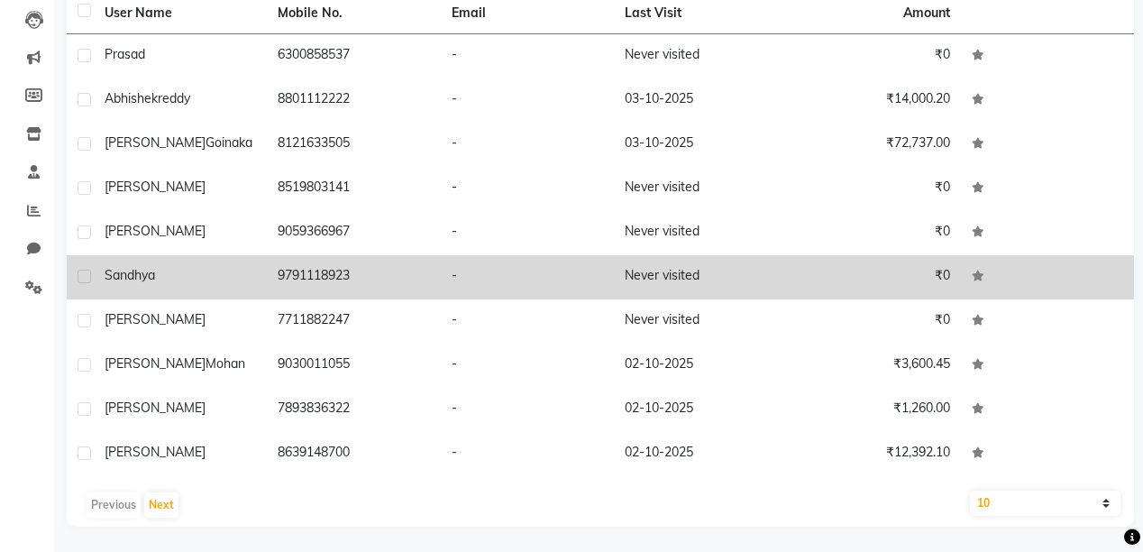
scroll to position [228, 0]
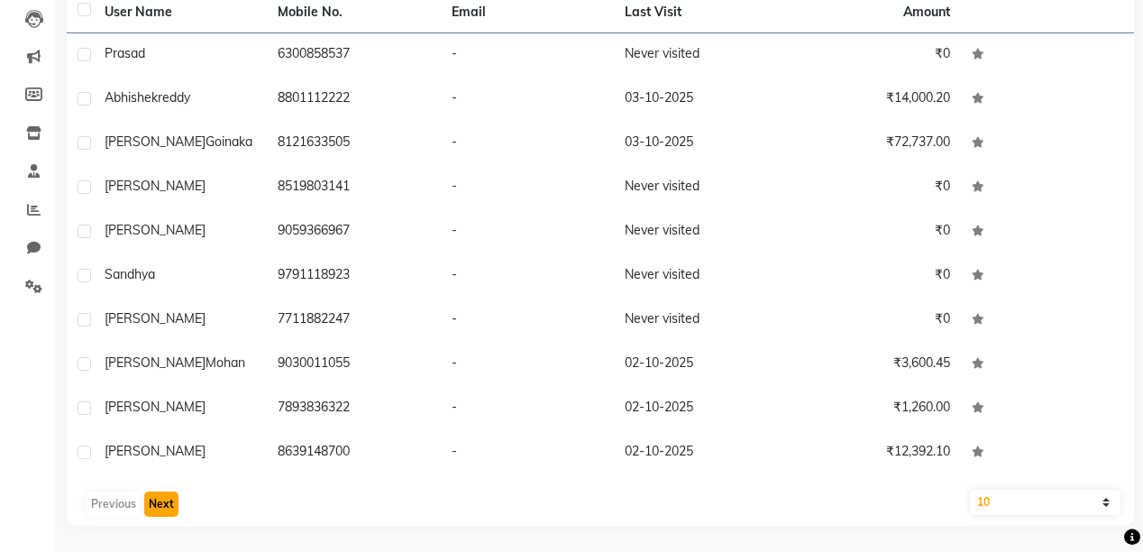
click at [162, 502] on button "Next" at bounding box center [161, 503] width 34 height 25
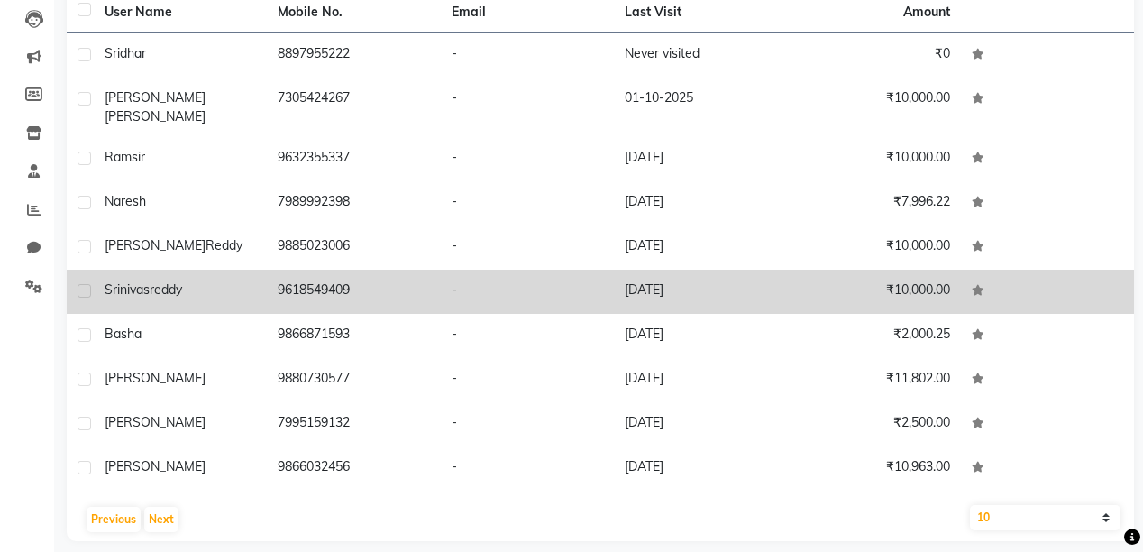
click at [340, 278] on td "9618549409" at bounding box center [353, 292] width 173 height 44
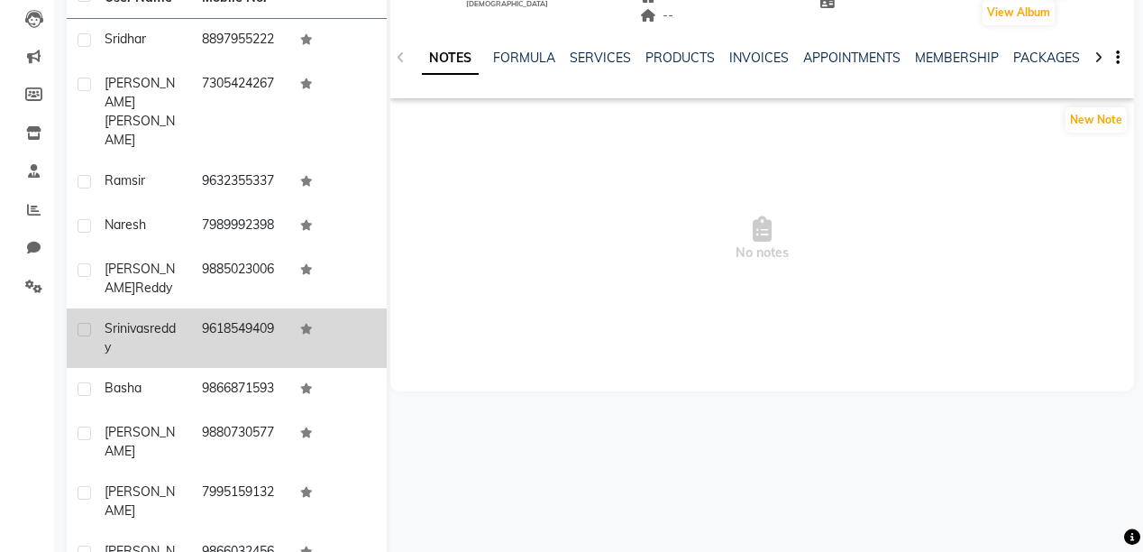
click at [186, 343] on td "srinivas reddy" at bounding box center [142, 338] width 97 height 60
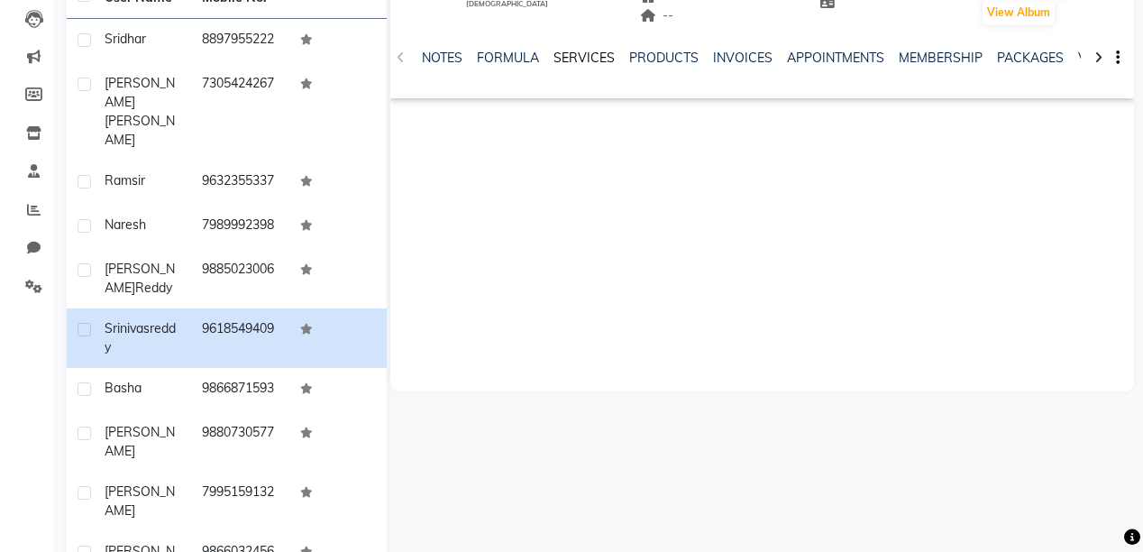
click at [579, 54] on link "SERVICES" at bounding box center [584, 58] width 61 height 16
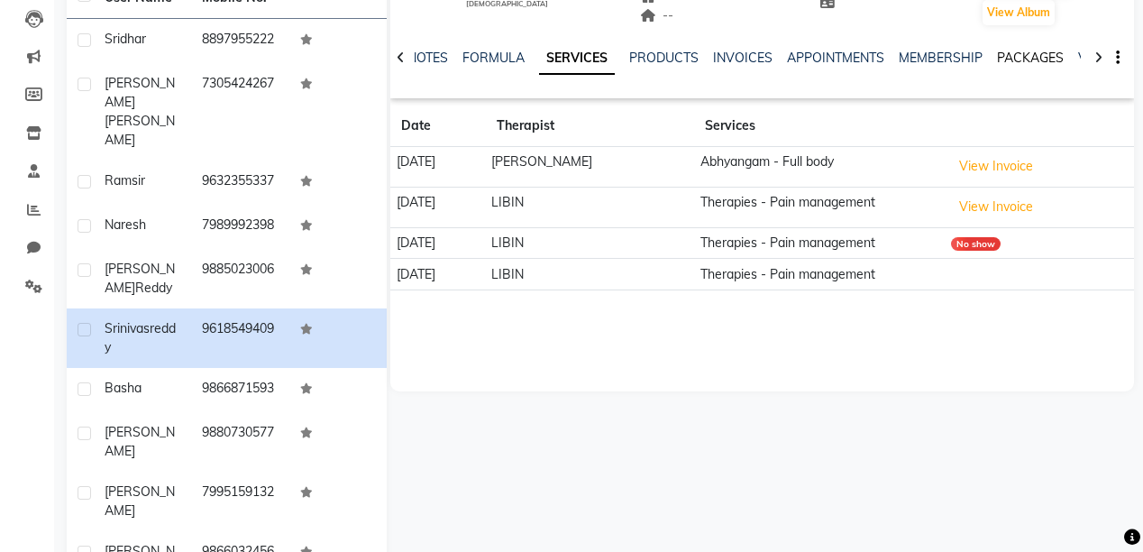
click at [1020, 50] on link "PACKAGES" at bounding box center [1030, 58] width 67 height 16
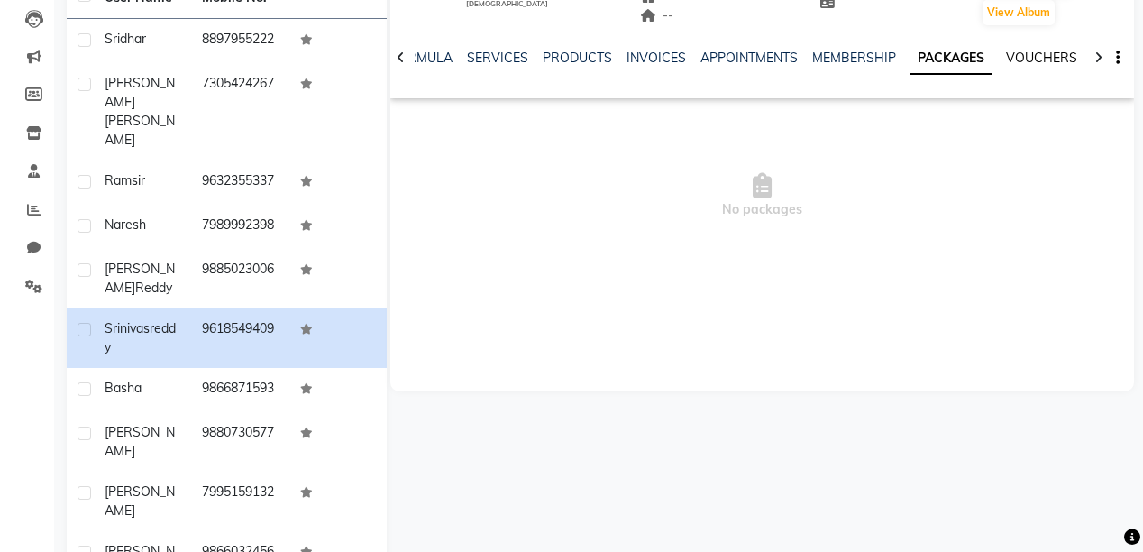
click at [1028, 61] on link "VOUCHERS" at bounding box center [1041, 58] width 71 height 16
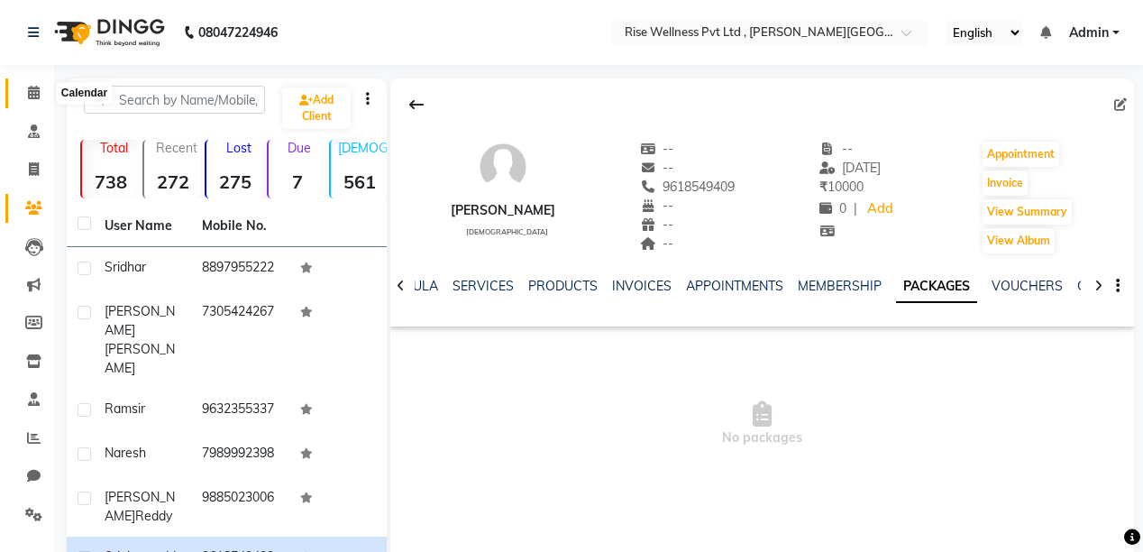
click at [32, 87] on icon at bounding box center [34, 93] width 12 height 14
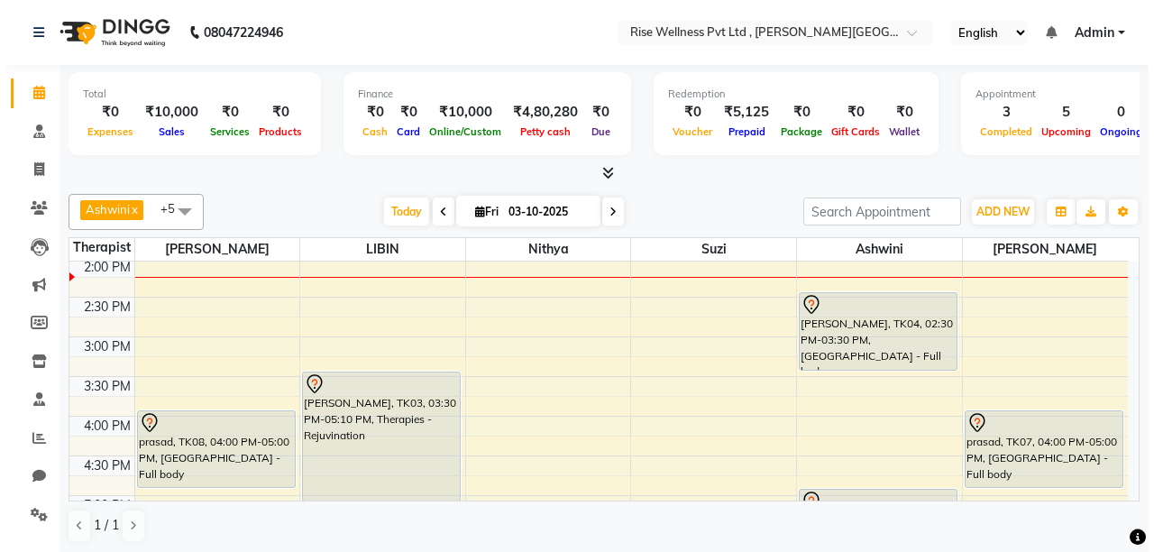
scroll to position [505, 0]
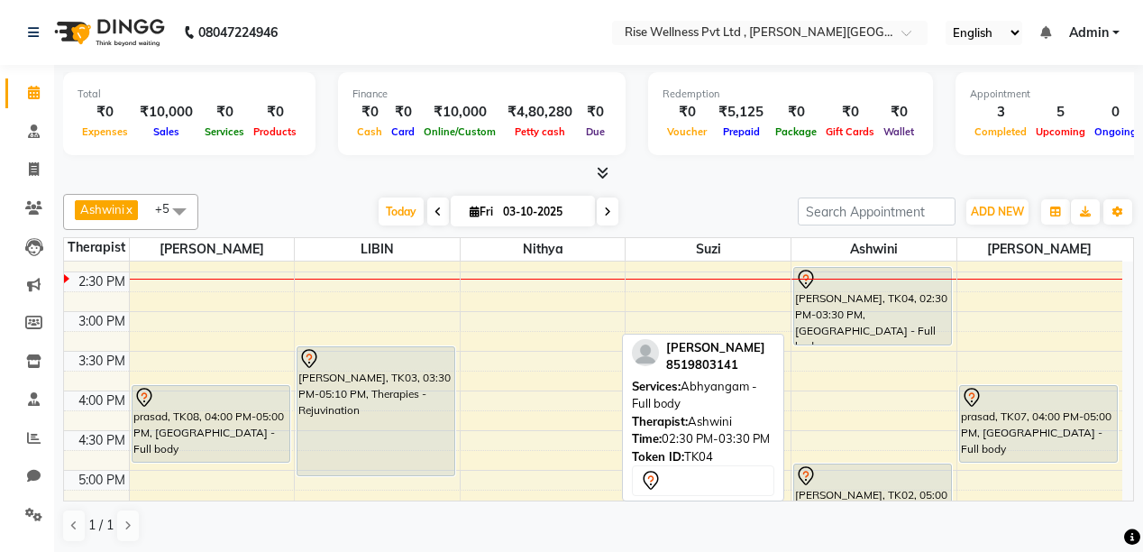
click at [869, 328] on div "[PERSON_NAME], TK04, 02:30 PM-03:30 PM, [GEOGRAPHIC_DATA] - Full body" at bounding box center [872, 306] width 157 height 77
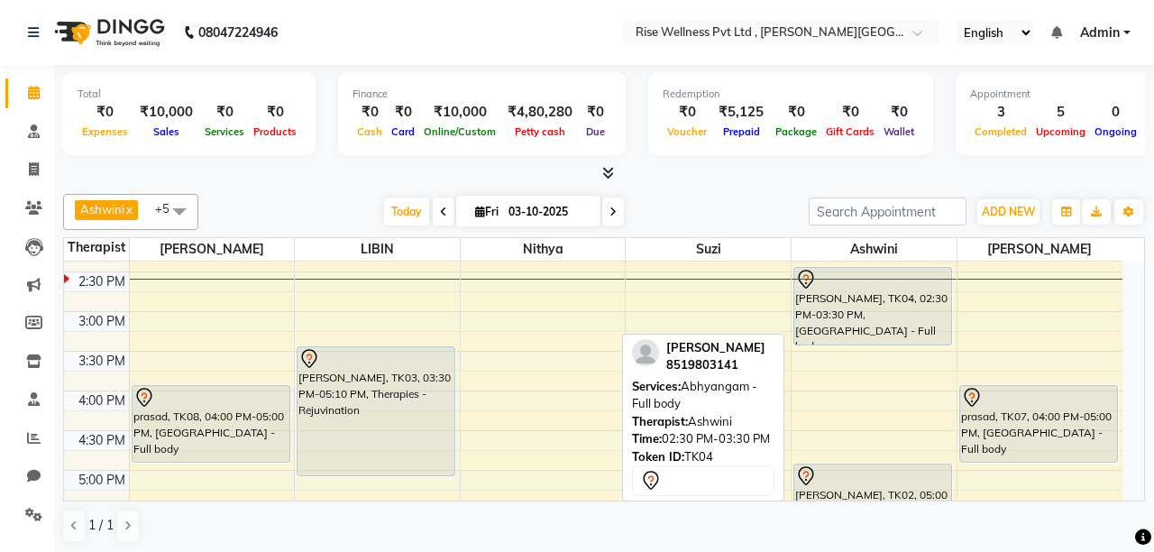
select select "7"
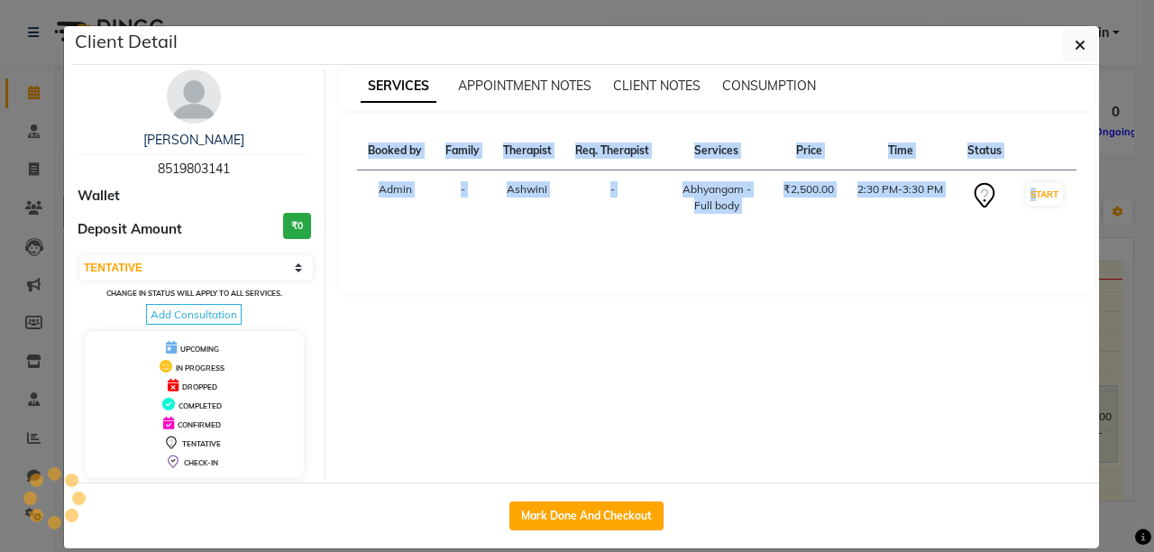
click at [869, 328] on div "SERVICES APPOINTMENT NOTES CLIENT NOTES CONSUMPTION Booked by Family Therapist …" at bounding box center [718, 273] width 784 height 408
click at [614, 516] on button "Mark Done And Checkout" at bounding box center [586, 515] width 154 height 29
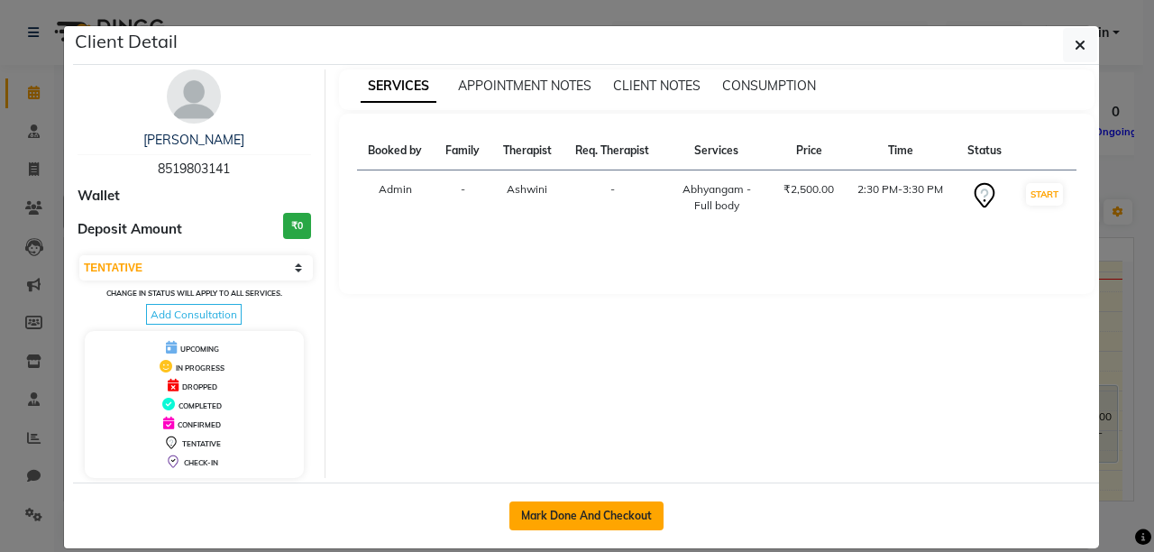
select select "7497"
select select "service"
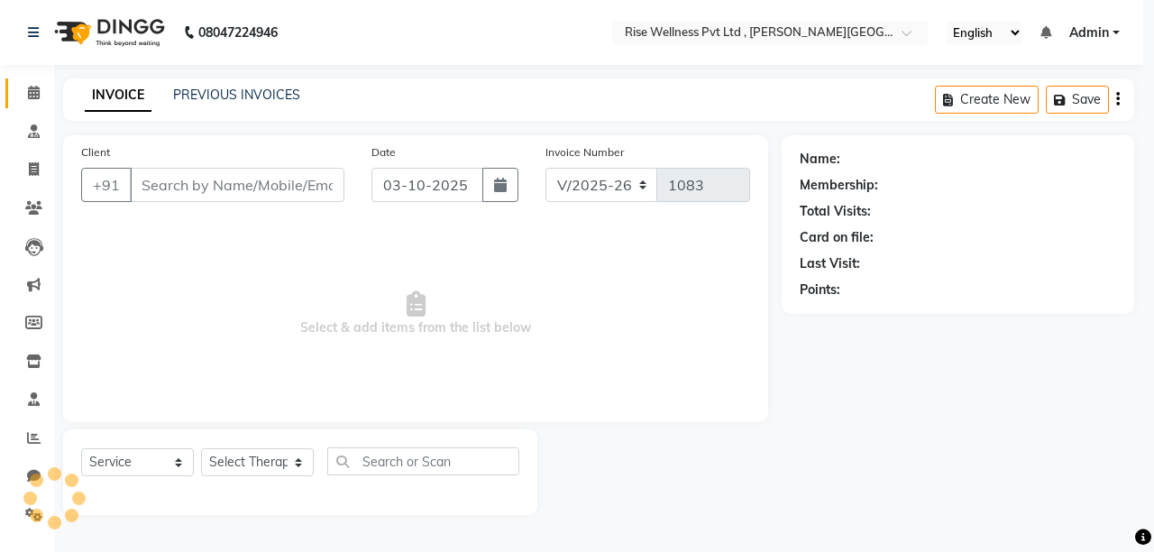
select select "3"
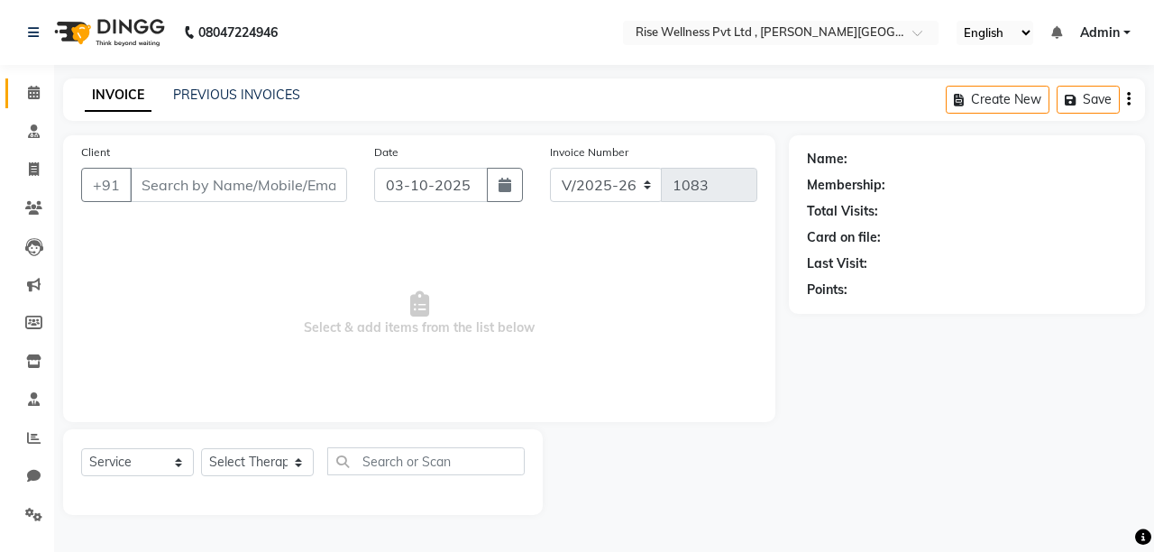
select select "V"
type input "8519803141"
select select "89087"
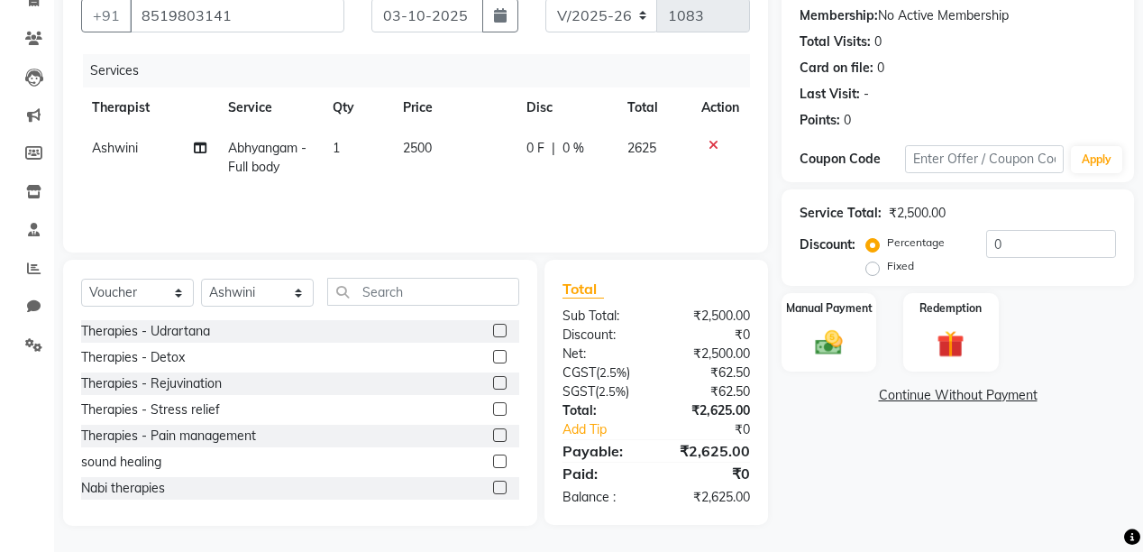
scroll to position [170, 0]
click at [1044, 249] on input "0" at bounding box center [1051, 243] width 130 height 28
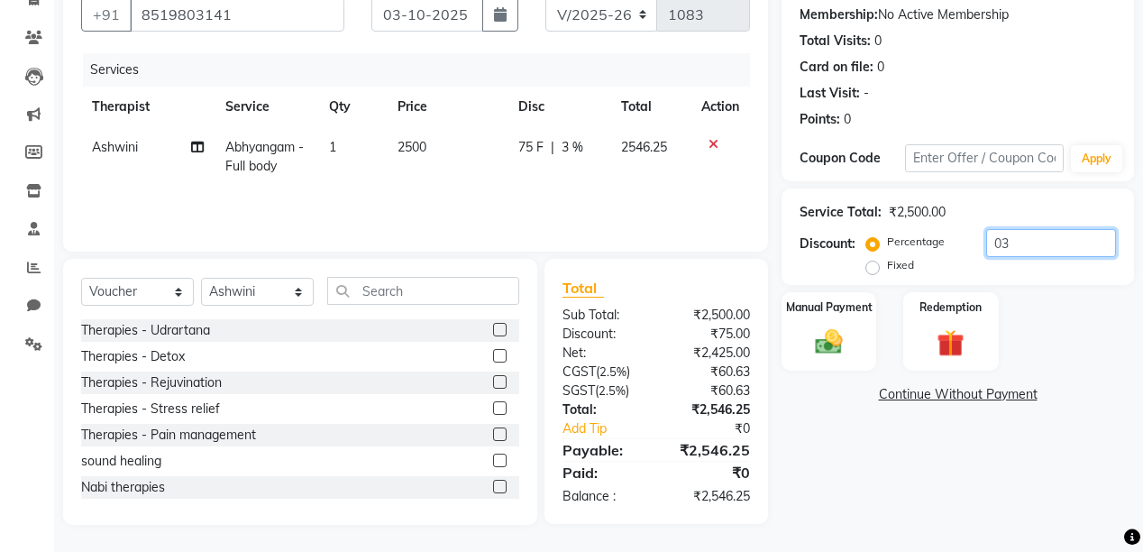
type input "0"
type input "30"
click at [866, 331] on div "Manual Payment" at bounding box center [829, 331] width 98 height 82
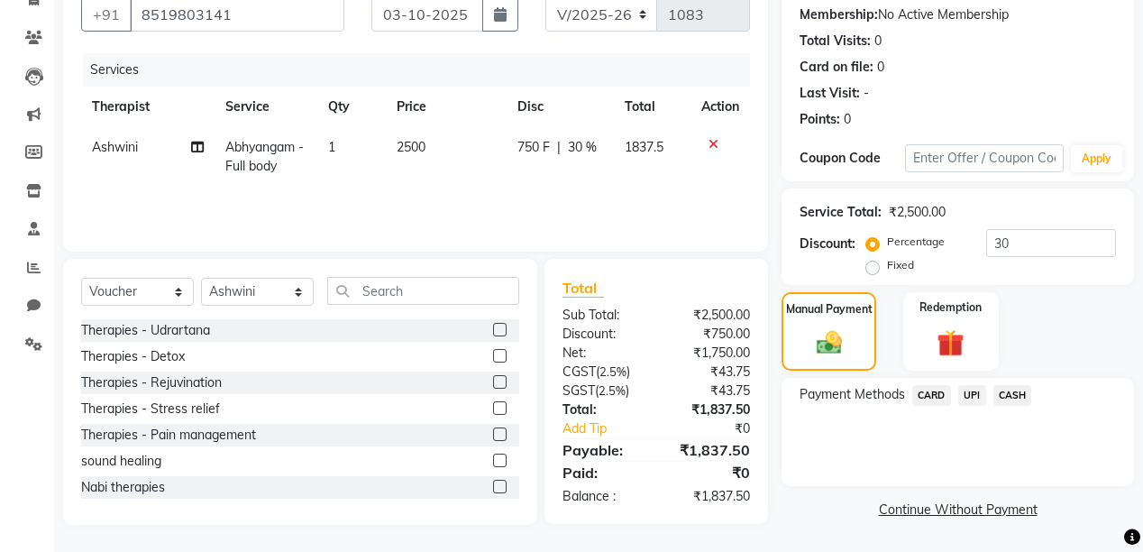
click at [974, 401] on span "UPI" at bounding box center [973, 395] width 28 height 21
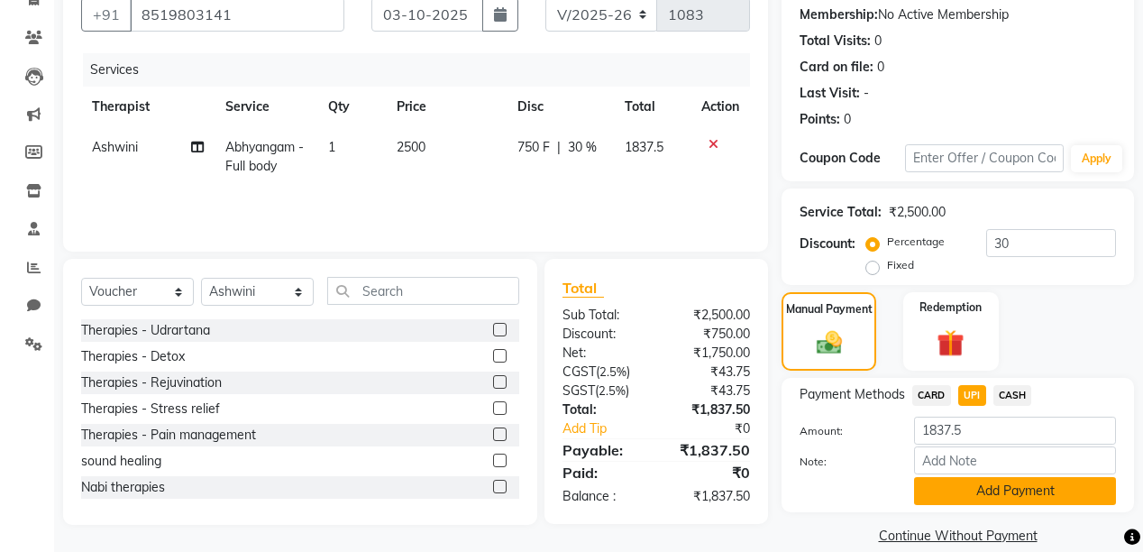
click at [988, 497] on button "Add Payment" at bounding box center [1015, 491] width 202 height 28
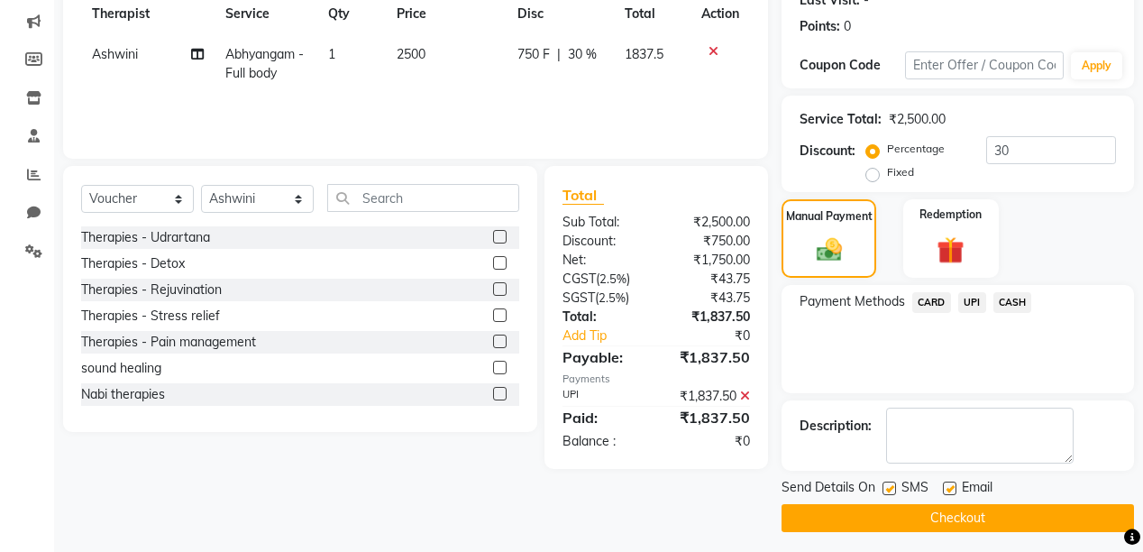
scroll to position [271, 0]
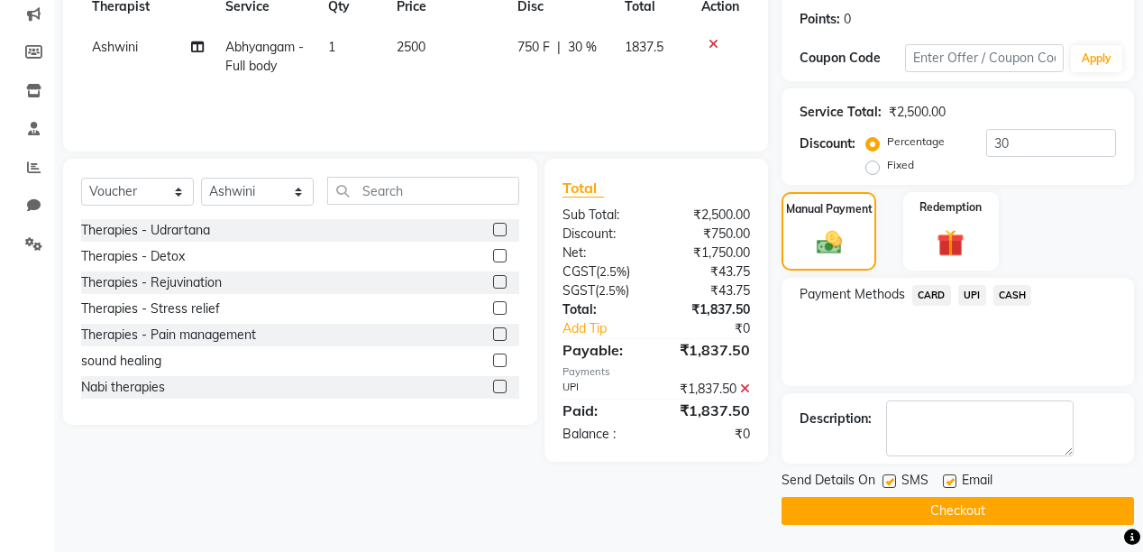
click at [965, 509] on button "Checkout" at bounding box center [958, 511] width 353 height 28
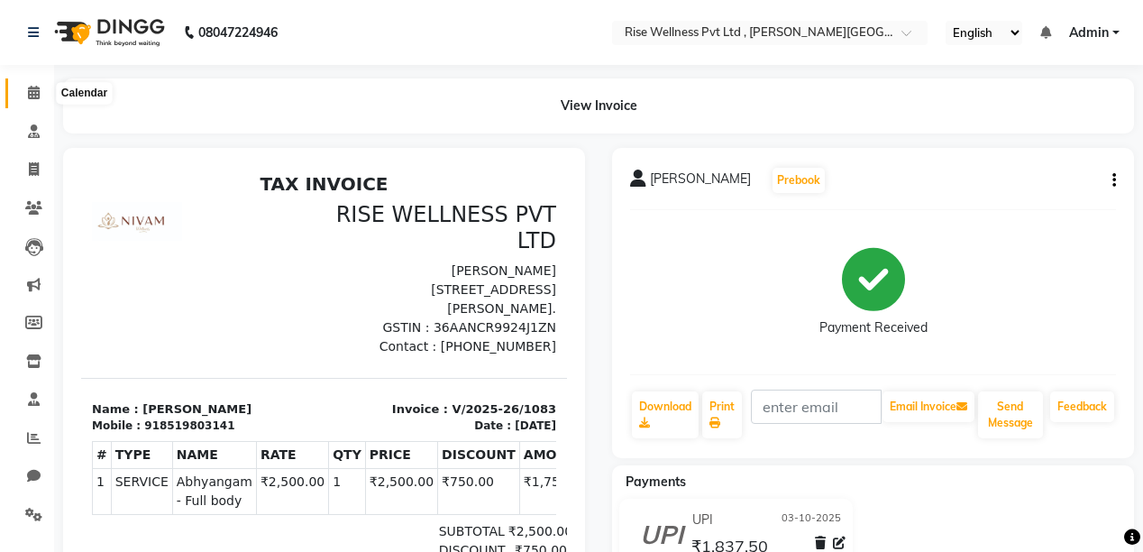
click at [32, 90] on icon at bounding box center [34, 93] width 12 height 14
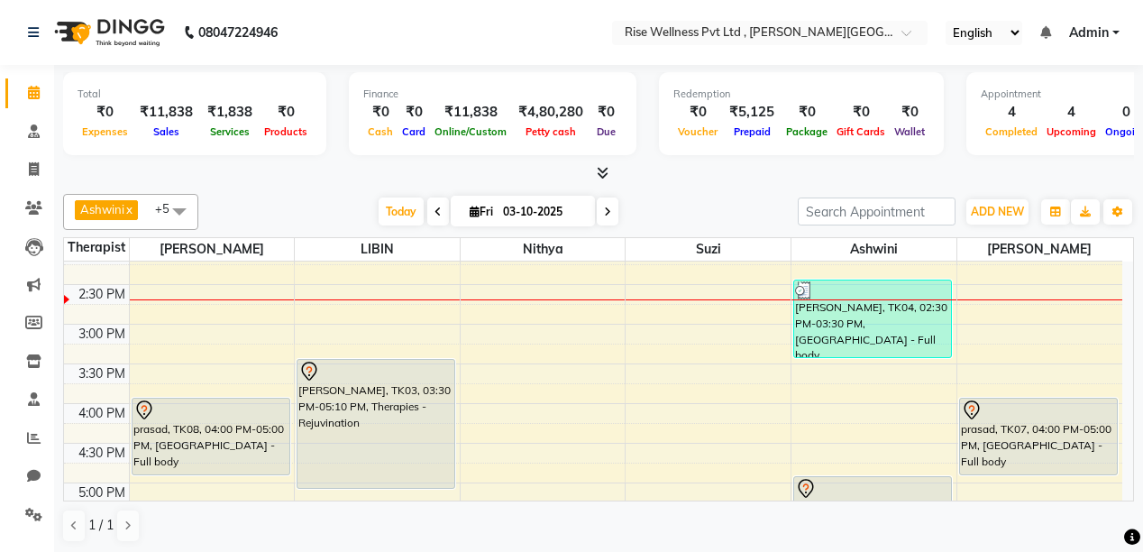
scroll to position [473, 0]
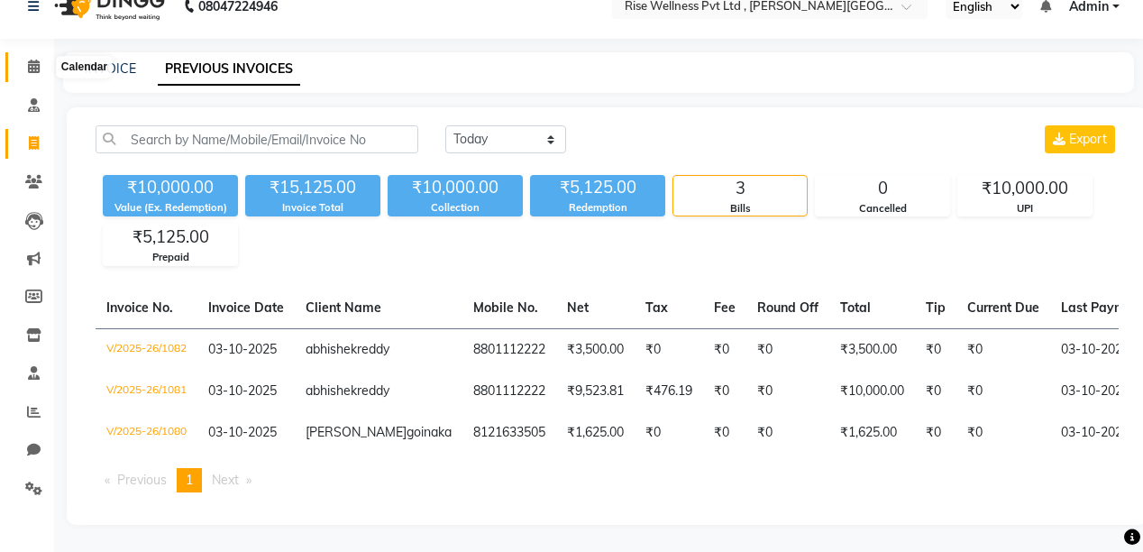
click at [32, 60] on icon at bounding box center [34, 67] width 12 height 14
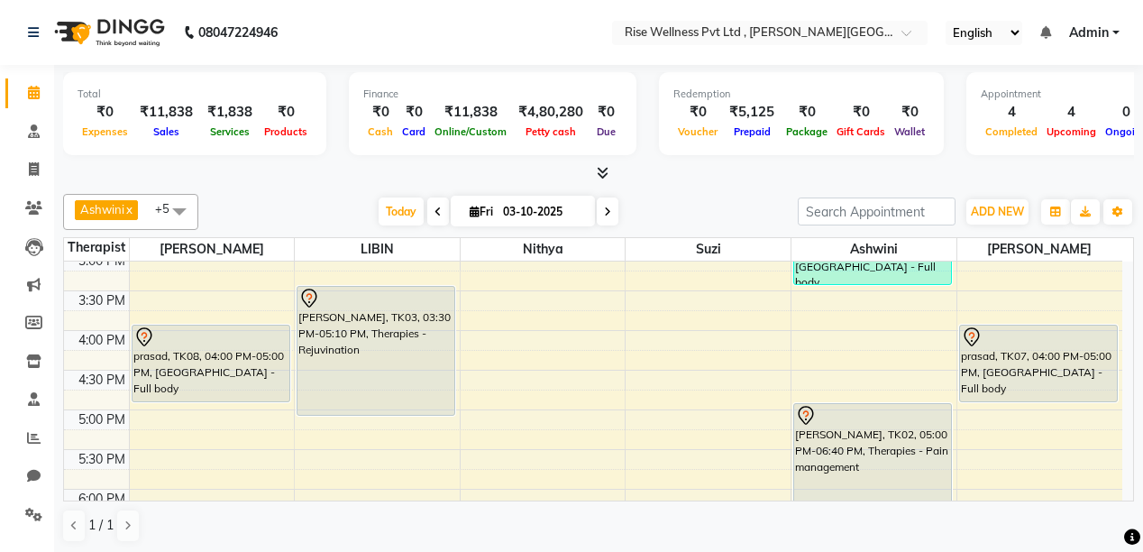
scroll to position [493, 0]
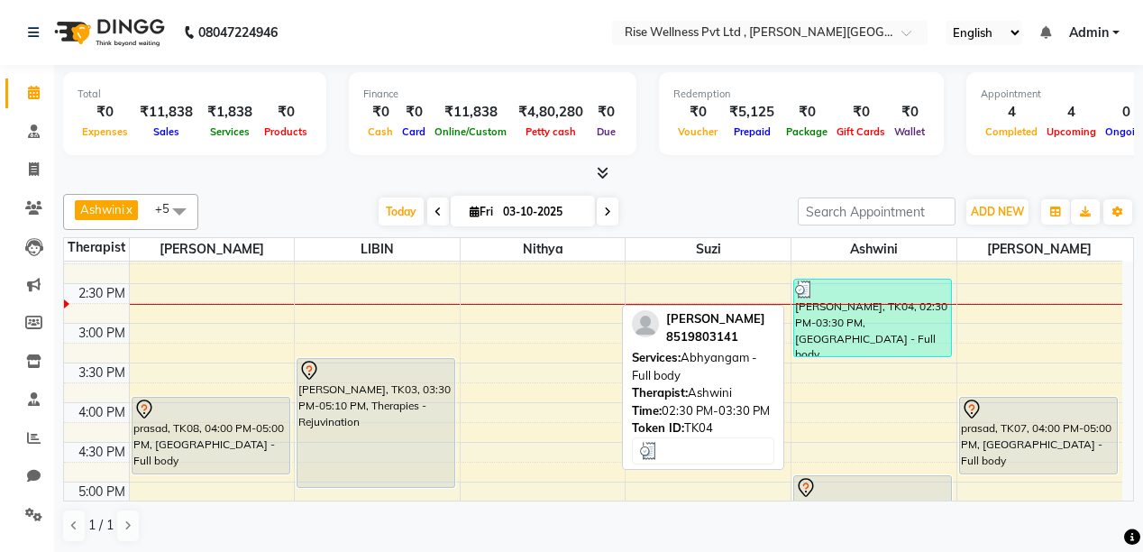
drag, startPoint x: 830, startPoint y: 289, endPoint x: 832, endPoint y: 323, distance: 33.4
click at [832, 323] on div "[PERSON_NAME], TK04, 02:30 PM-03:30 PM, [GEOGRAPHIC_DATA] - Full body" at bounding box center [872, 318] width 157 height 77
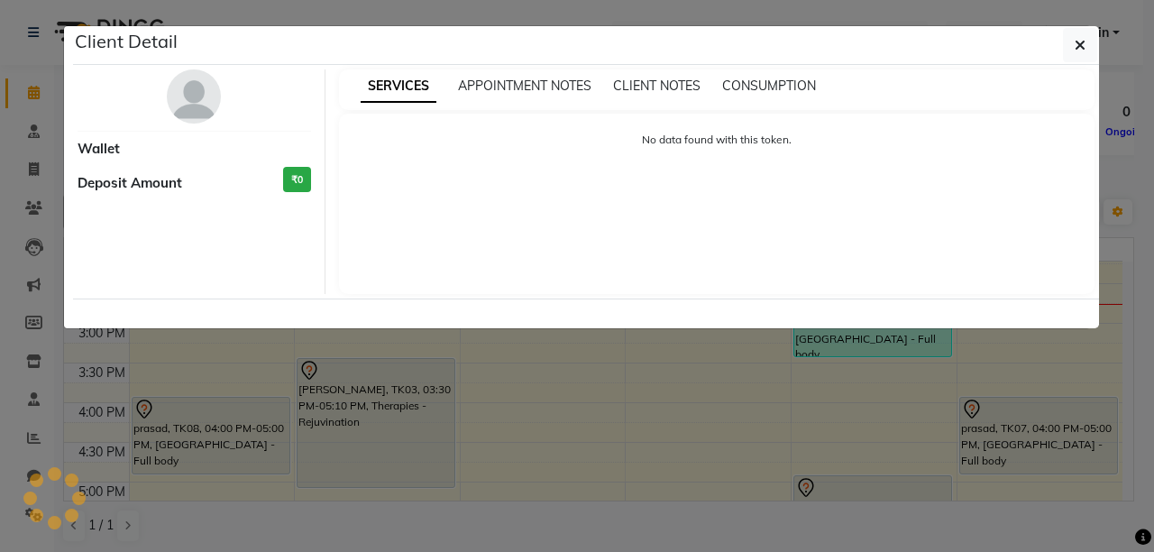
select select "3"
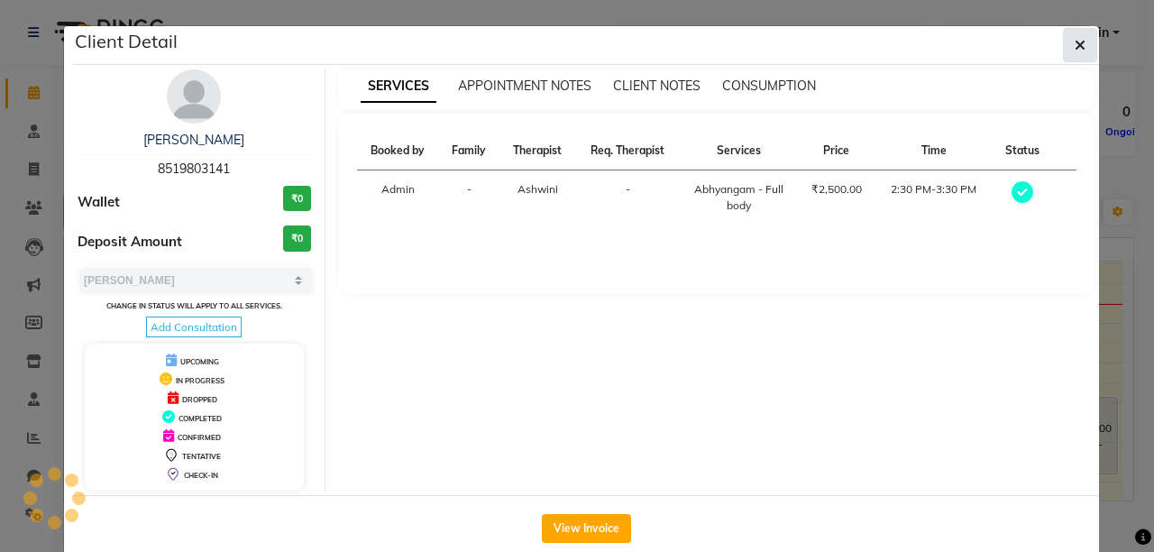
click at [1076, 50] on icon "button" at bounding box center [1080, 45] width 11 height 14
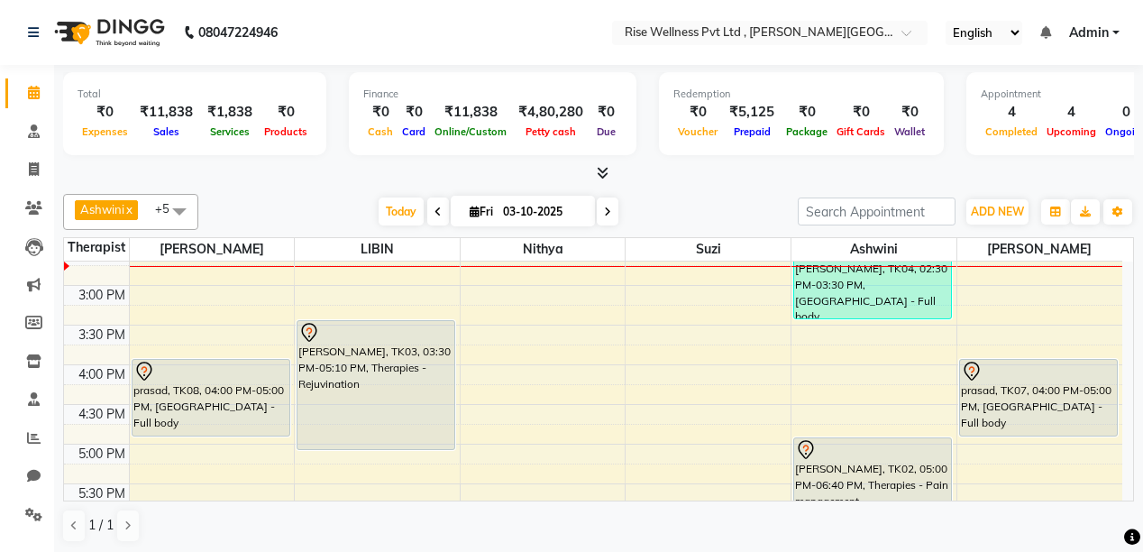
scroll to position [638, 0]
